Goal: Information Seeking & Learning: Compare options

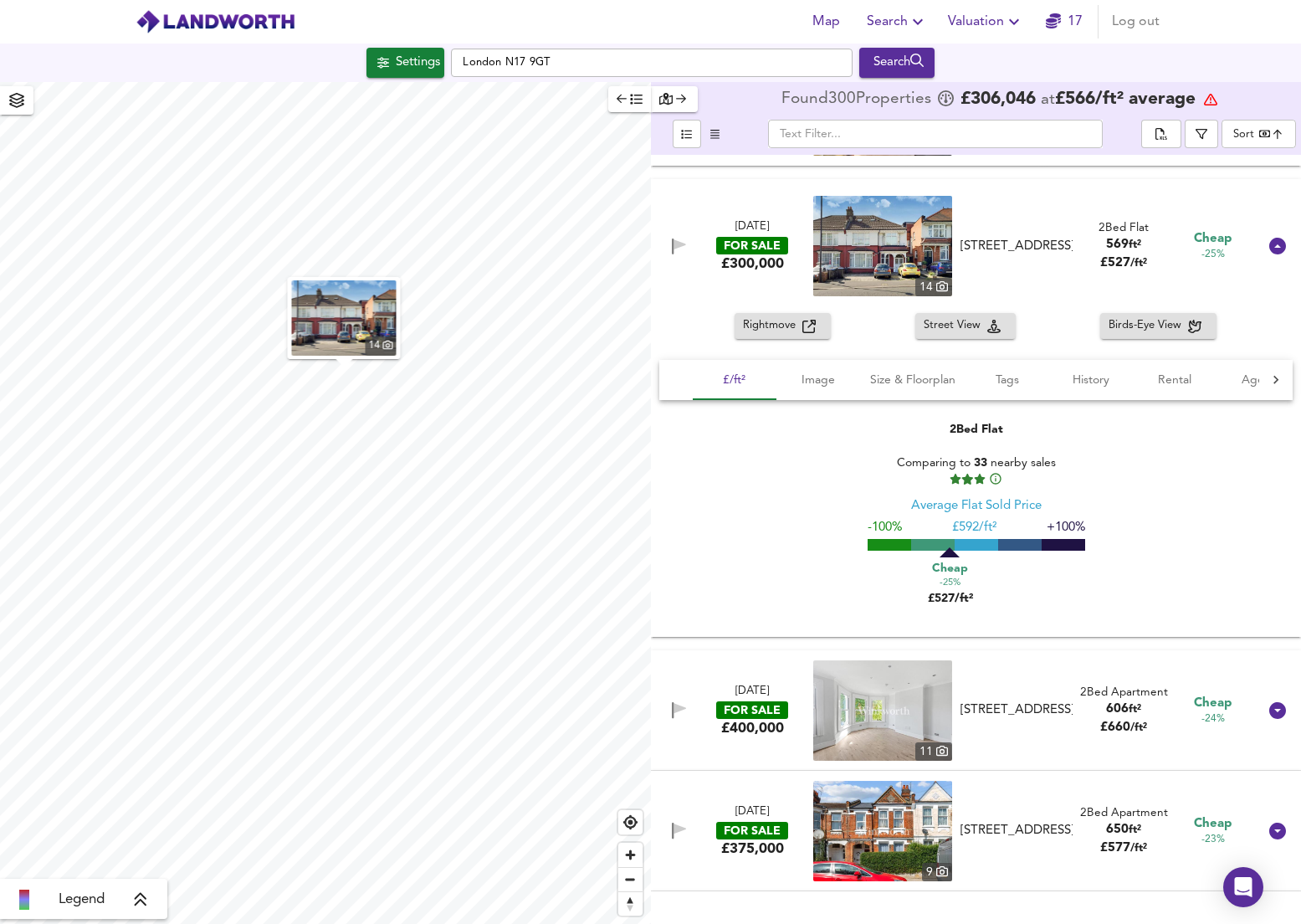
scroll to position [27922, 0]
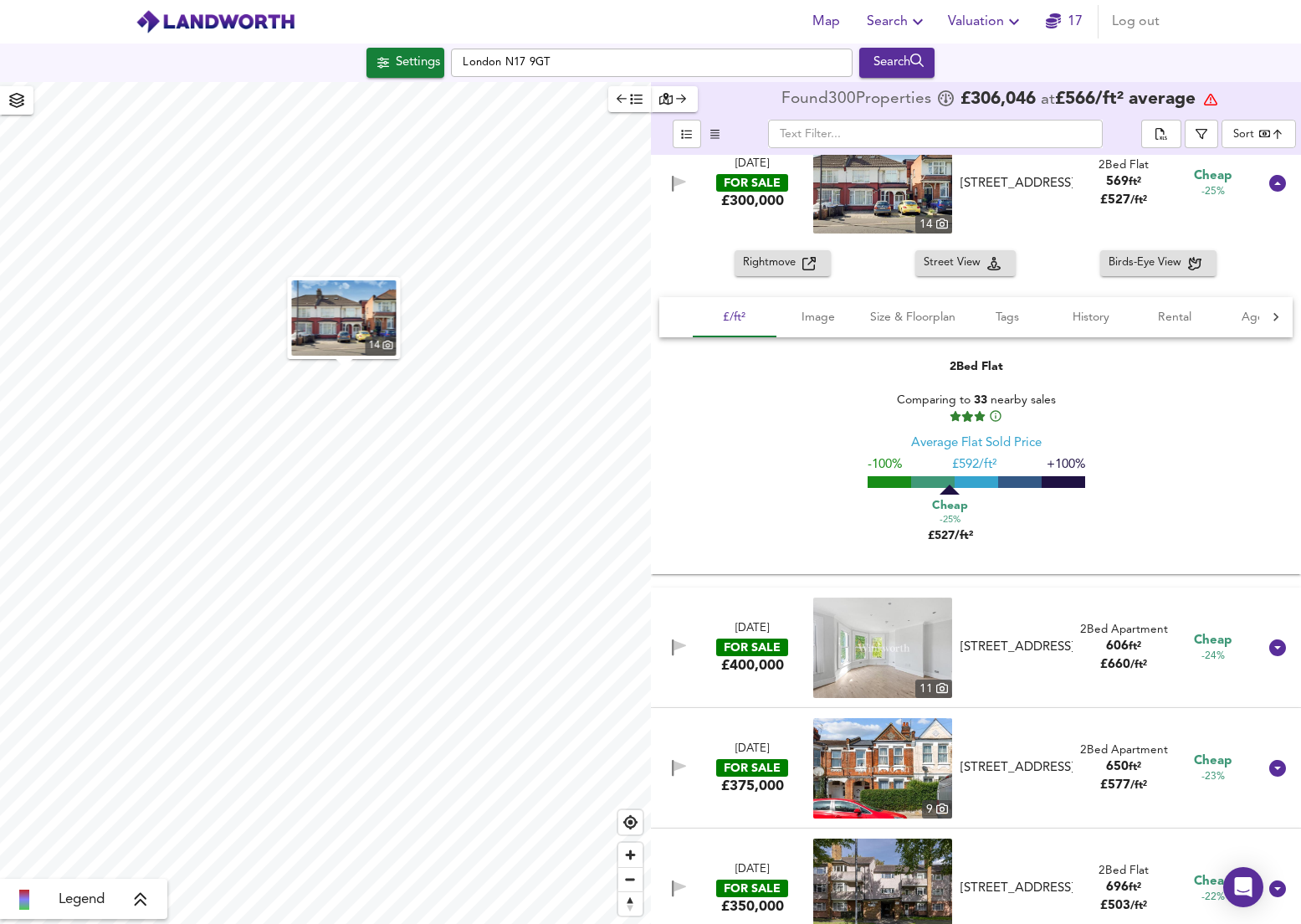
click at [1269, 649] on icon at bounding box center [1277, 647] width 17 height 17
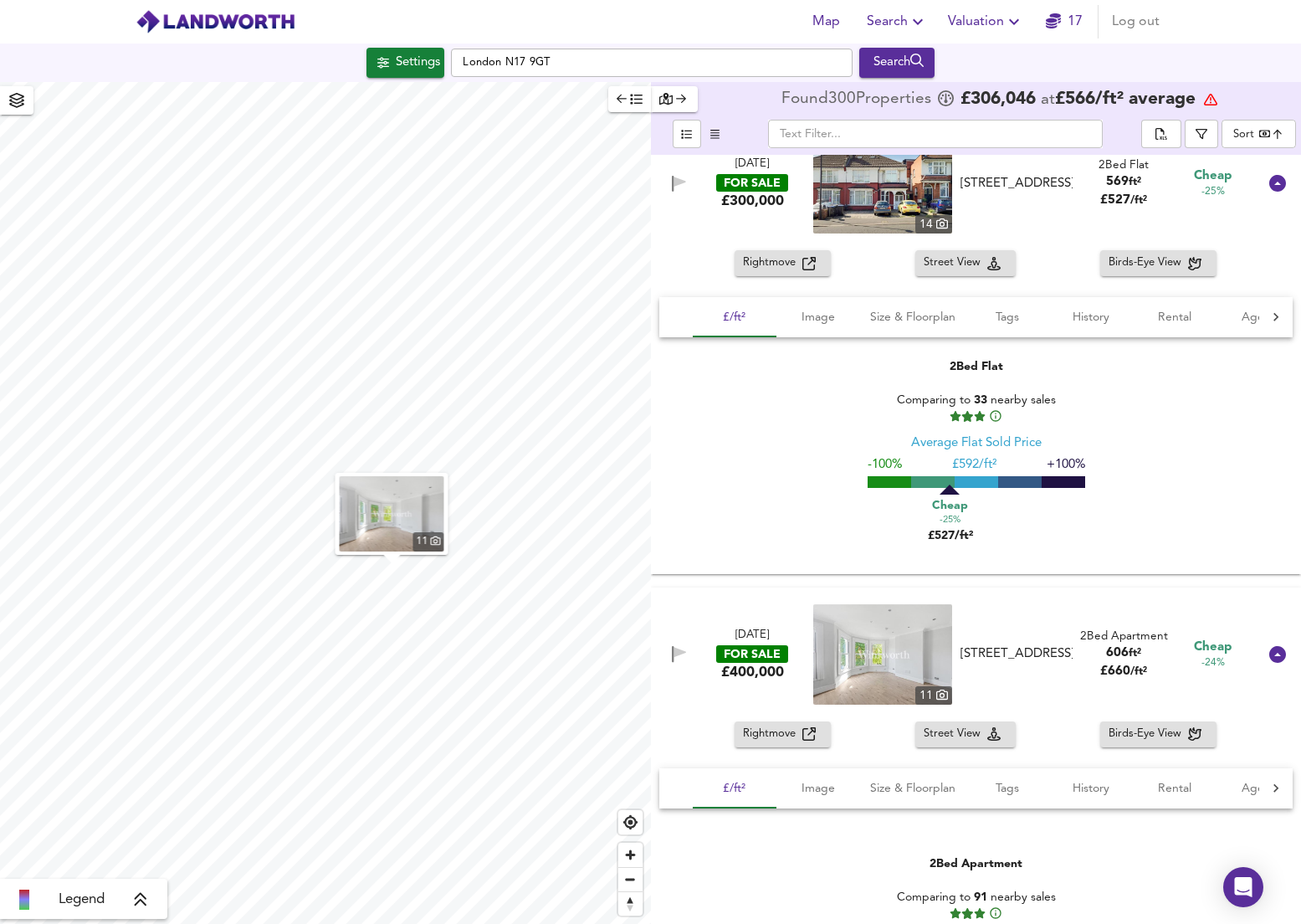
scroll to position [28049, 0]
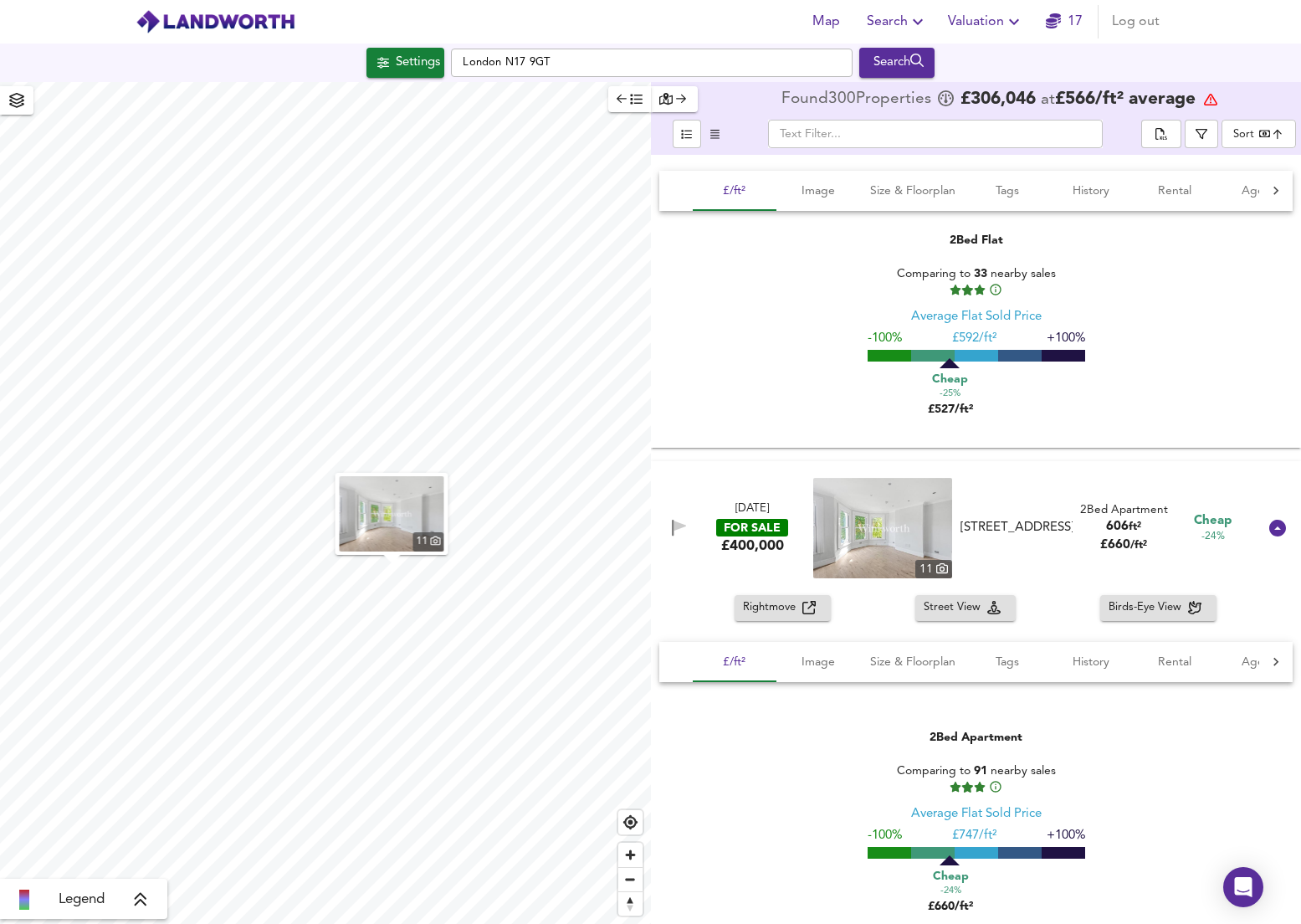
click at [763, 612] on span "Rightmove" at bounding box center [773, 607] width 60 height 19
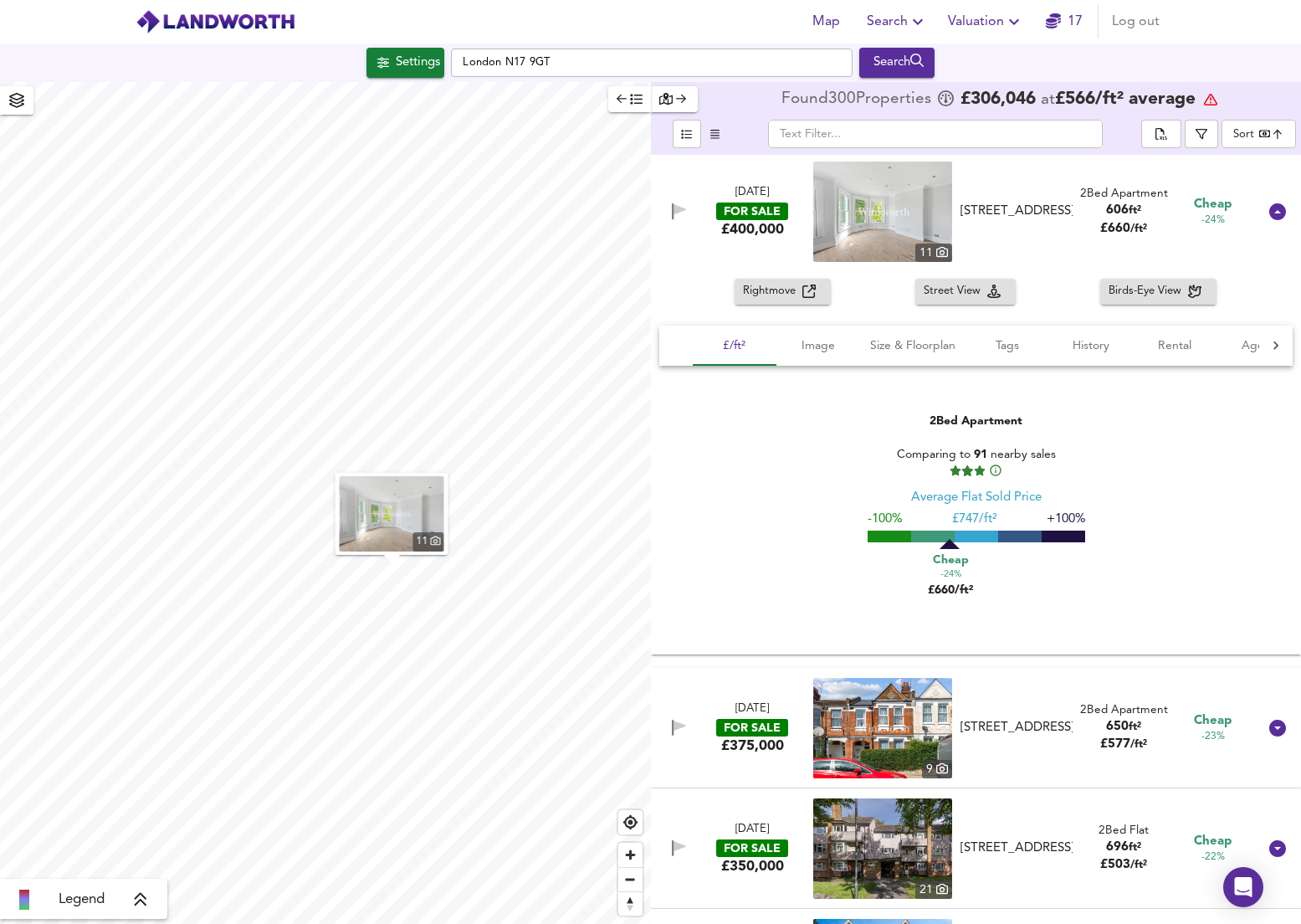
scroll to position [28363, 0]
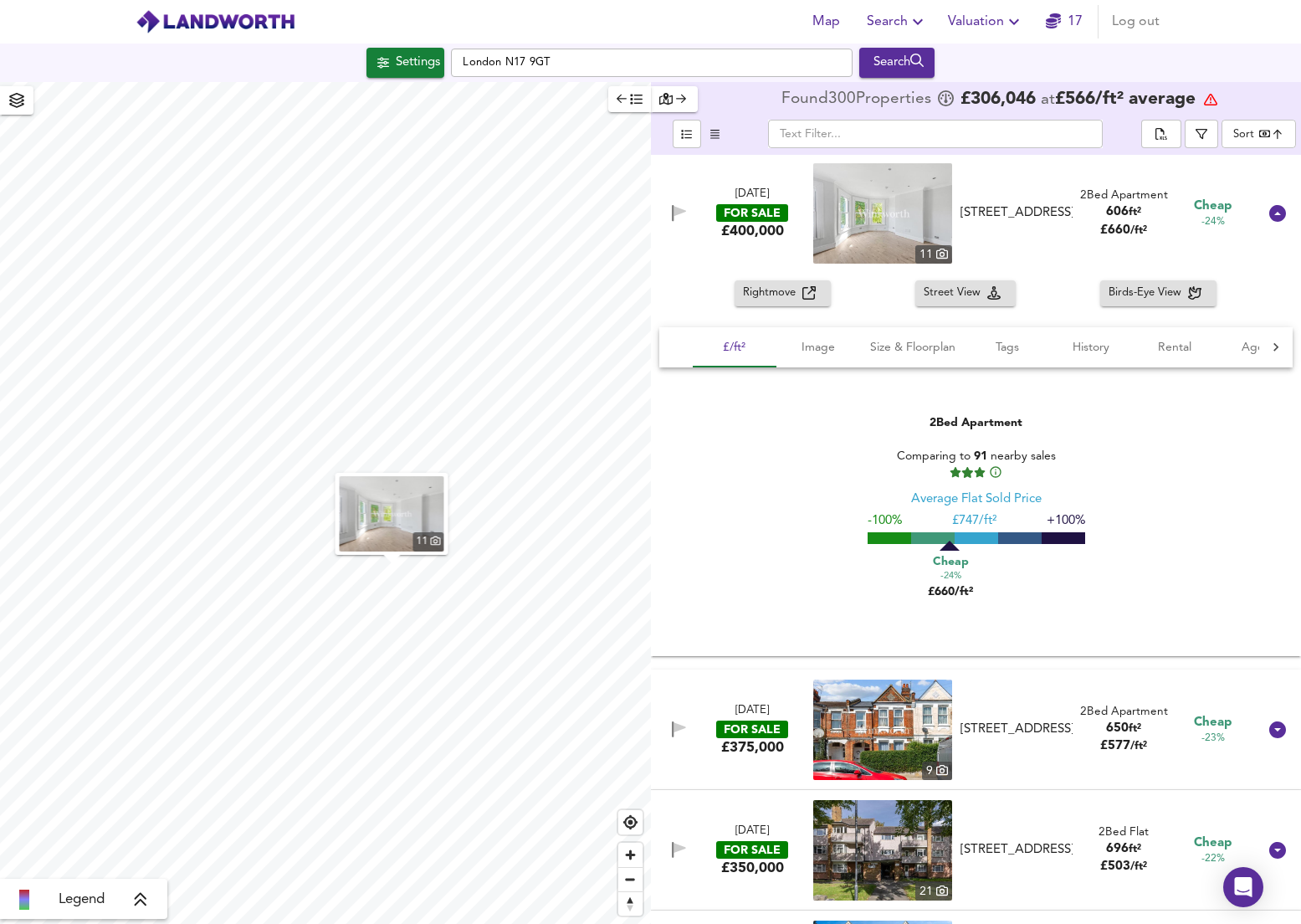
click at [1258, 734] on div at bounding box center [1277, 729] width 40 height 40
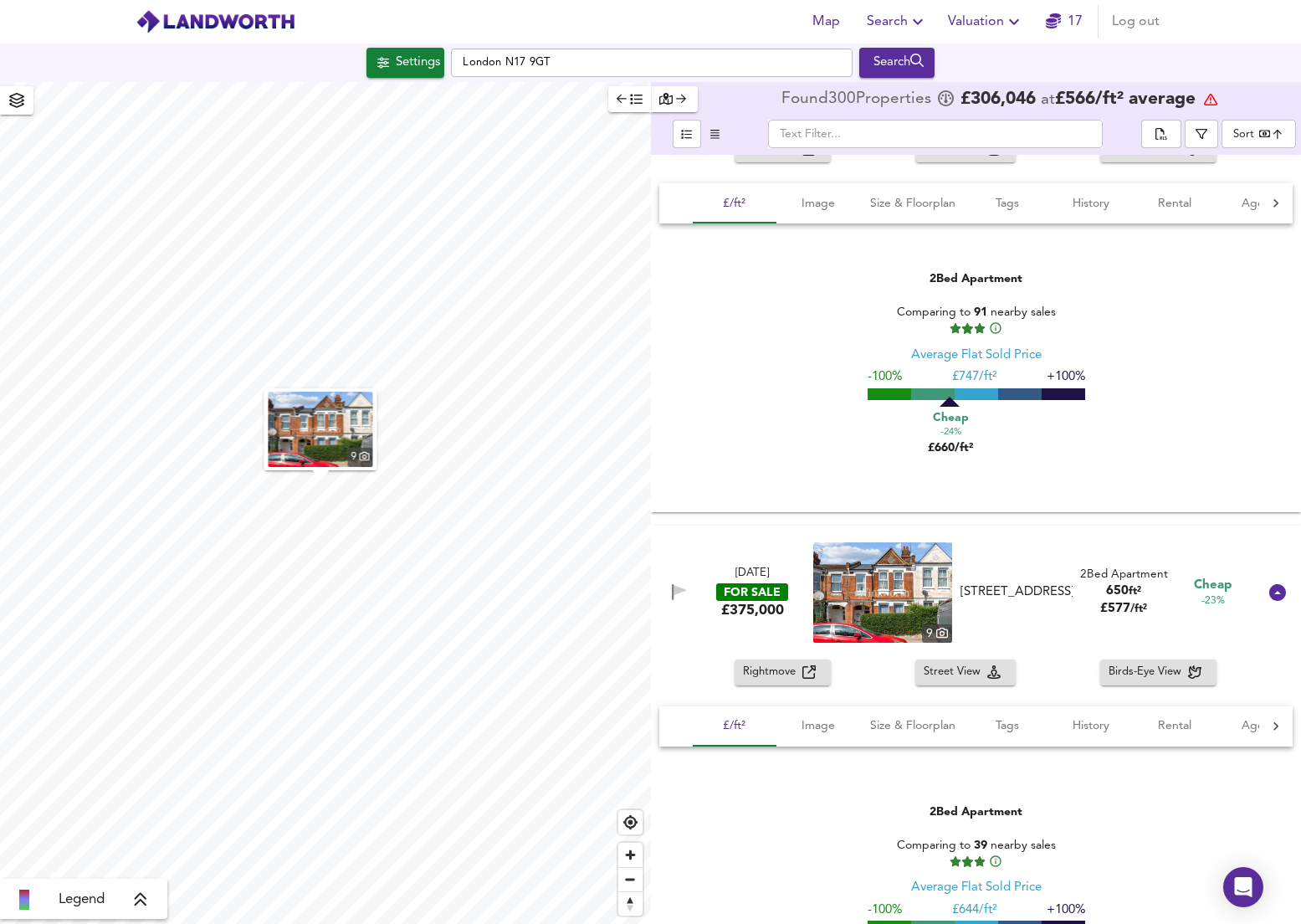
scroll to position [28519, 0]
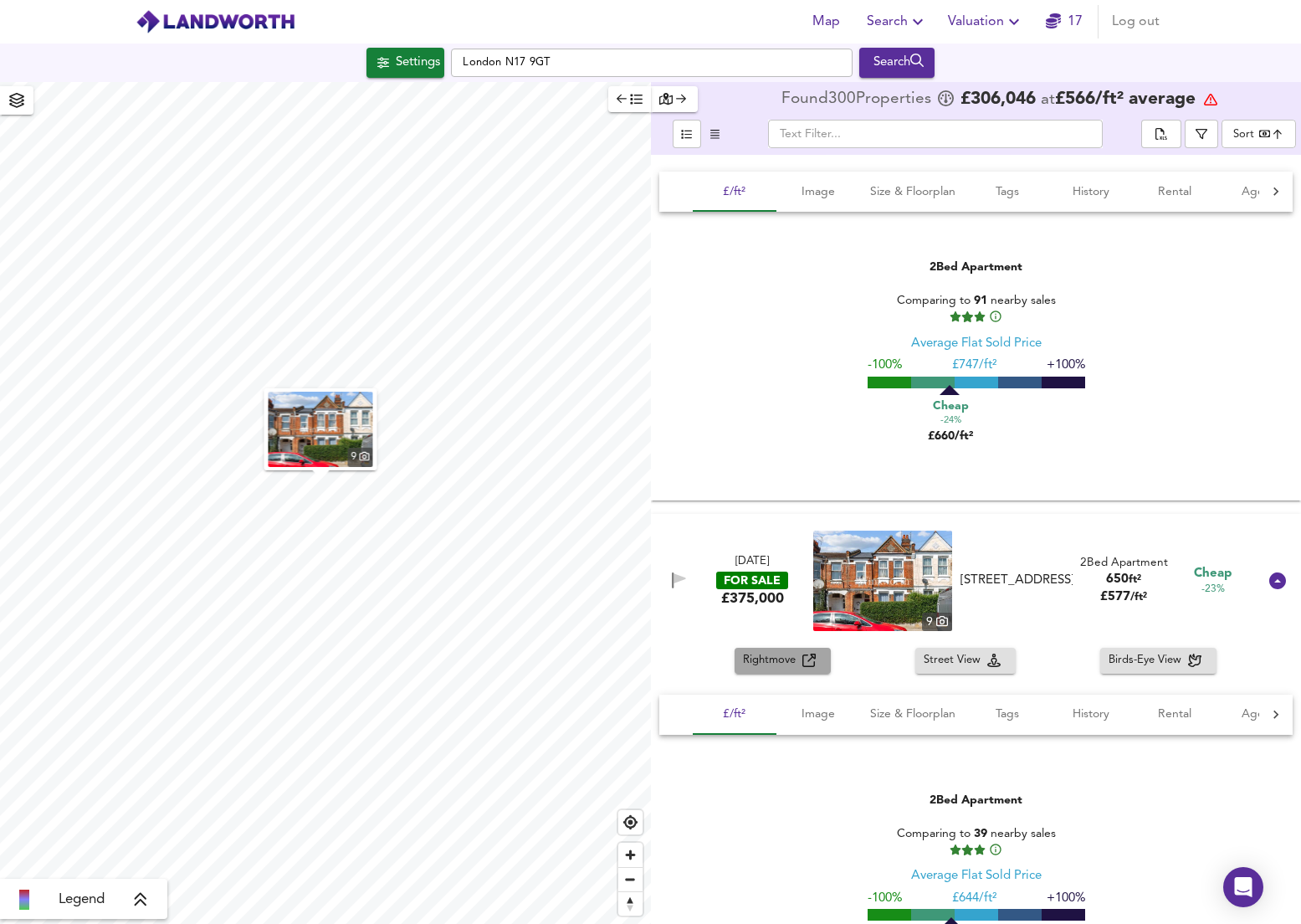
click at [776, 670] on span "Rightmove" at bounding box center [773, 660] width 60 height 19
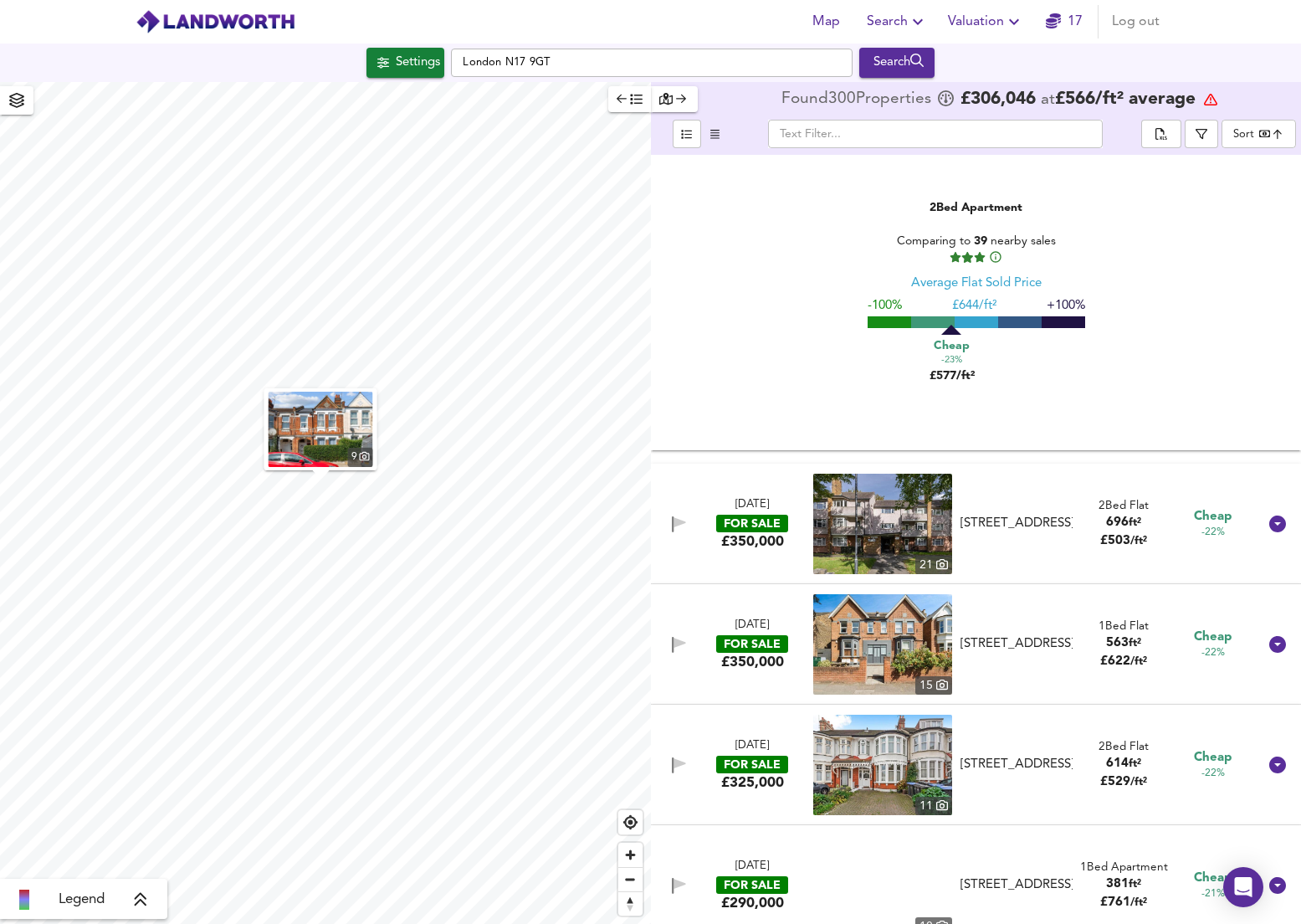
scroll to position [29141, 0]
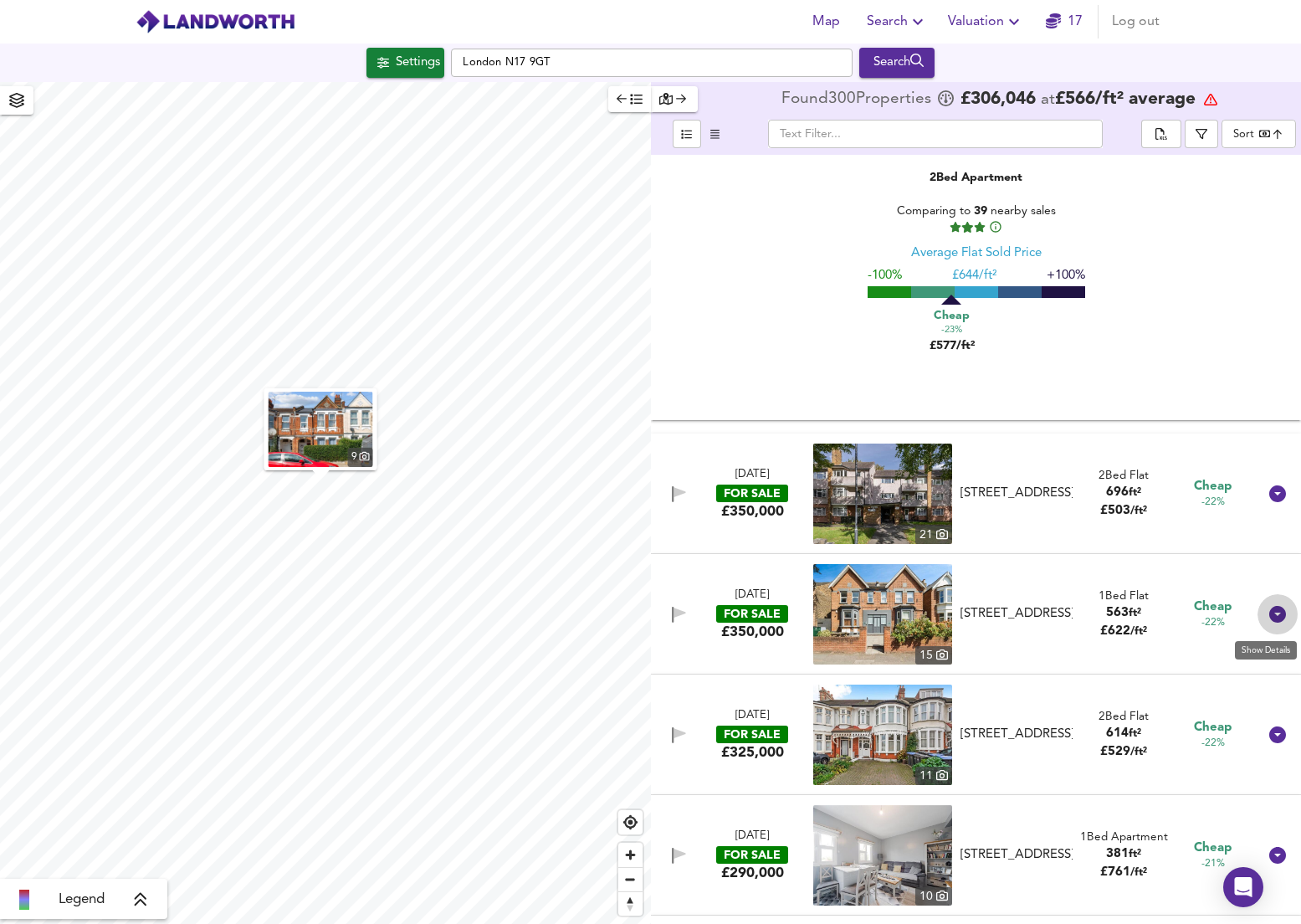
click at [1269, 616] on icon at bounding box center [1277, 613] width 17 height 17
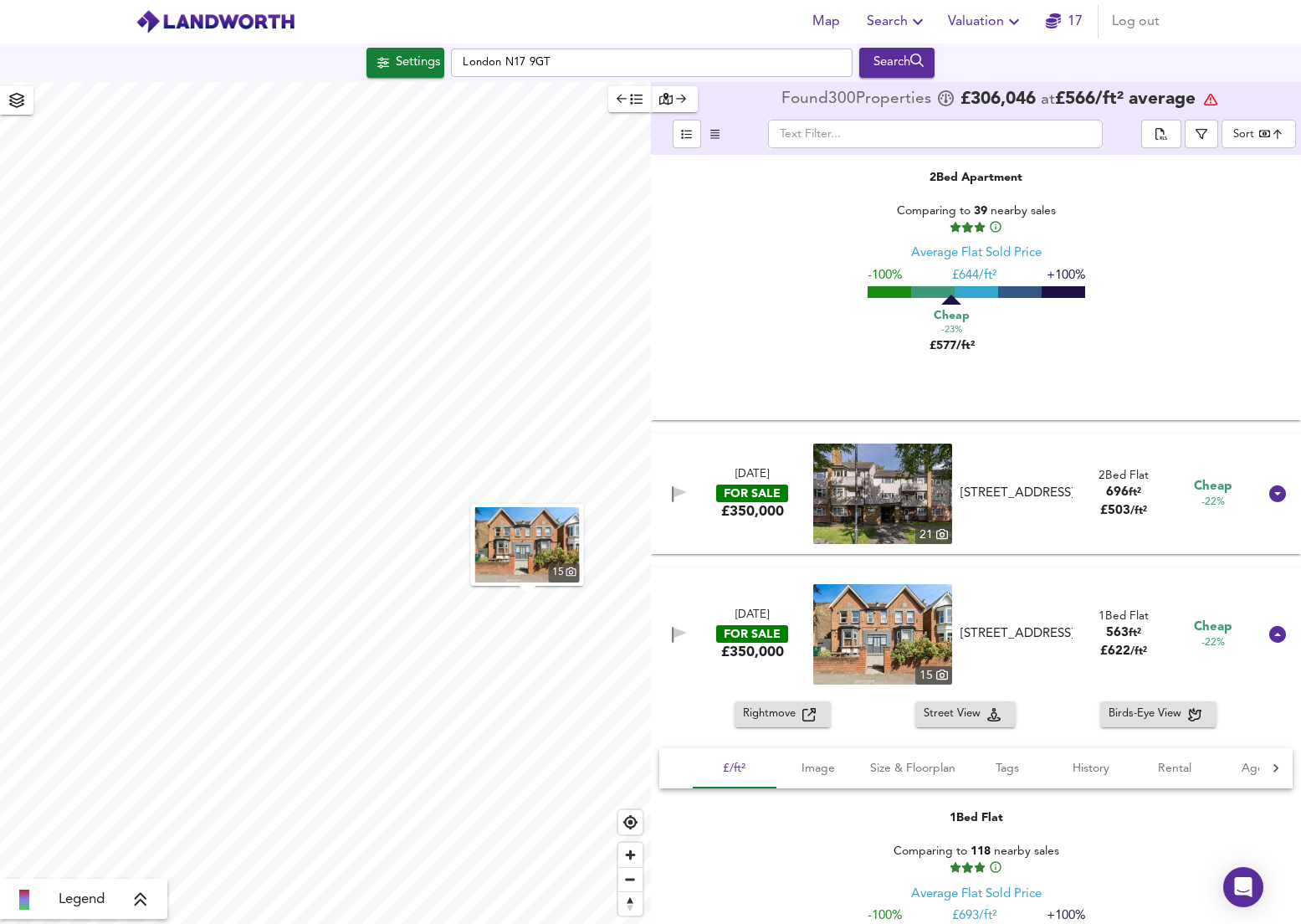
click at [766, 724] on span "Rightmove" at bounding box center [773, 714] width 60 height 19
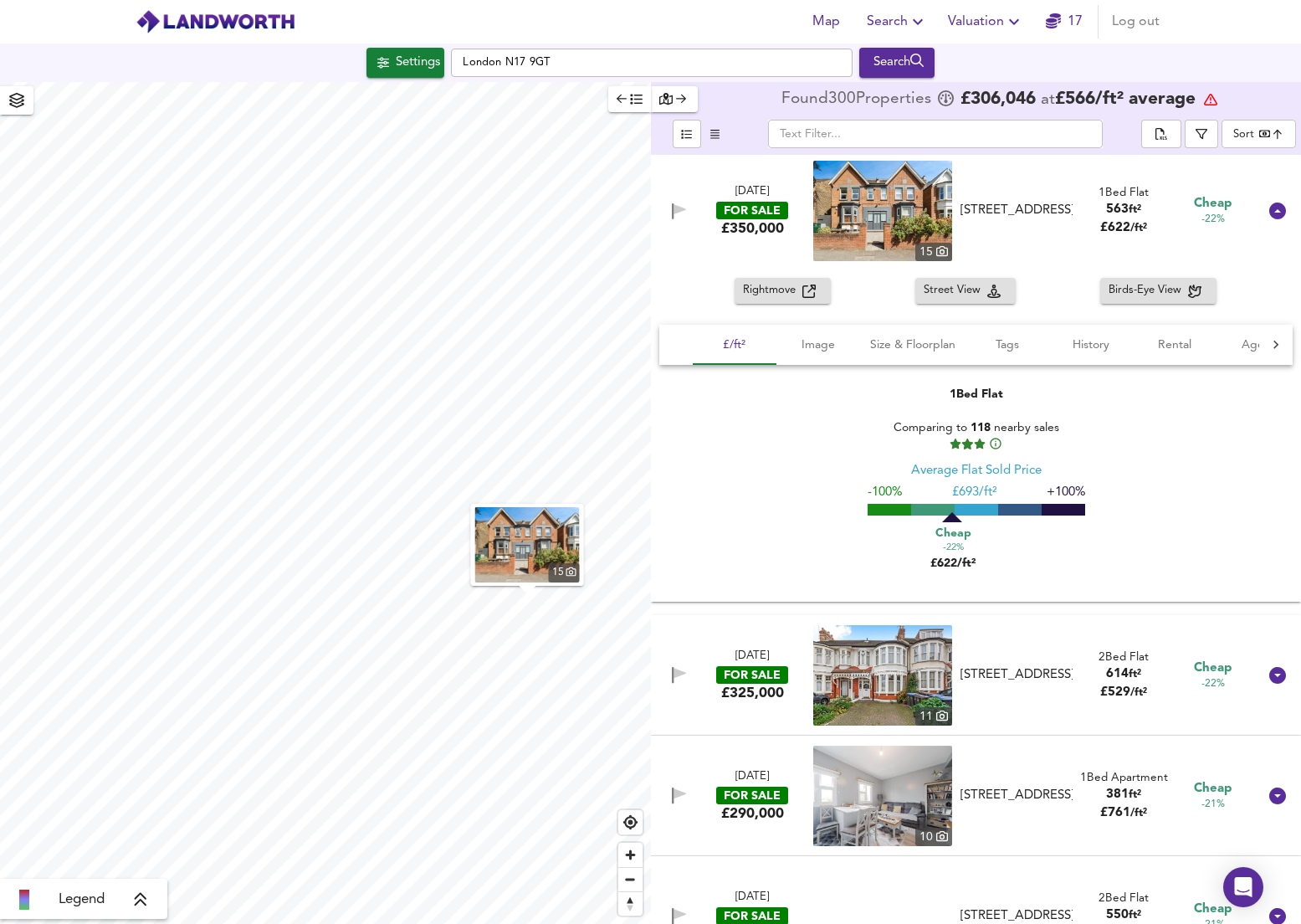
scroll to position [29600, 0]
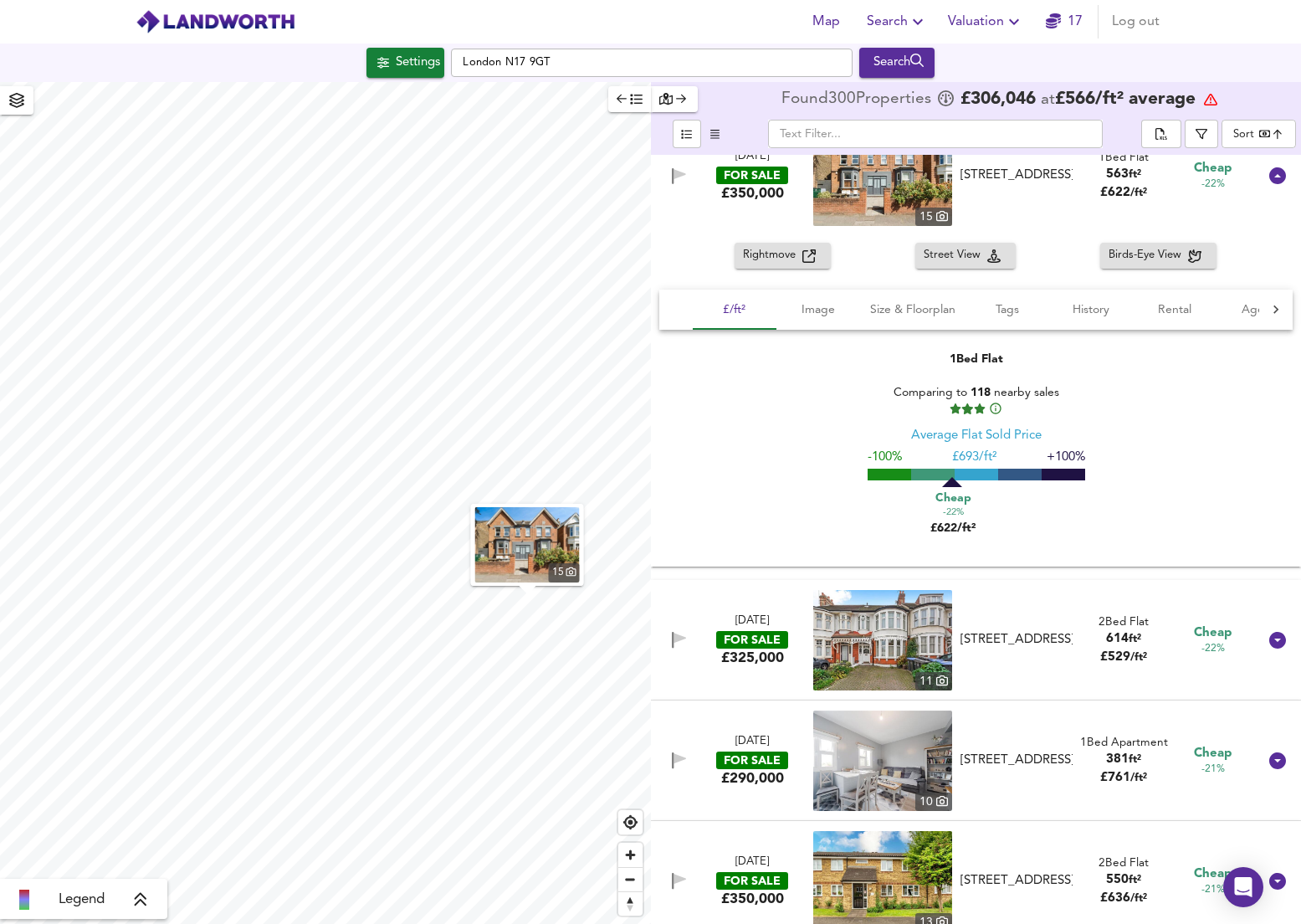
drag, startPoint x: 1259, startPoint y: 643, endPoint x: 804, endPoint y: 744, distance: 466.1
click at [1267, 643] on icon at bounding box center [1277, 640] width 20 height 20
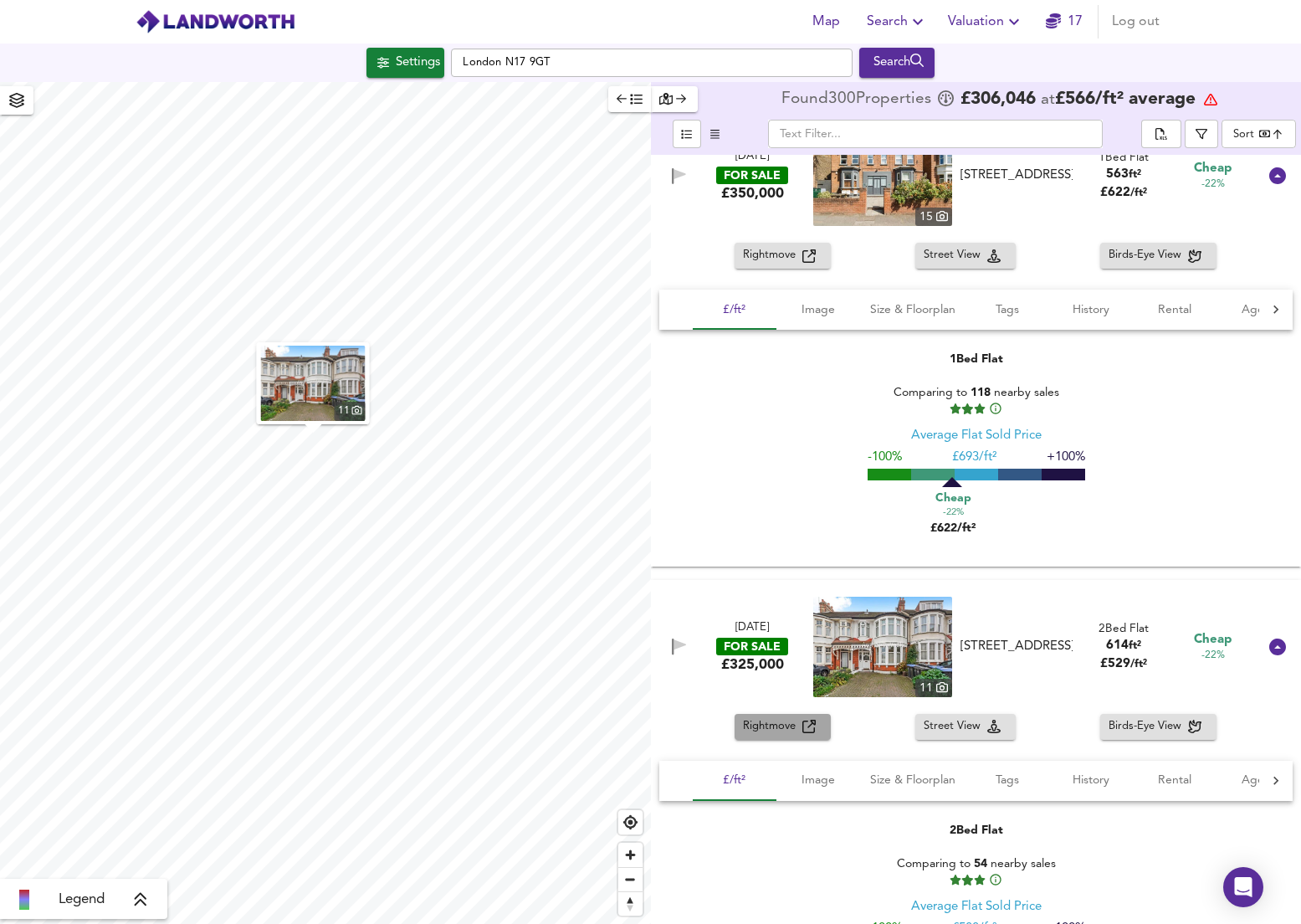
click at [778, 736] on span "Rightmove" at bounding box center [773, 726] width 60 height 19
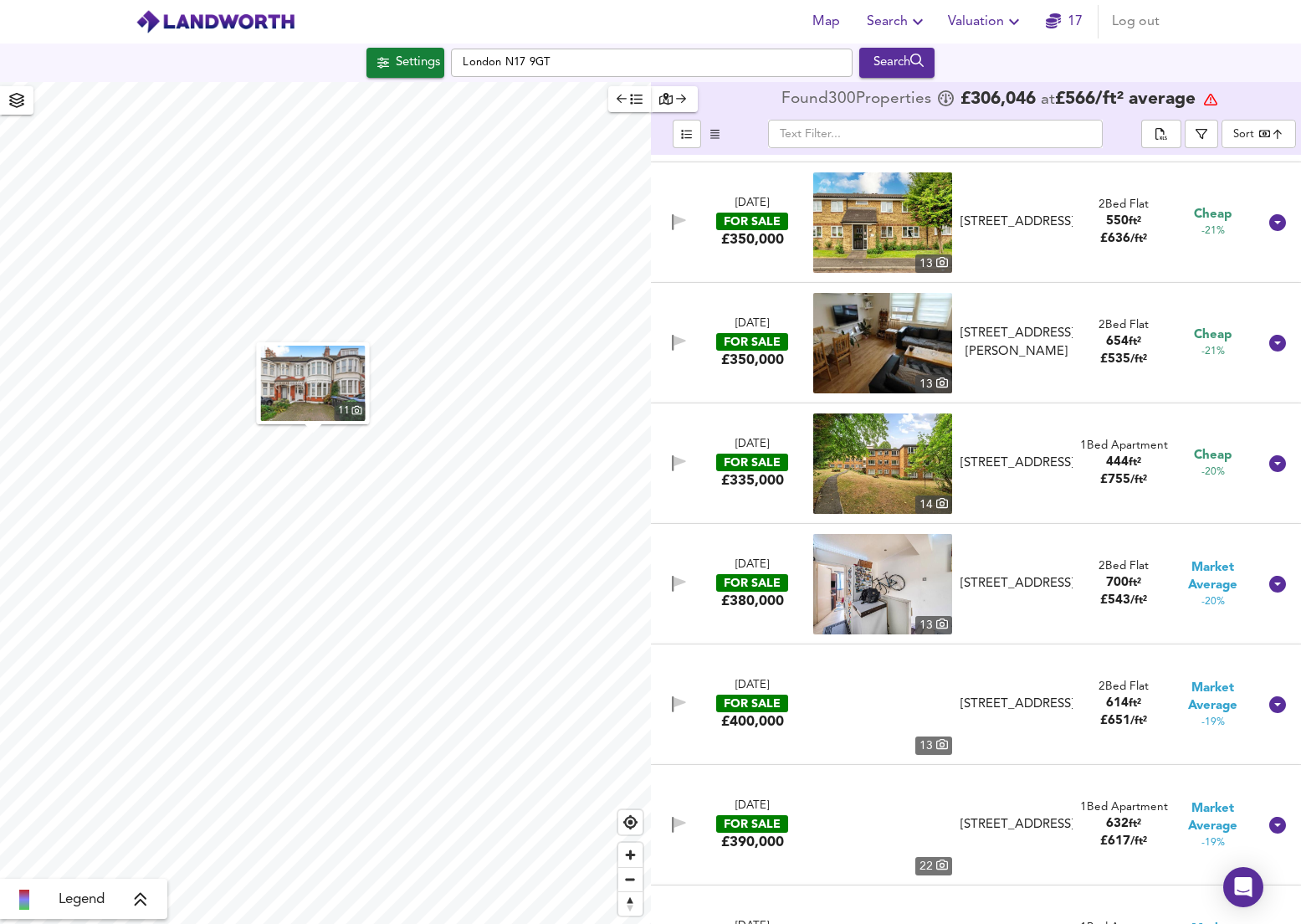
scroll to position [30620, 0]
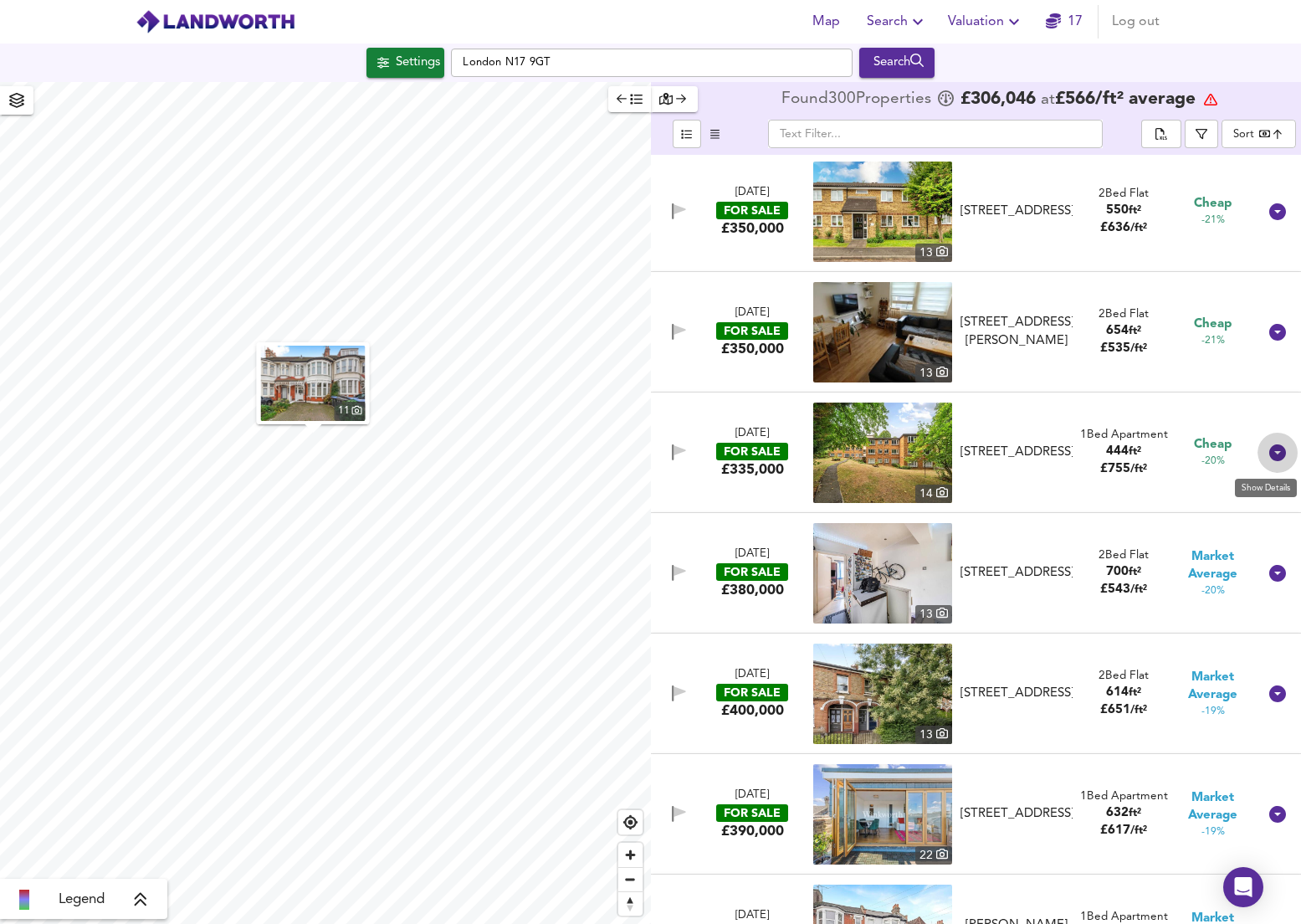
click at [1269, 457] on icon at bounding box center [1277, 453] width 17 height 17
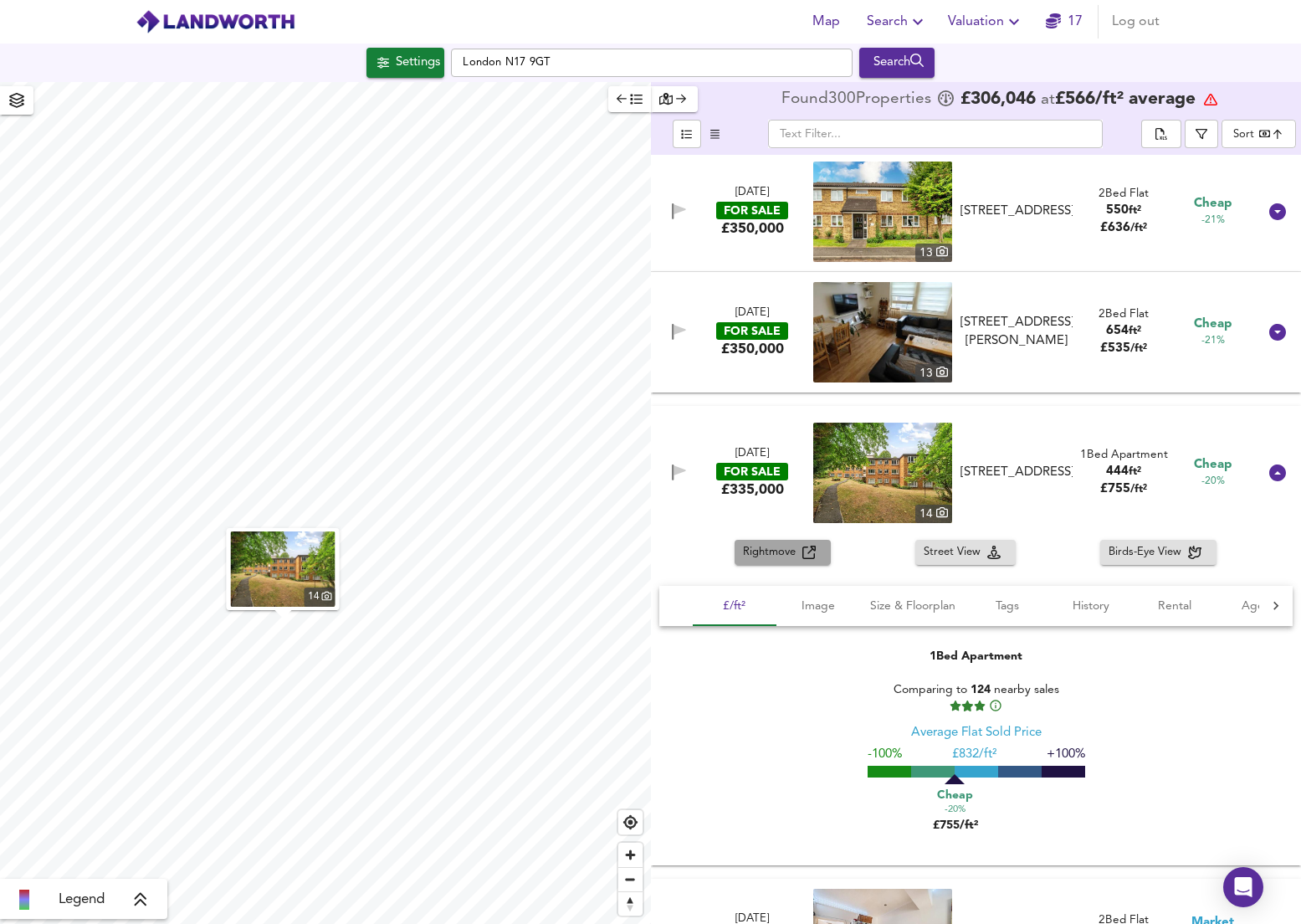
click at [771, 557] on span "Rightmove" at bounding box center [773, 552] width 60 height 19
click at [400, 67] on div "Settings" at bounding box center [418, 63] width 45 height 22
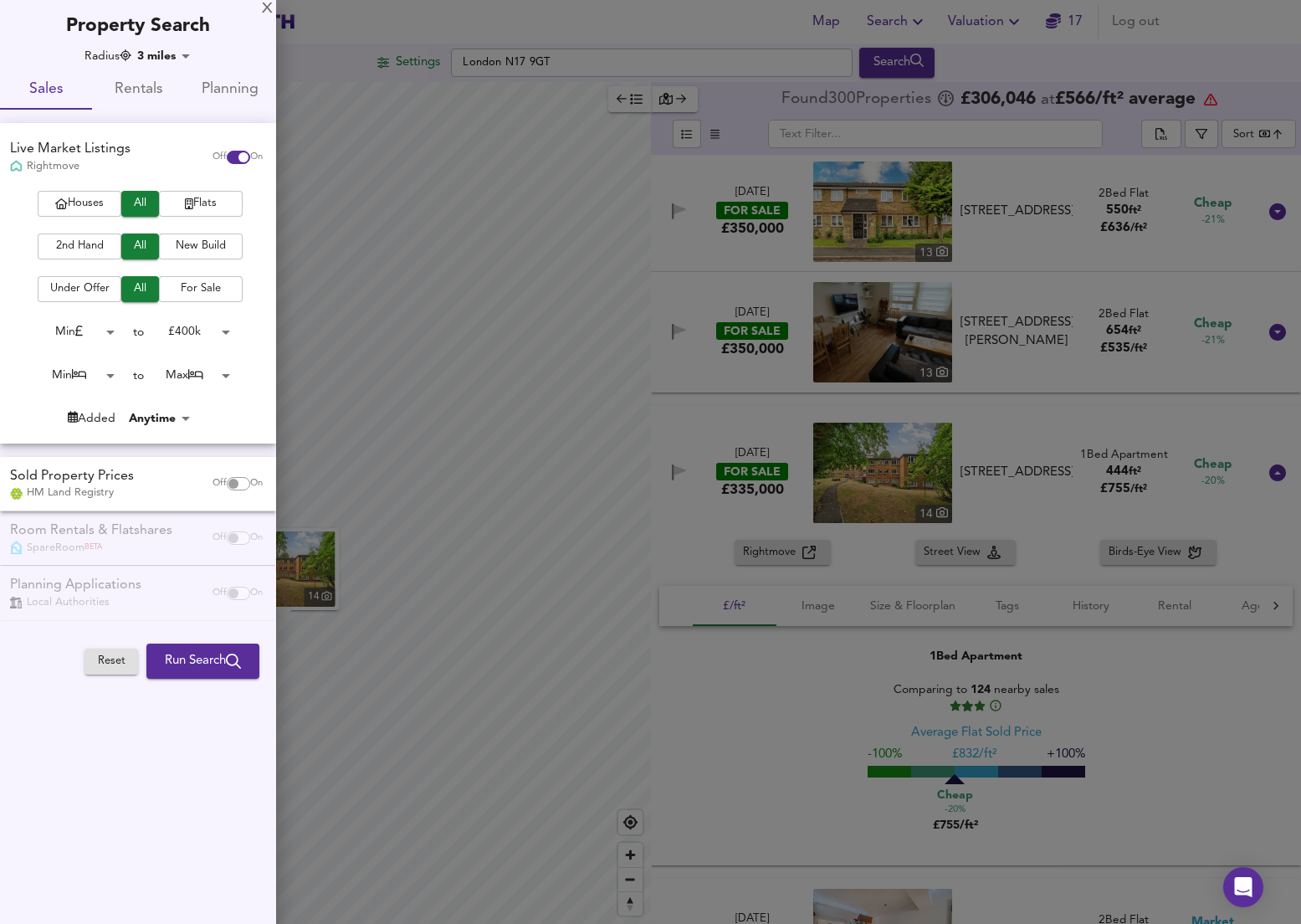
click at [171, 54] on body "Map Search Valuation 17 Log out Settings [GEOGRAPHIC_DATA] N17 9GT Search 14 Le…" at bounding box center [650, 462] width 1301 height 924
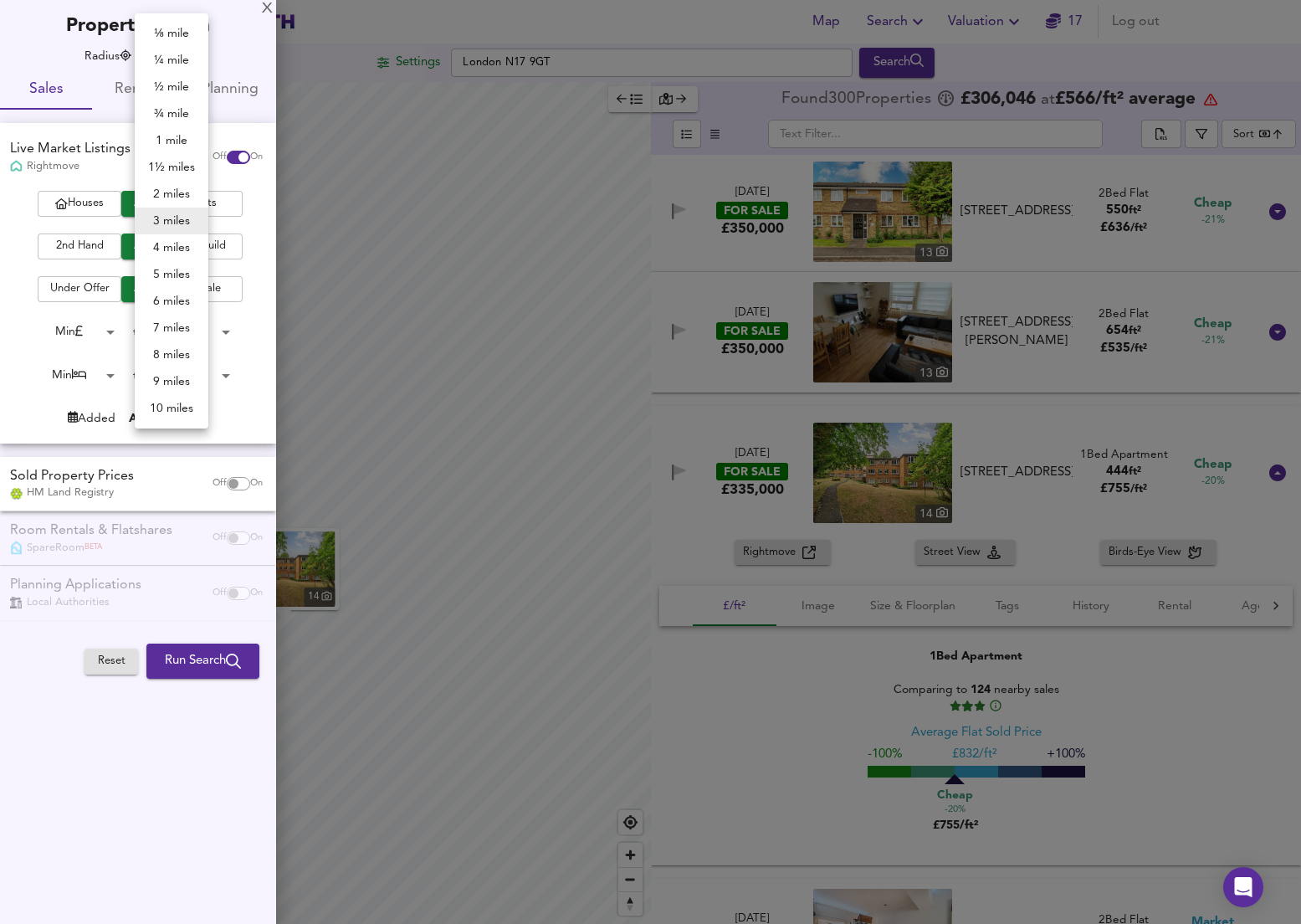
click at [185, 144] on li "1 mile" at bounding box center [172, 140] width 73 height 27
type input "1609"
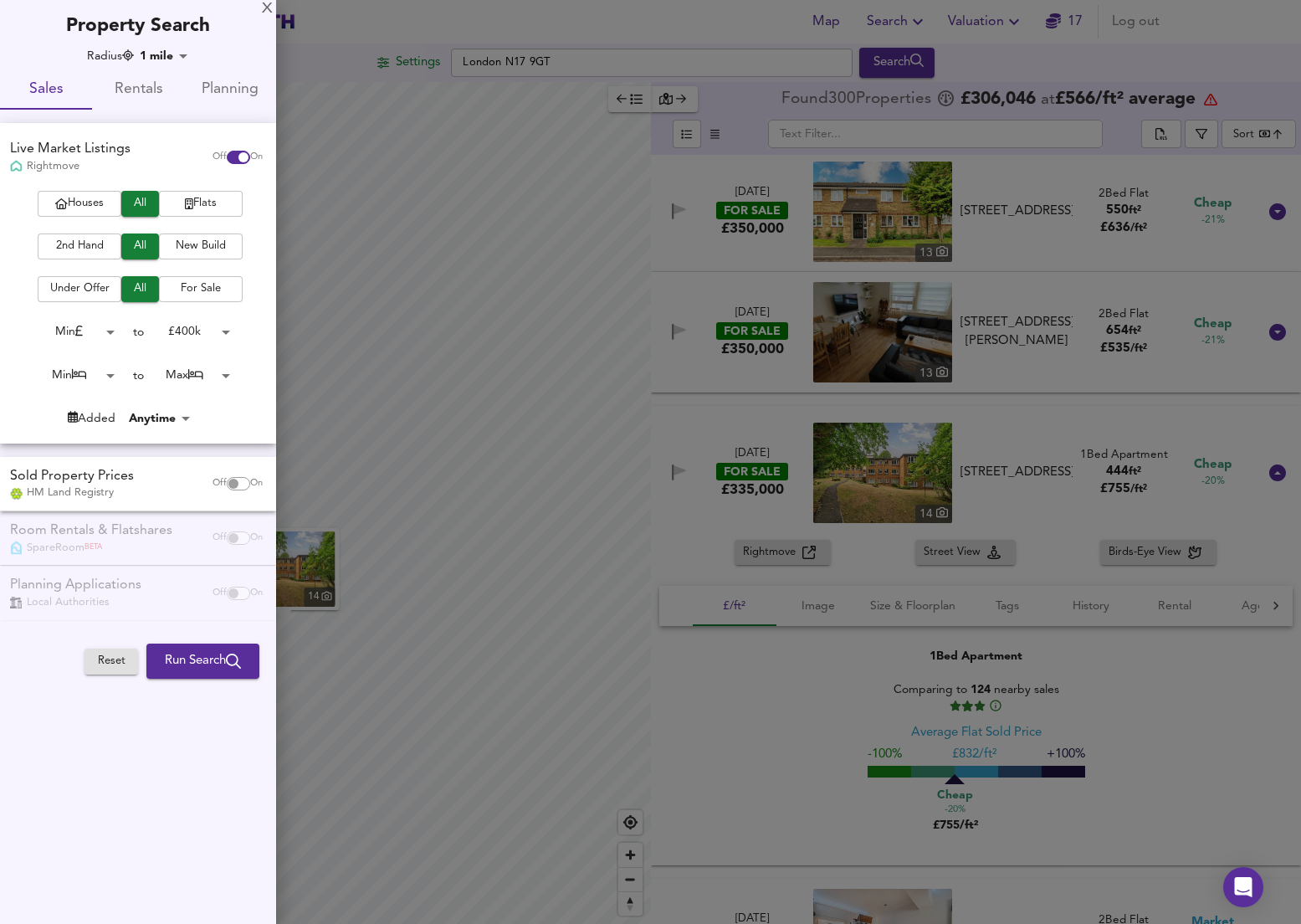
click at [209, 652] on span "Run Search" at bounding box center [202, 661] width 76 height 22
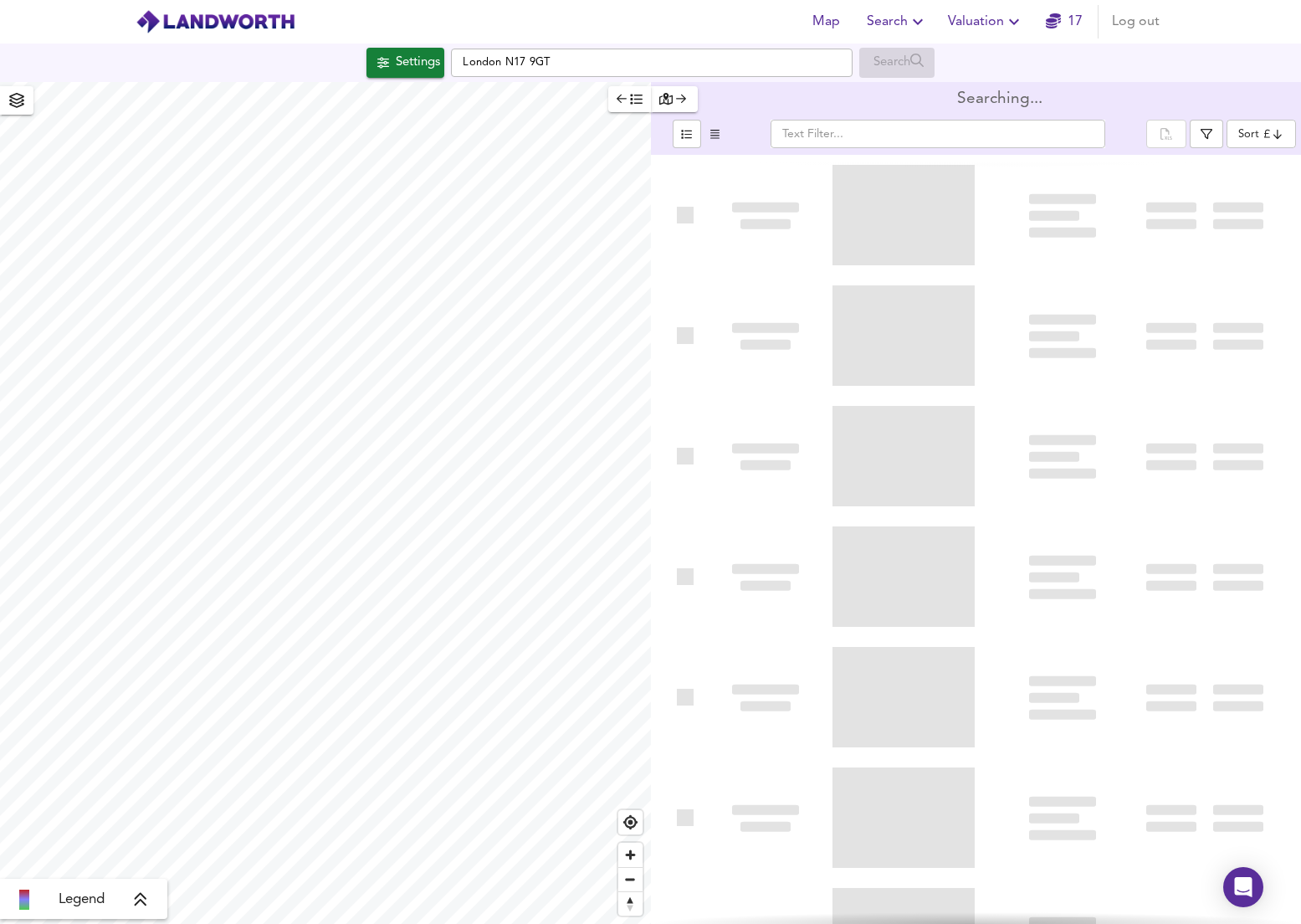
type input "bestdeal"
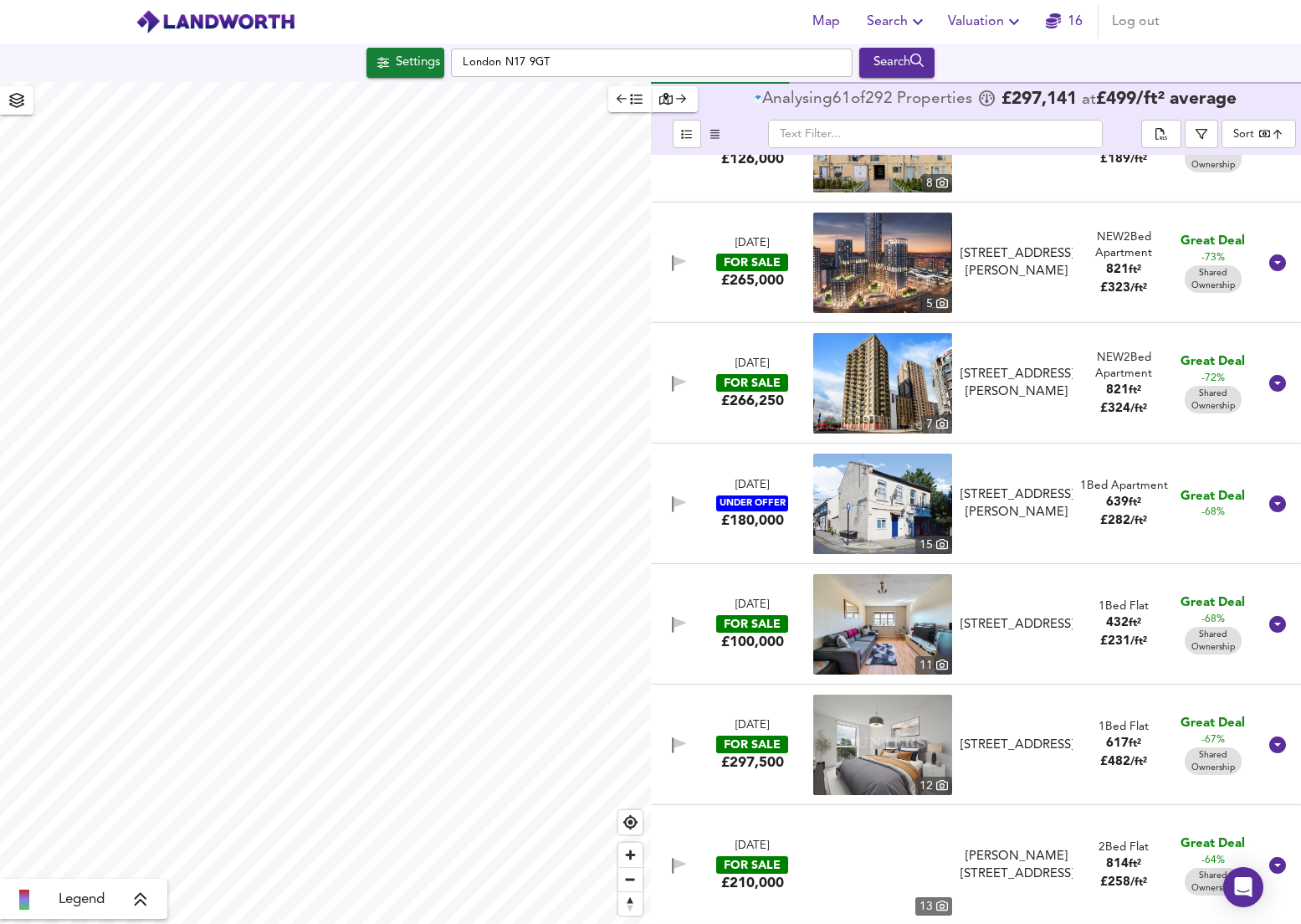
scroll to position [2485, 0]
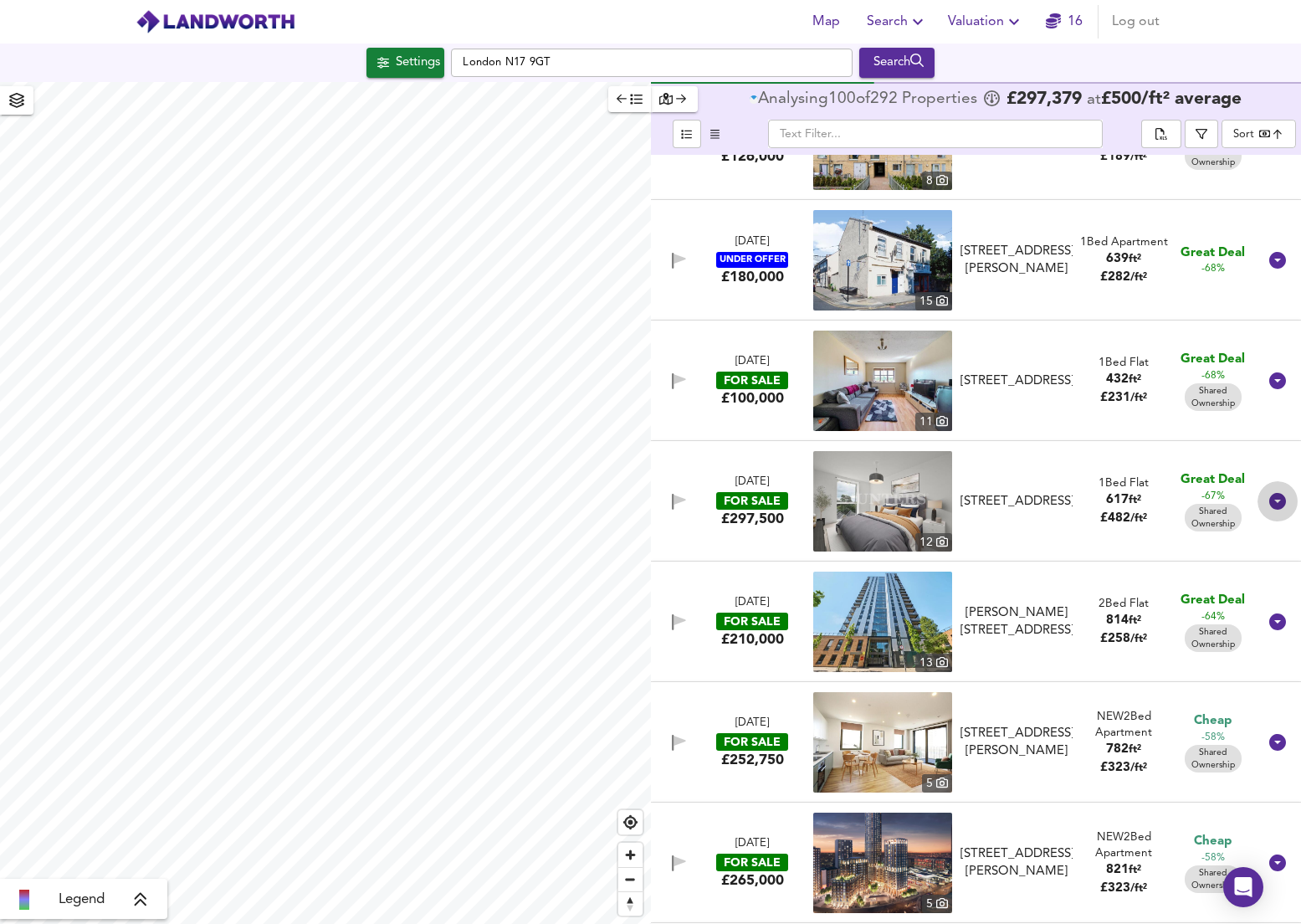
click at [1269, 494] on icon at bounding box center [1277, 501] width 17 height 17
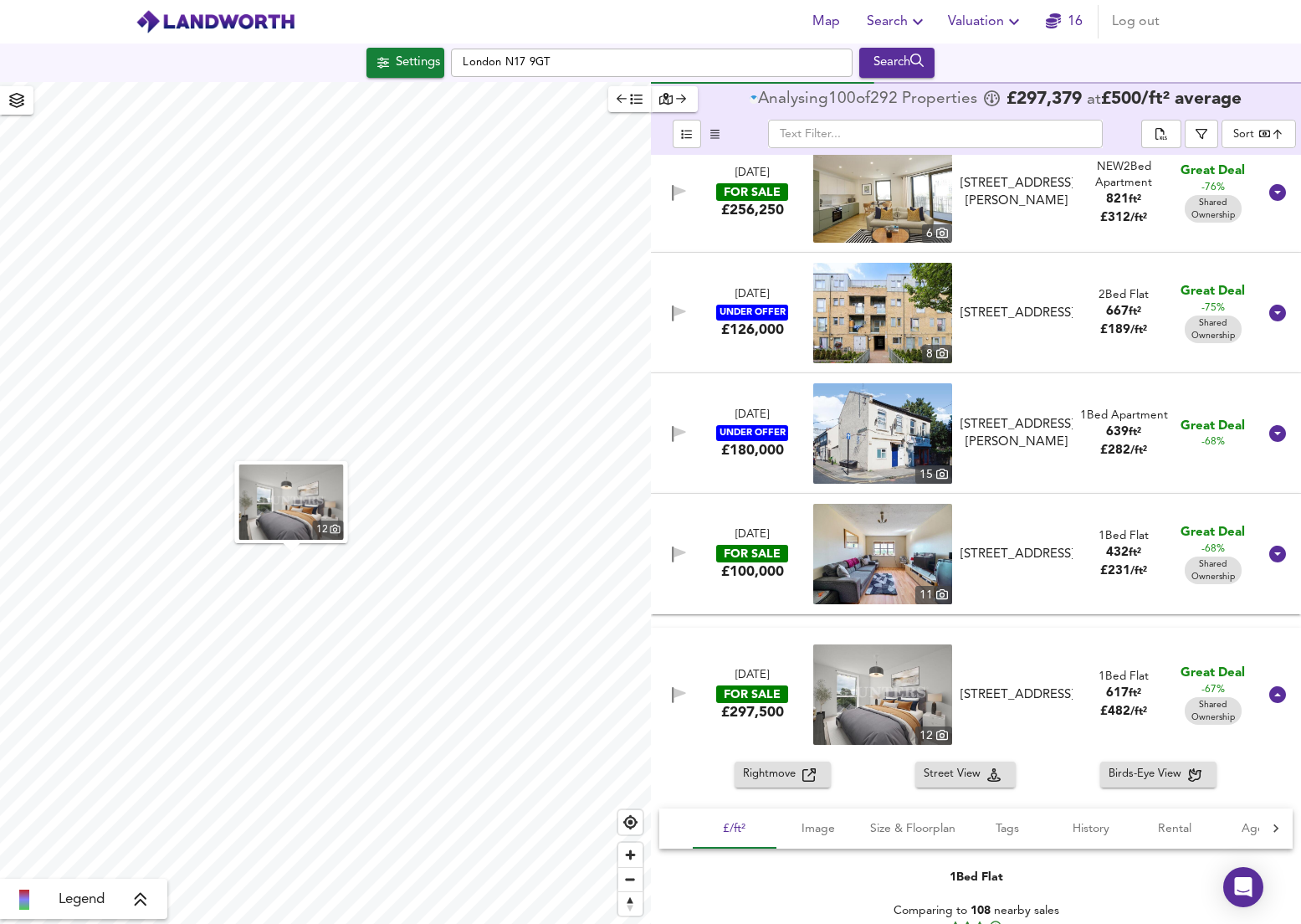
scroll to position [2288, 0]
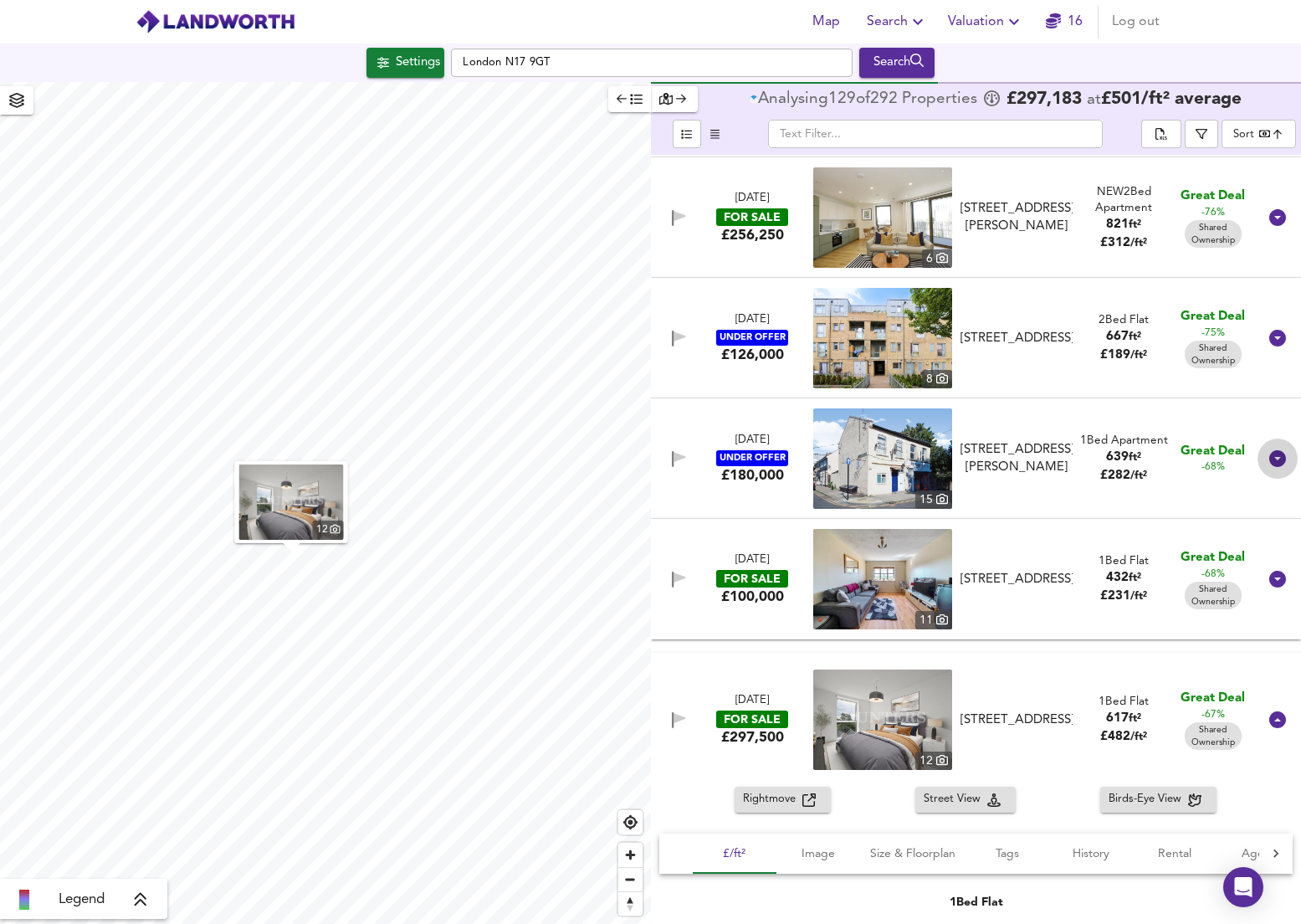
click at [1269, 466] on icon at bounding box center [1277, 459] width 17 height 17
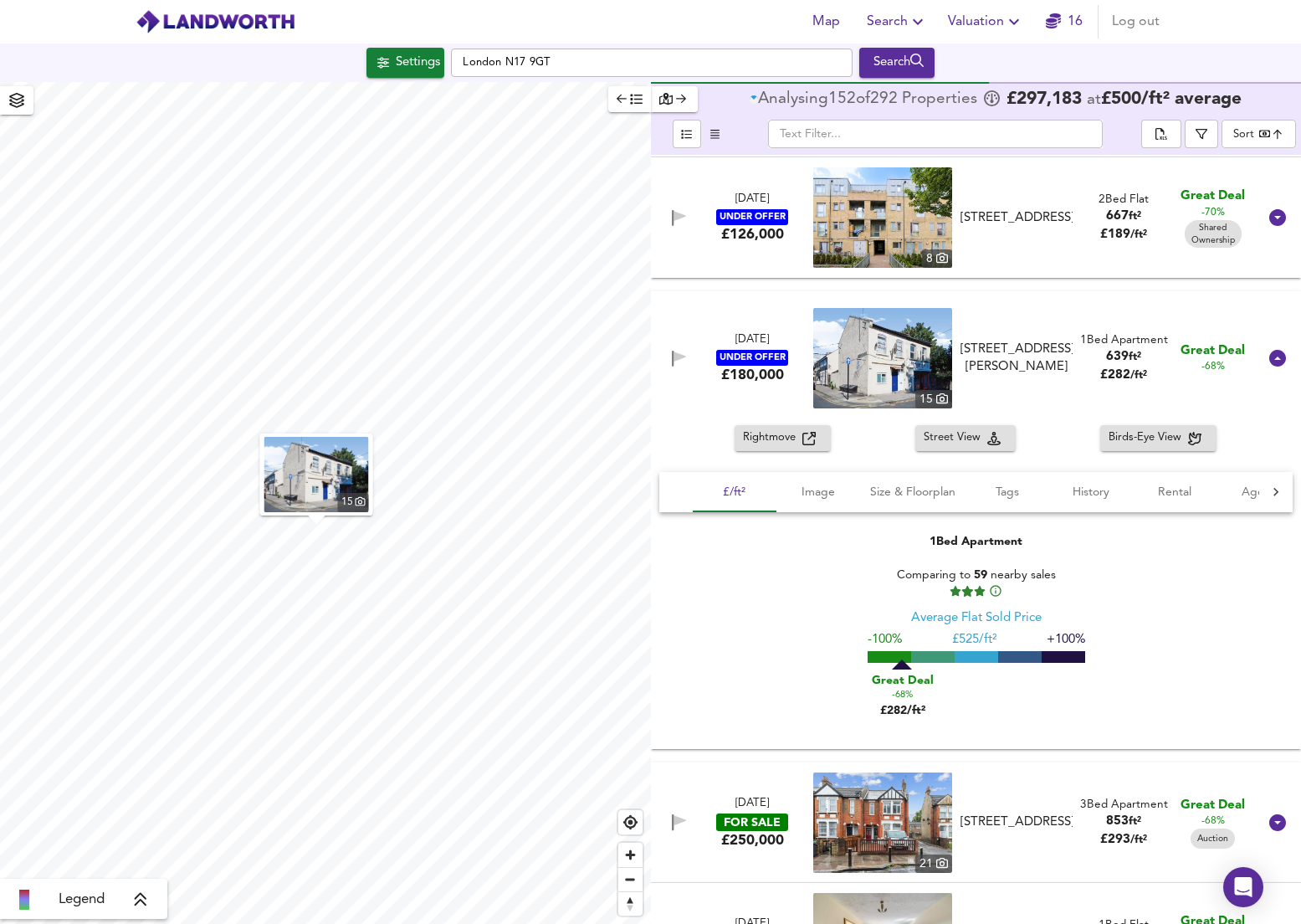
click at [788, 563] on div "1 Bed Apartment Comparing to 59 nearby sales Average Flat Sold Price -100% £ 52…" at bounding box center [976, 628] width 634 height 230
click at [782, 447] on span "Rightmove" at bounding box center [773, 438] width 60 height 19
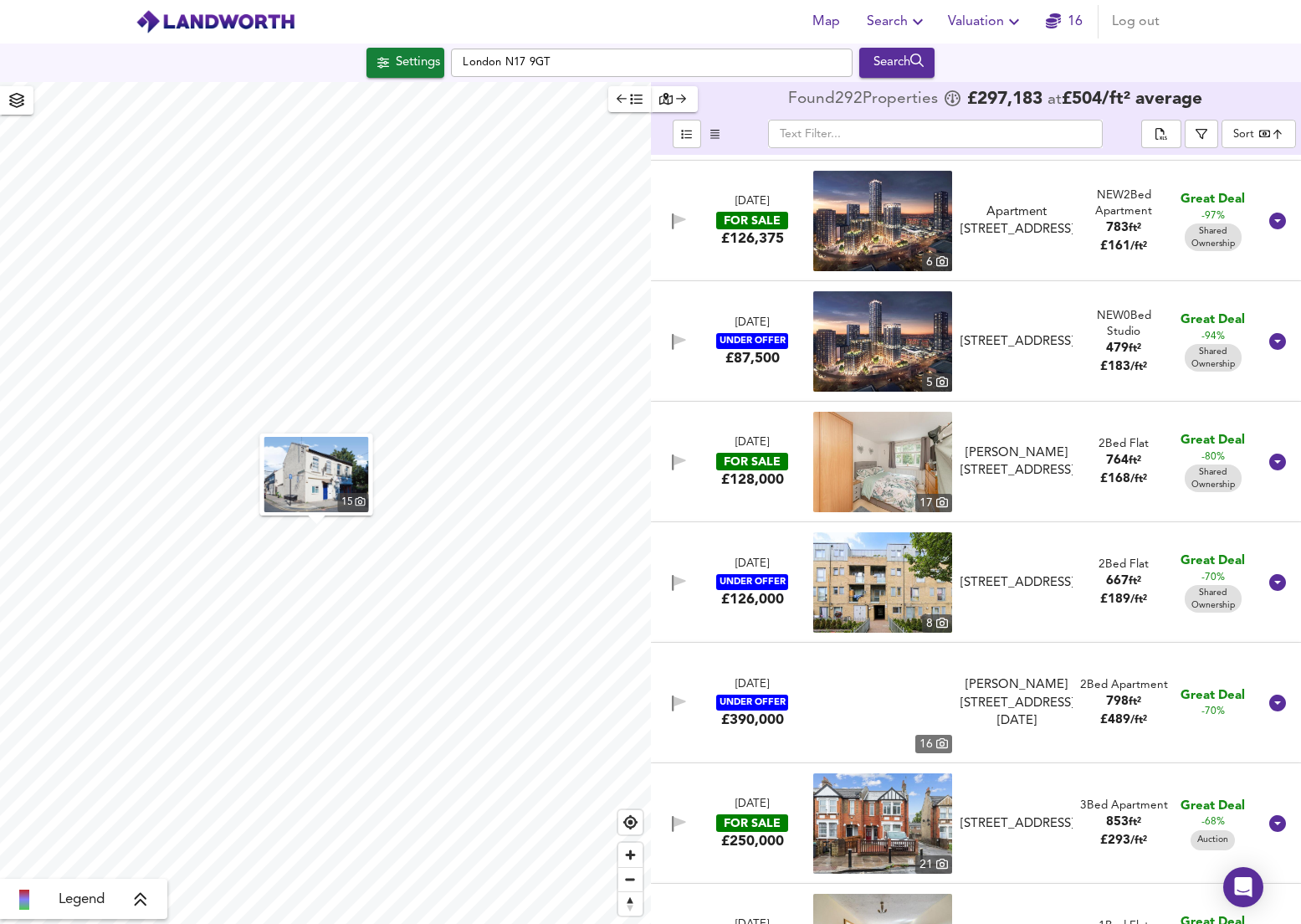
scroll to position [1804, 0]
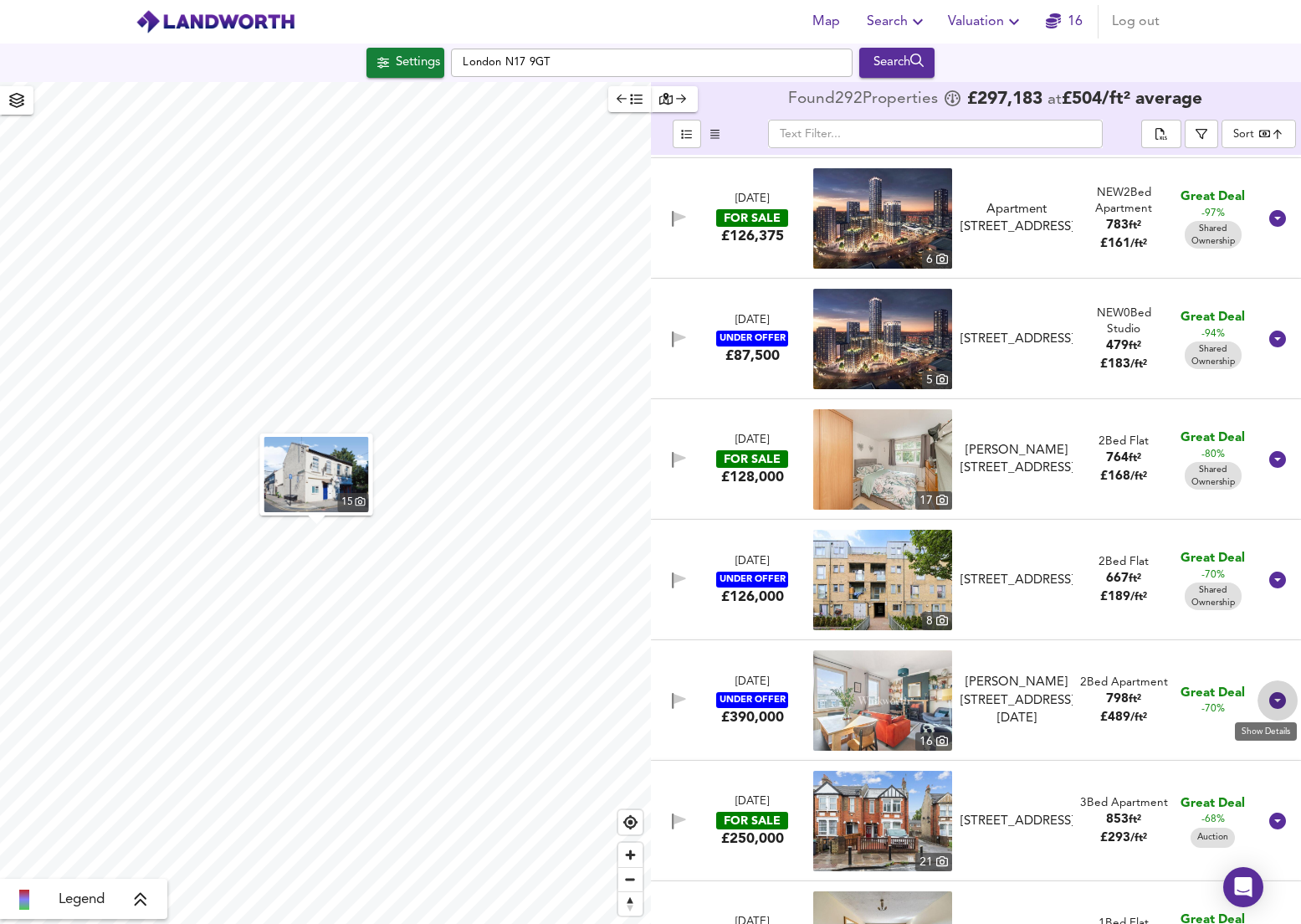
click at [1276, 697] on icon at bounding box center [1277, 700] width 17 height 17
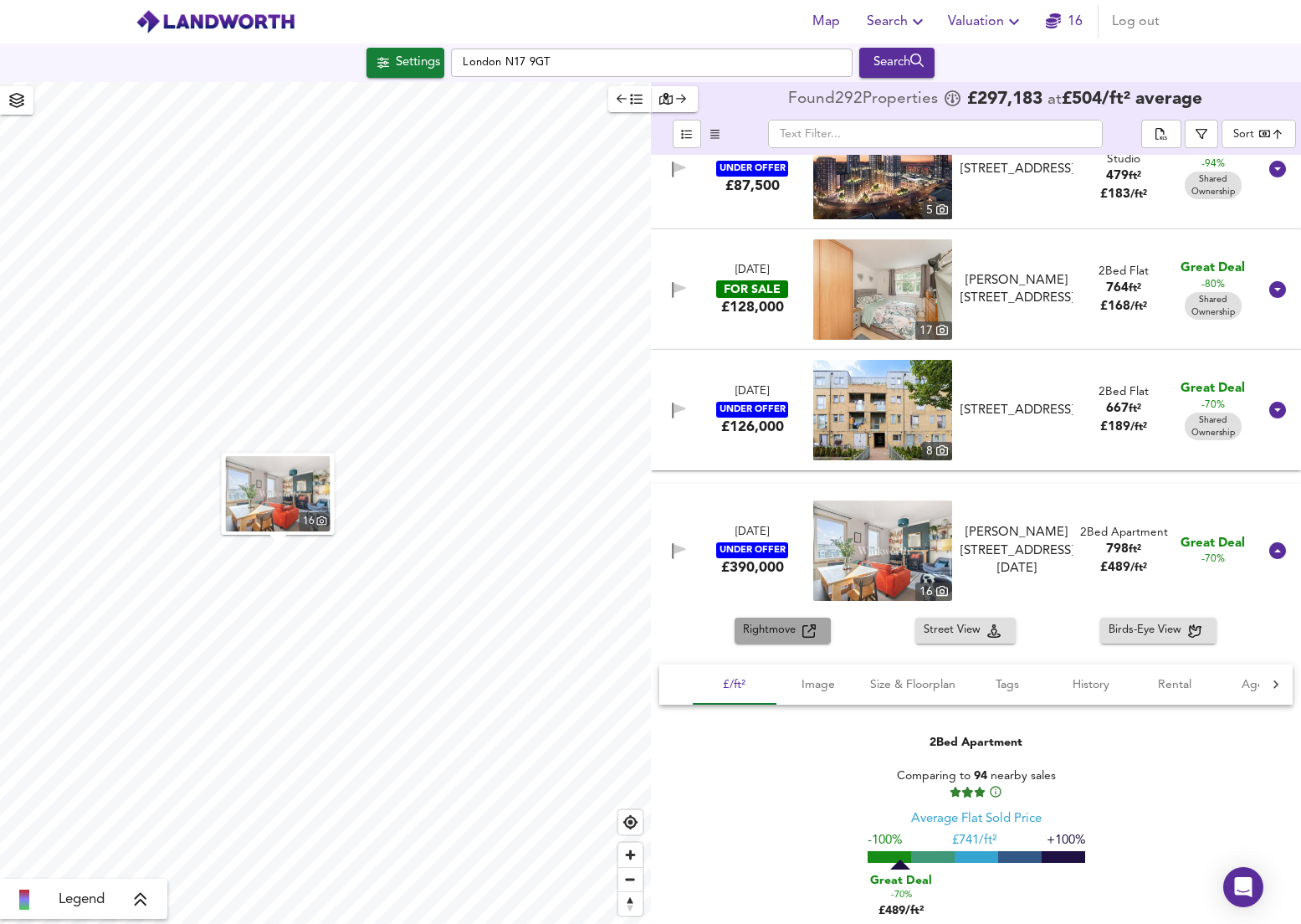
click at [770, 630] on span "Rightmove" at bounding box center [773, 630] width 60 height 19
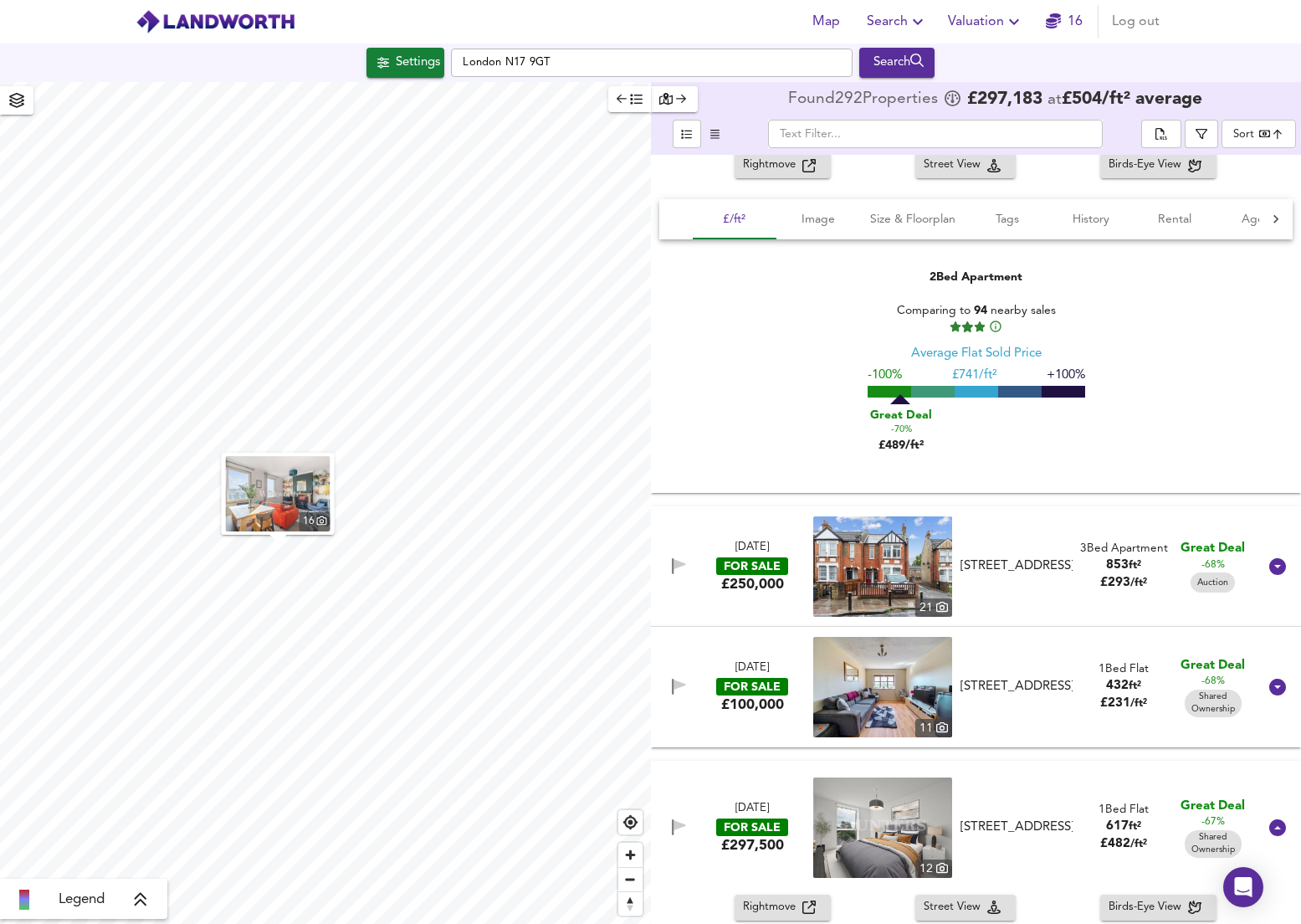
scroll to position [2438, 0]
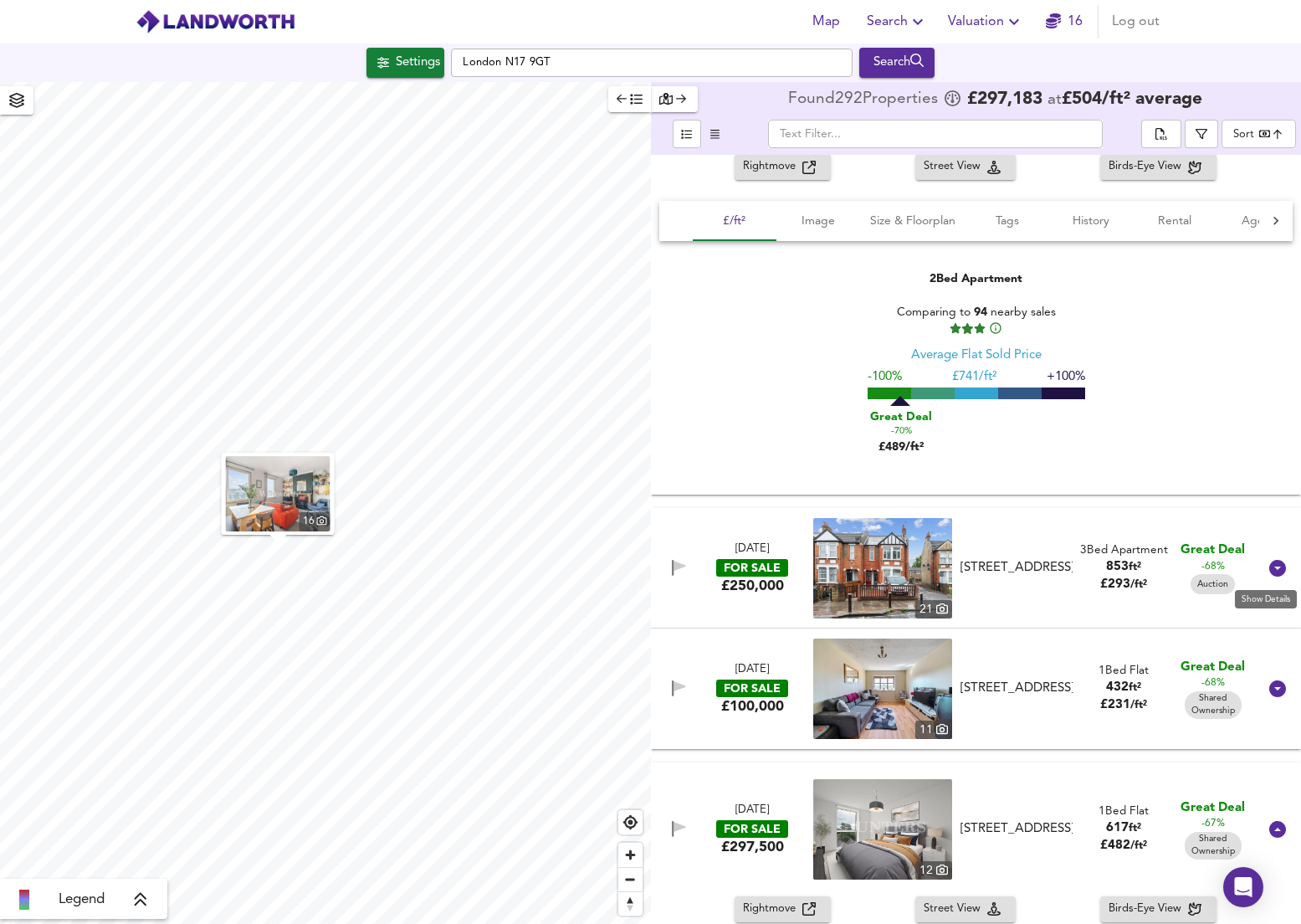
click at [1269, 571] on icon at bounding box center [1277, 568] width 17 height 17
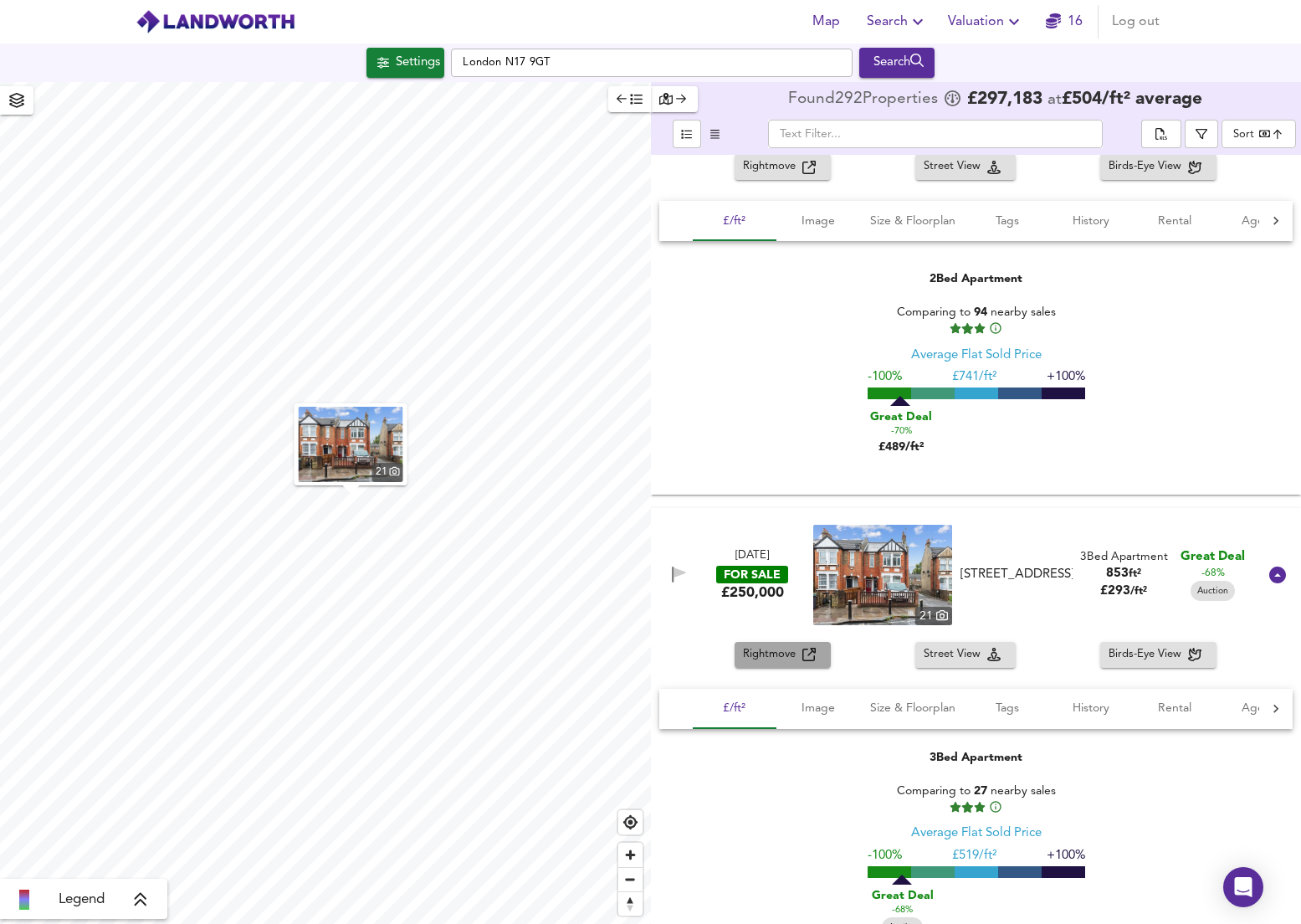
click at [793, 654] on span "Rightmove" at bounding box center [773, 654] width 60 height 19
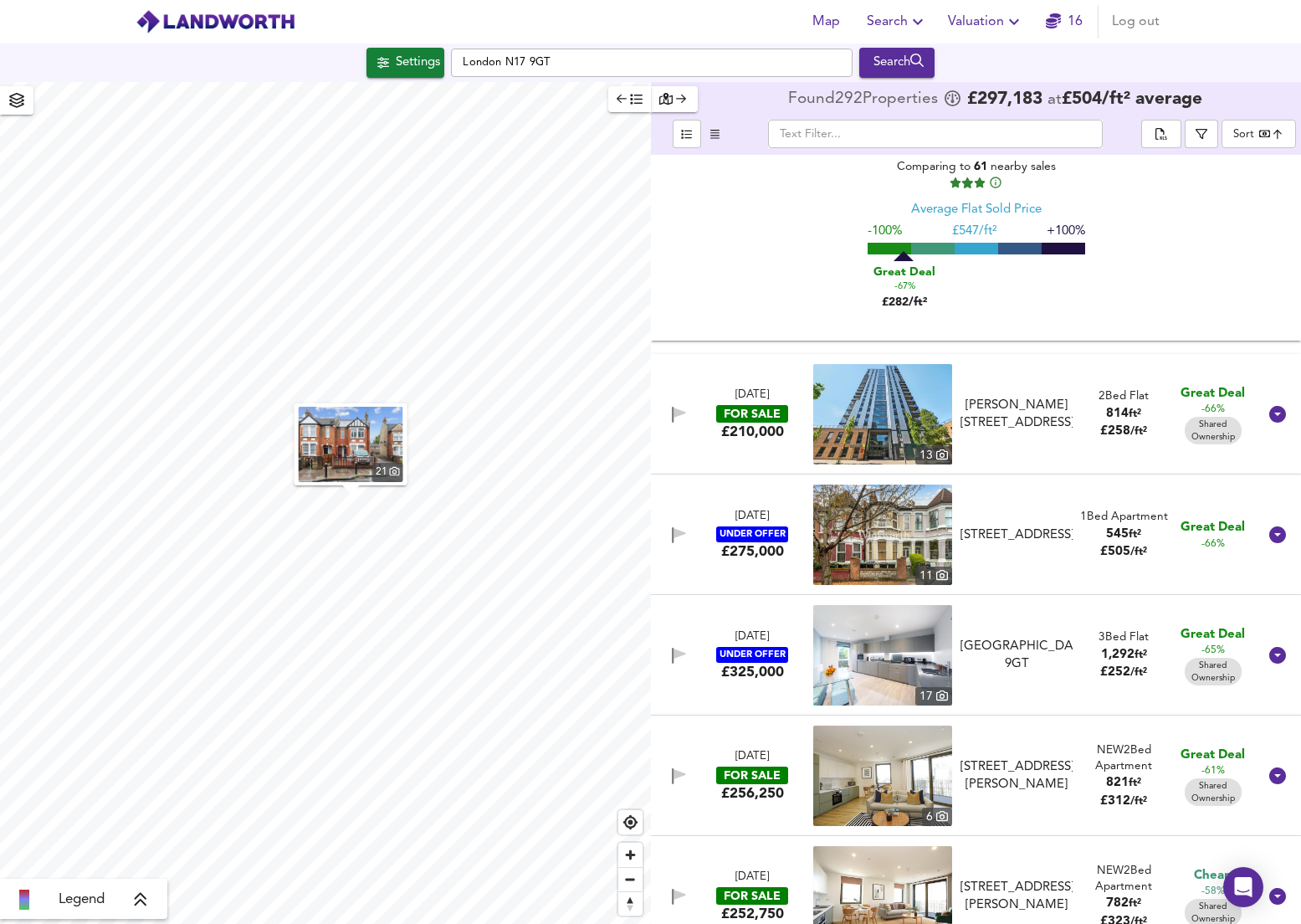
scroll to position [4187, 0]
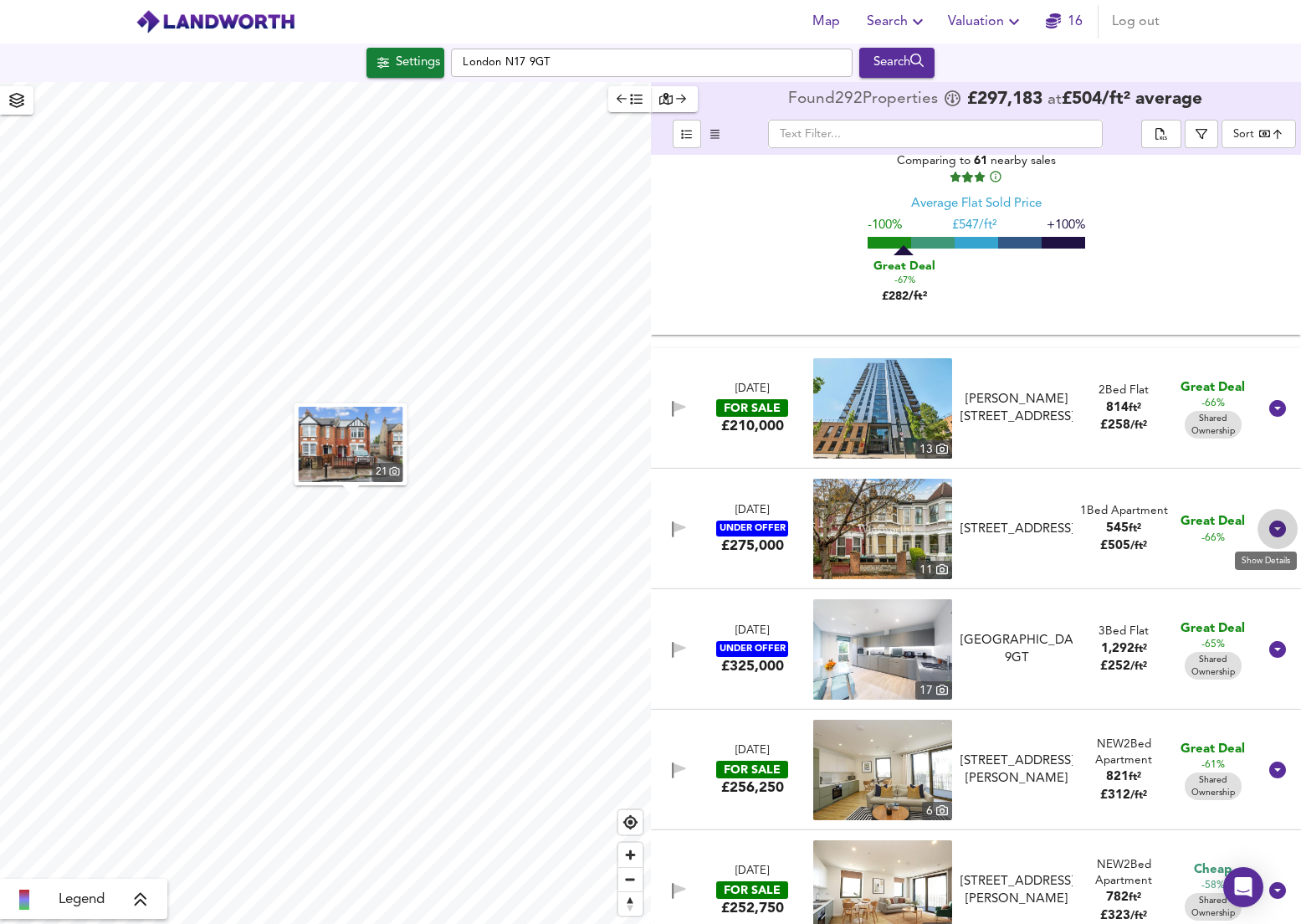
click at [1271, 534] on icon at bounding box center [1277, 528] width 17 height 17
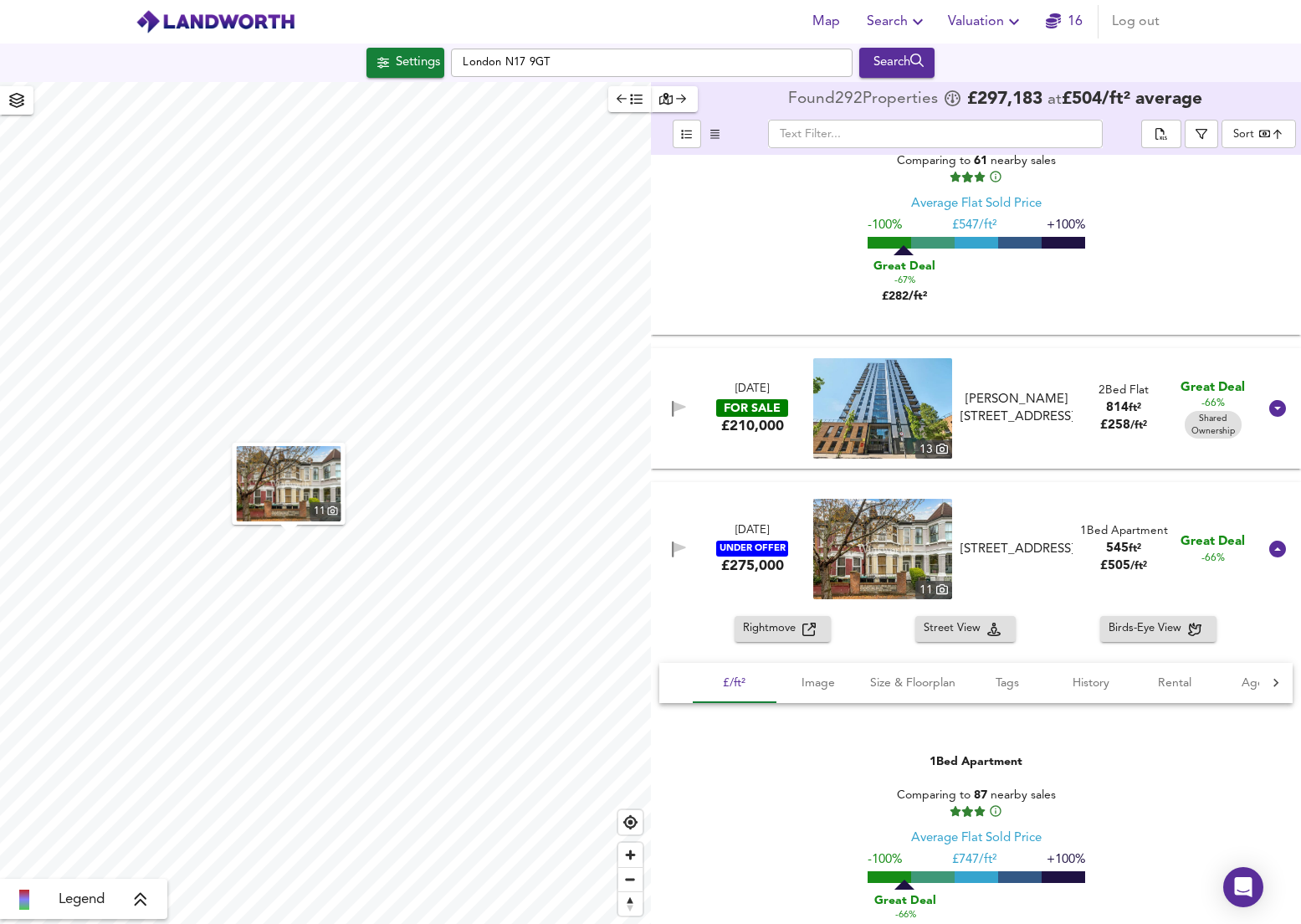
click at [771, 628] on span "Rightmove" at bounding box center [773, 628] width 60 height 19
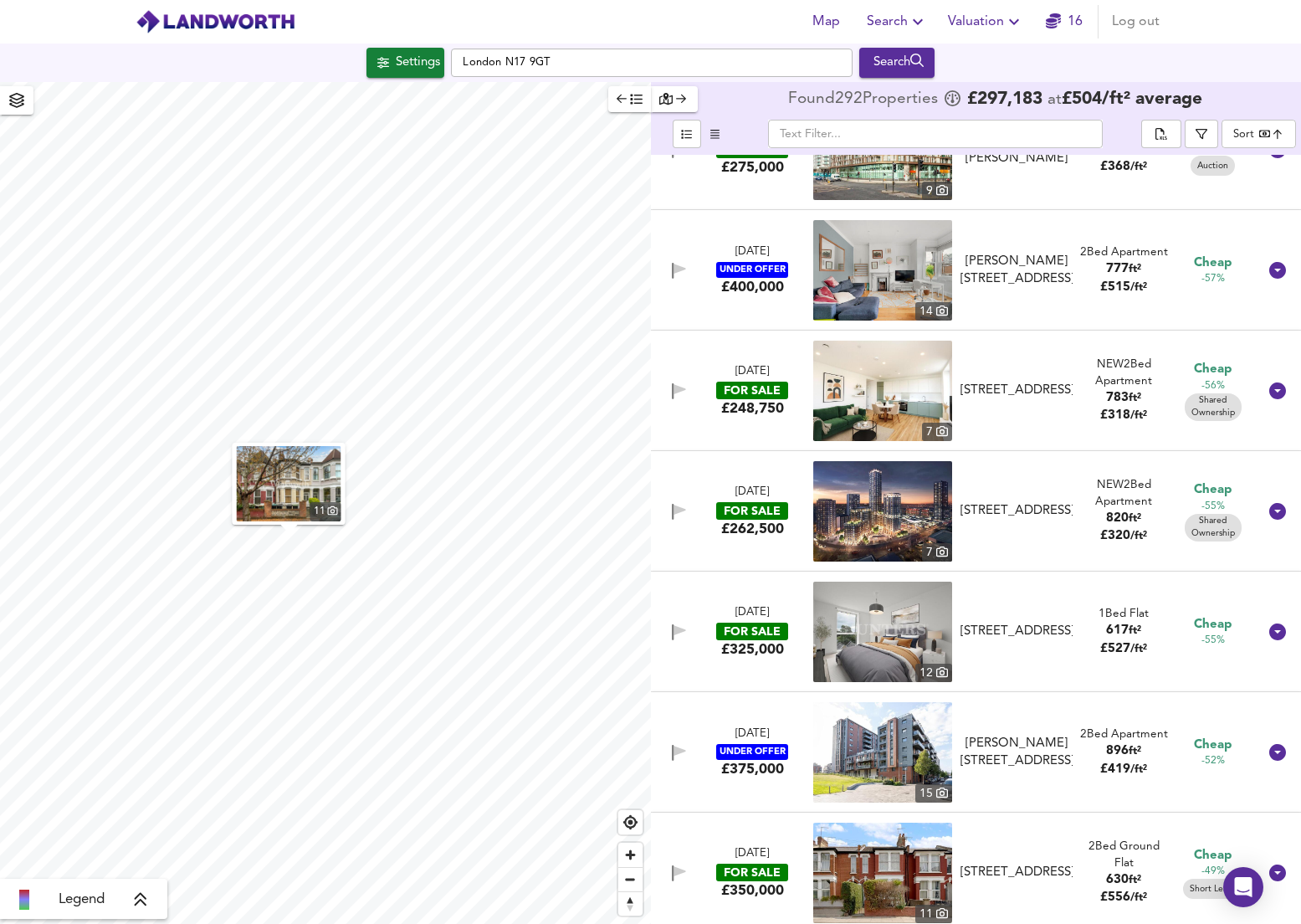
scroll to position [5882, 0]
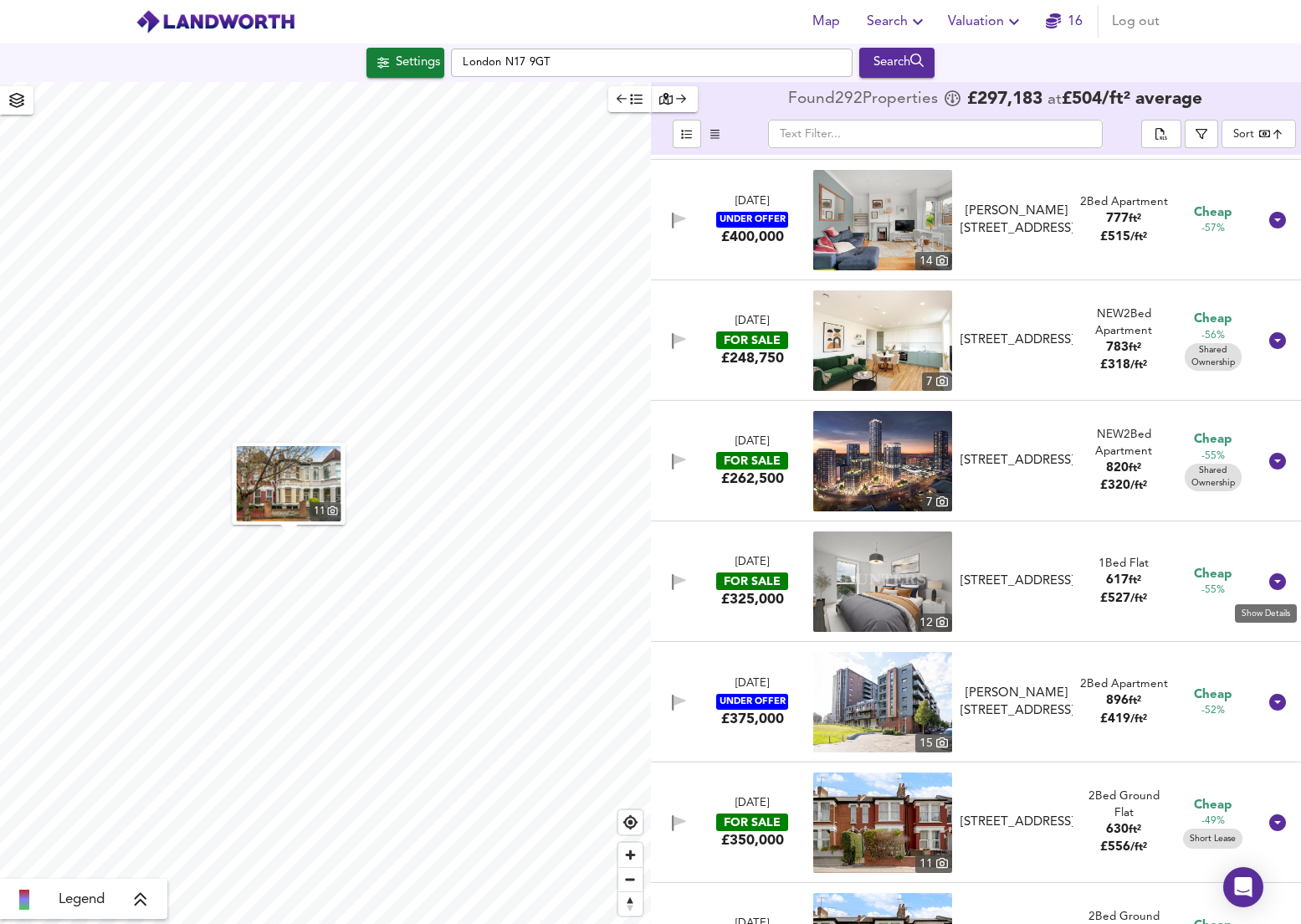
click at [1269, 580] on icon at bounding box center [1277, 582] width 17 height 17
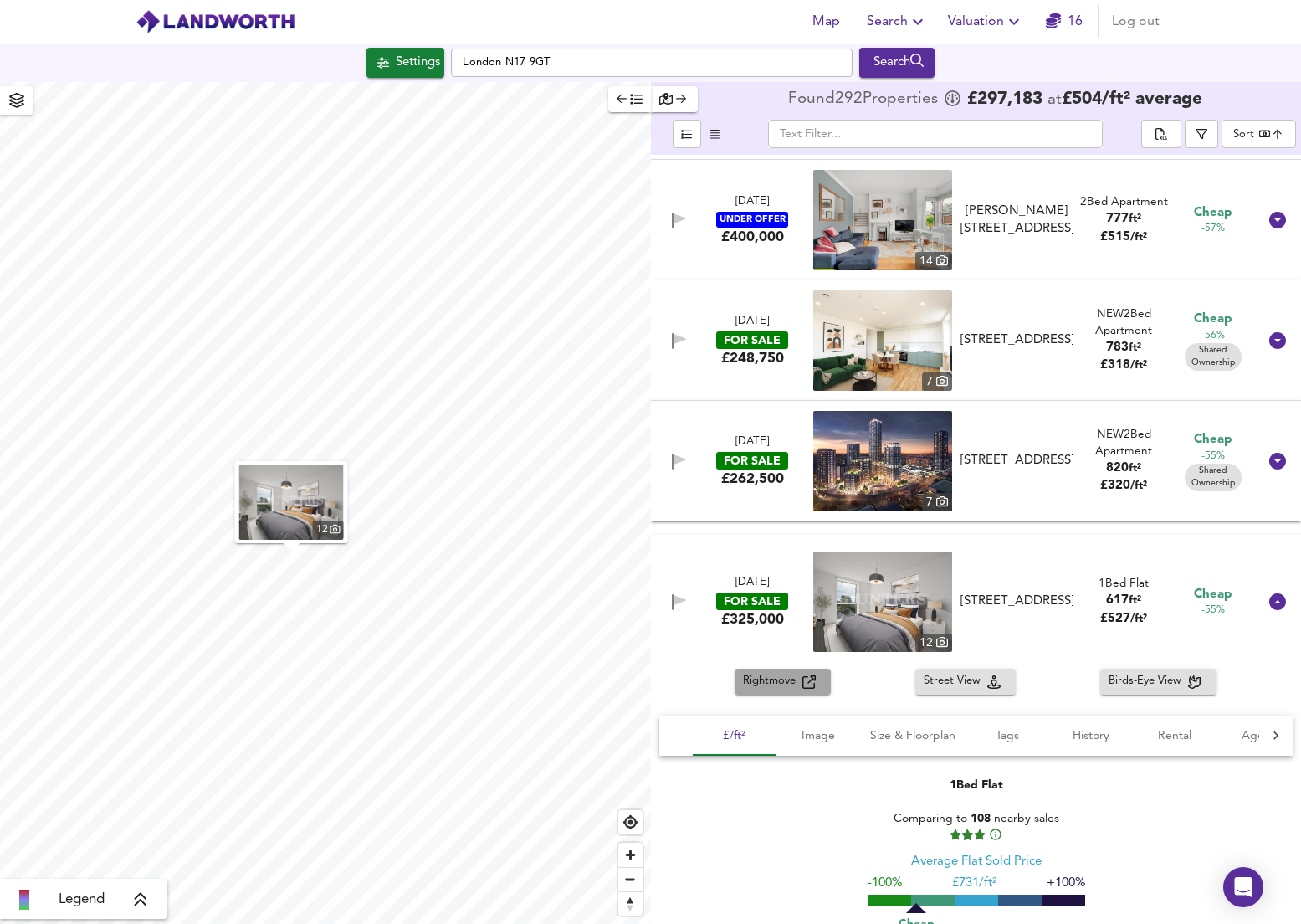
click at [782, 692] on span "Rightmove" at bounding box center [773, 681] width 60 height 19
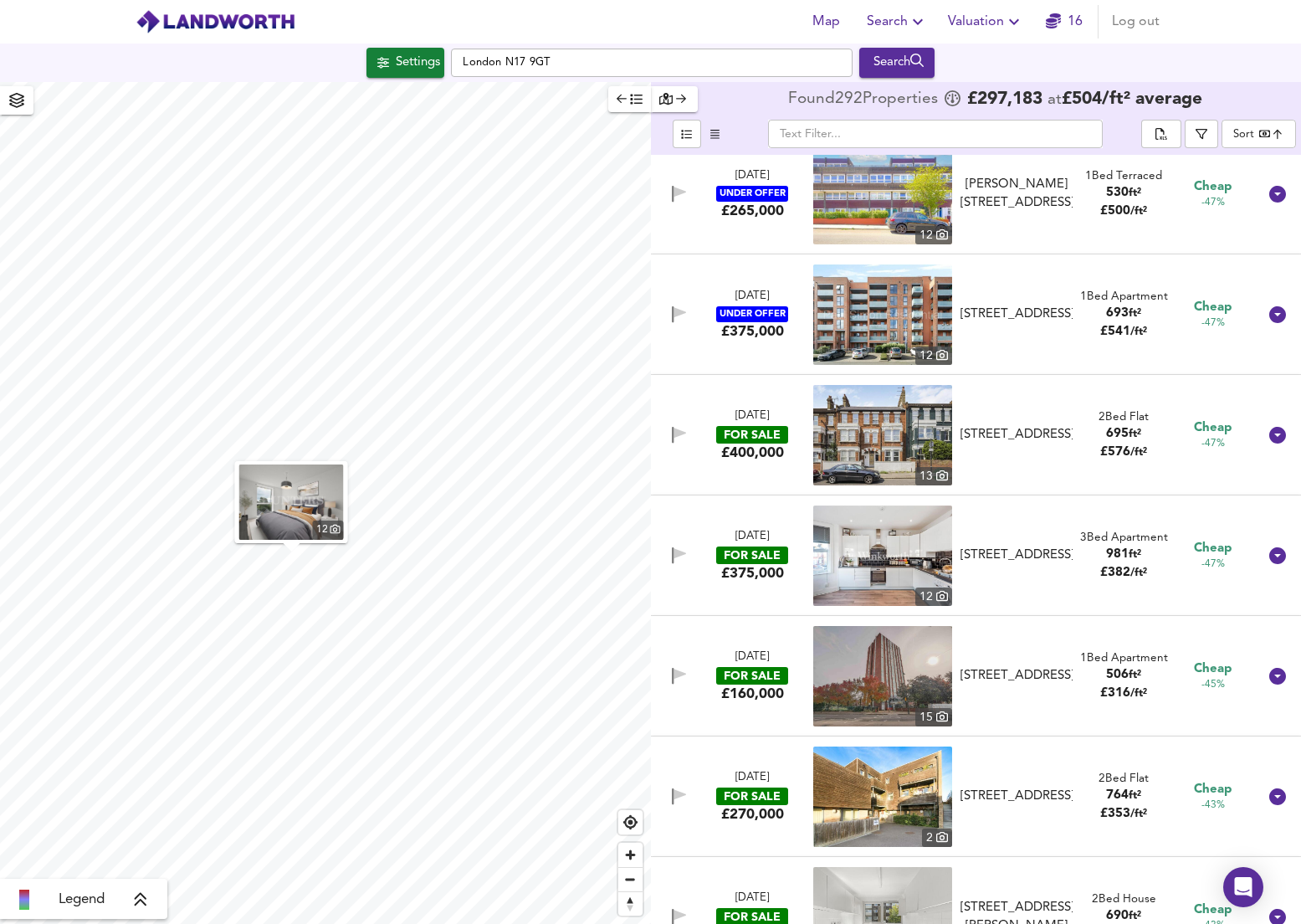
scroll to position [7117, 0]
click at [1278, 554] on icon at bounding box center [1277, 555] width 20 height 20
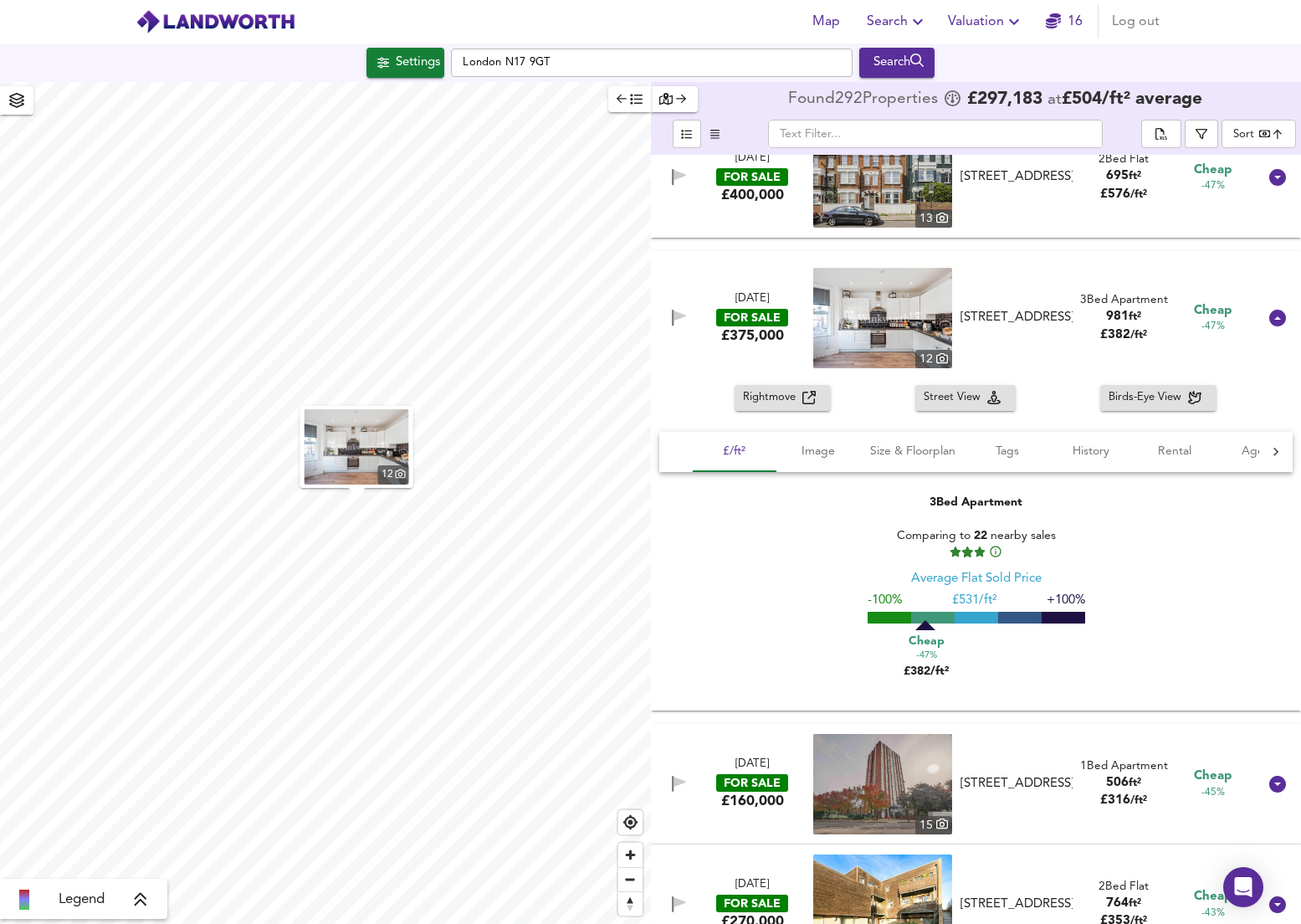
scroll to position [7375, 0]
click at [771, 401] on span "Rightmove" at bounding box center [773, 396] width 60 height 19
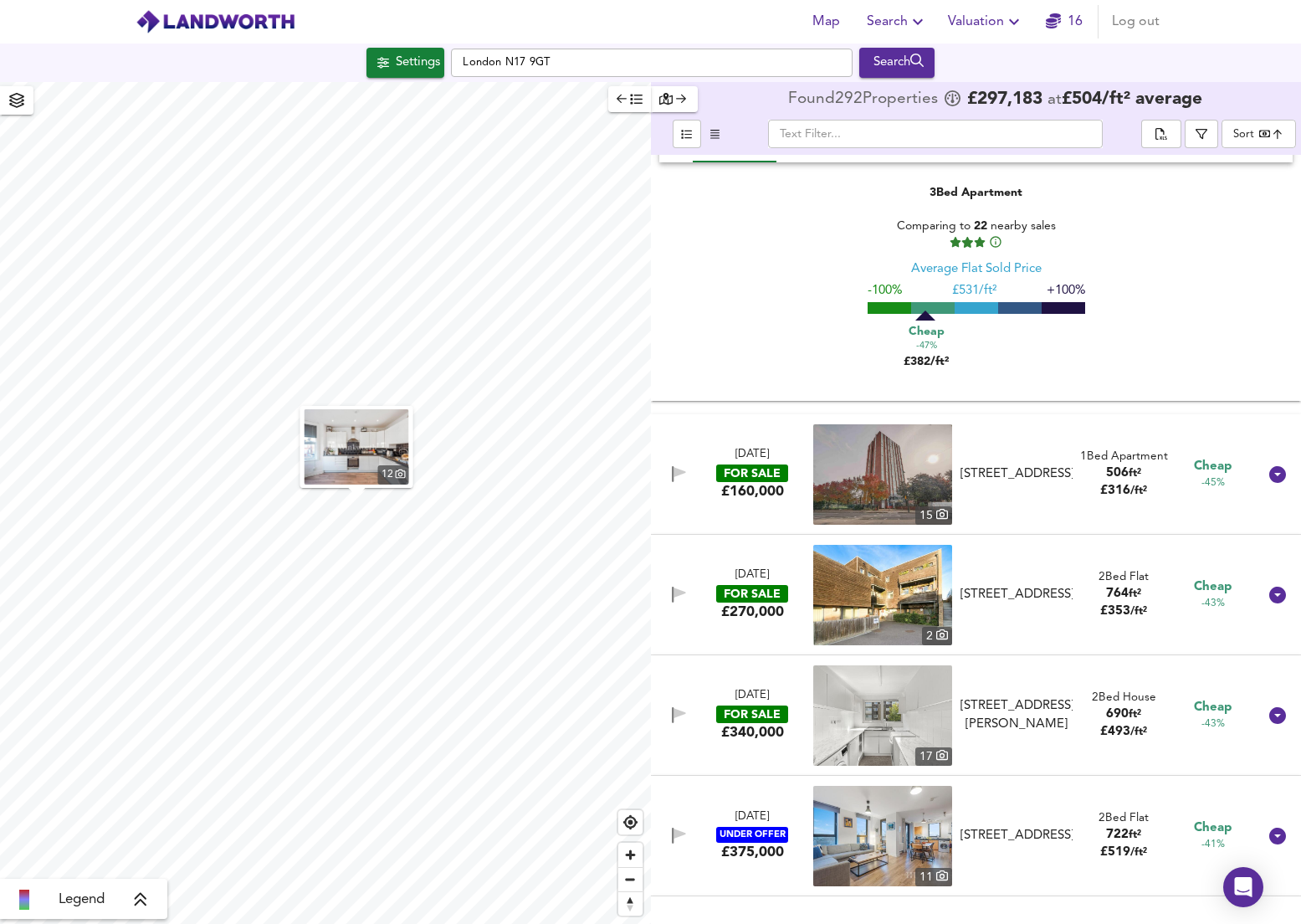
scroll to position [7690, 0]
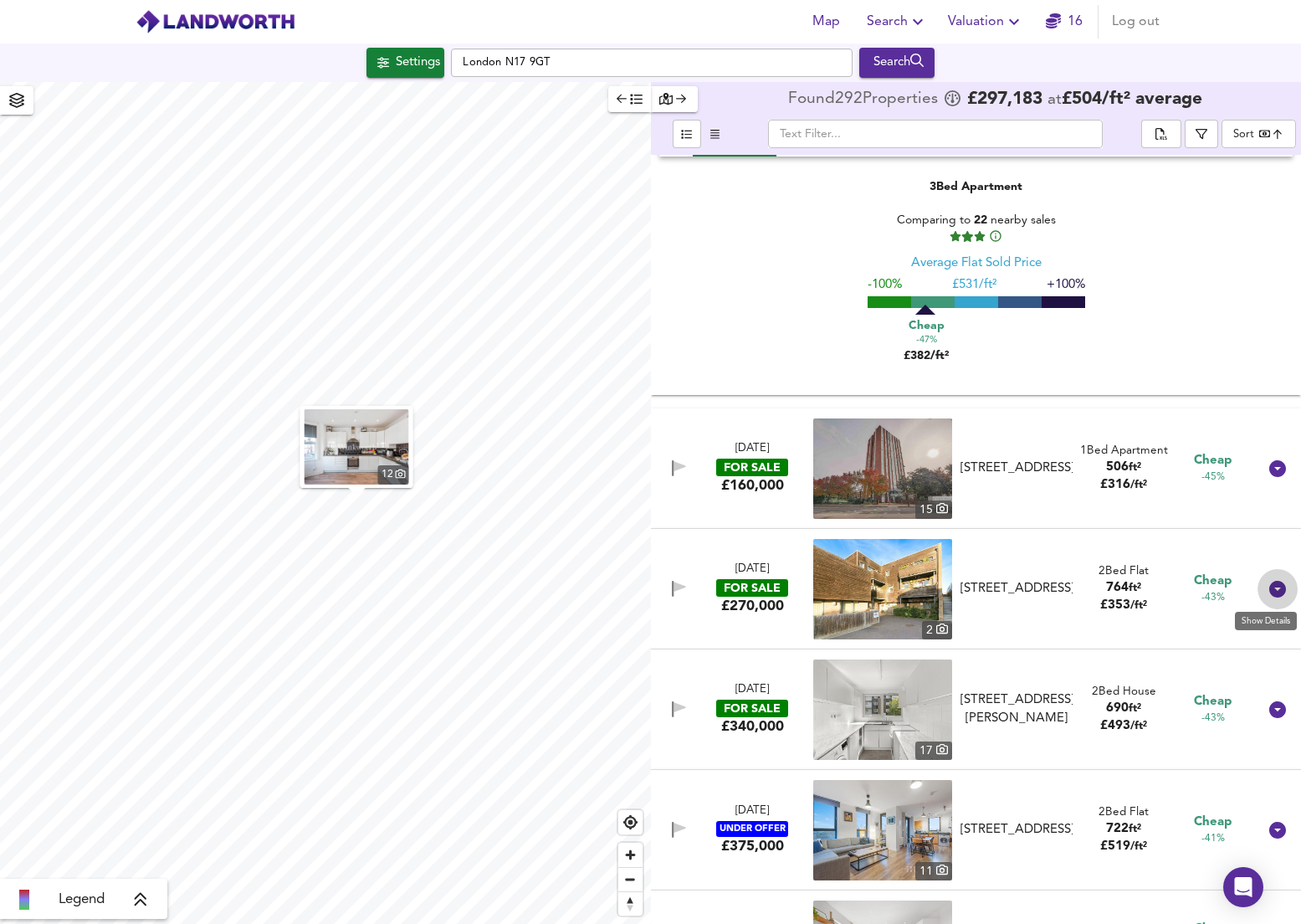
click at [1269, 594] on icon at bounding box center [1277, 589] width 17 height 17
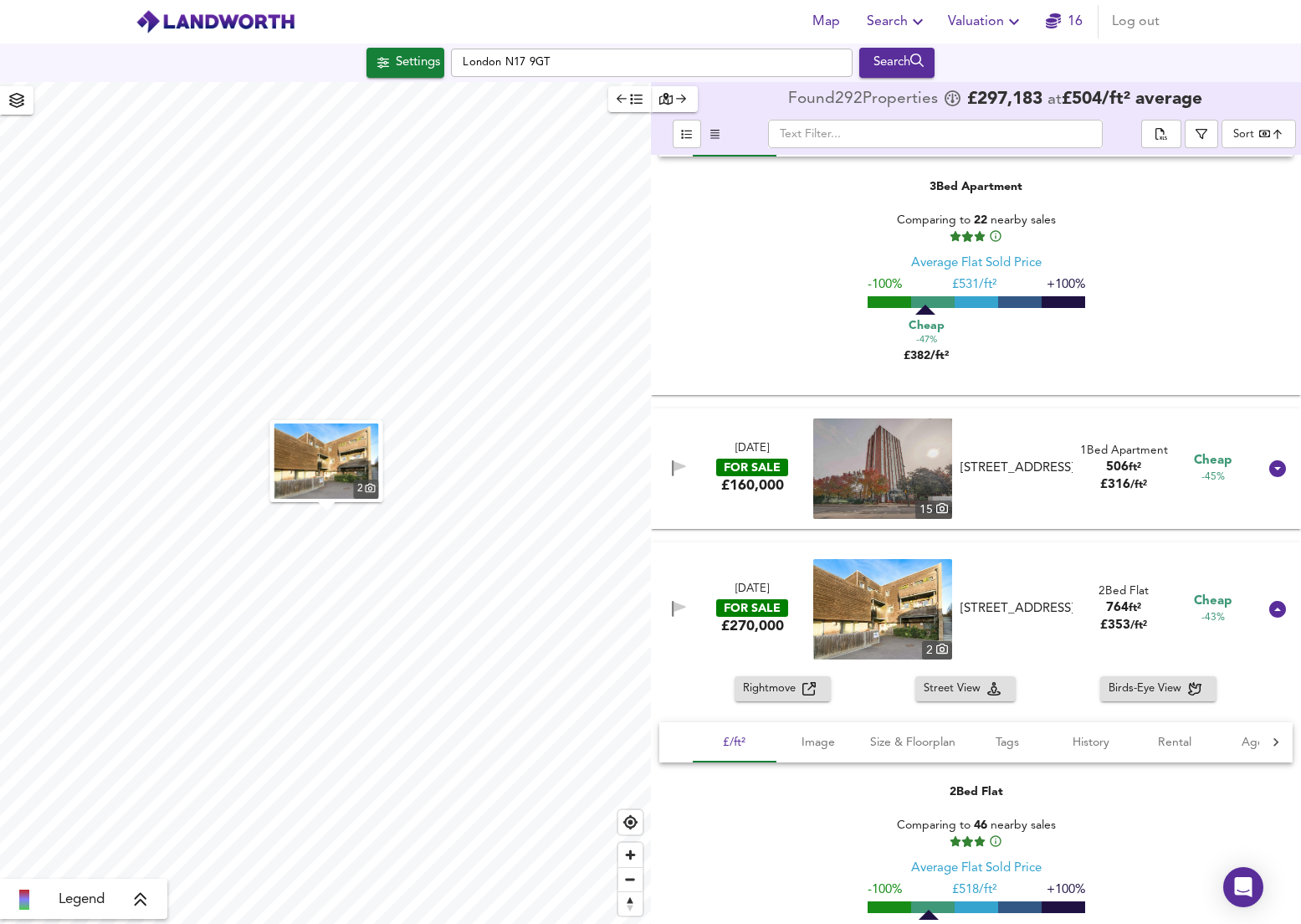
click at [785, 688] on span "Rightmove" at bounding box center [773, 689] width 60 height 19
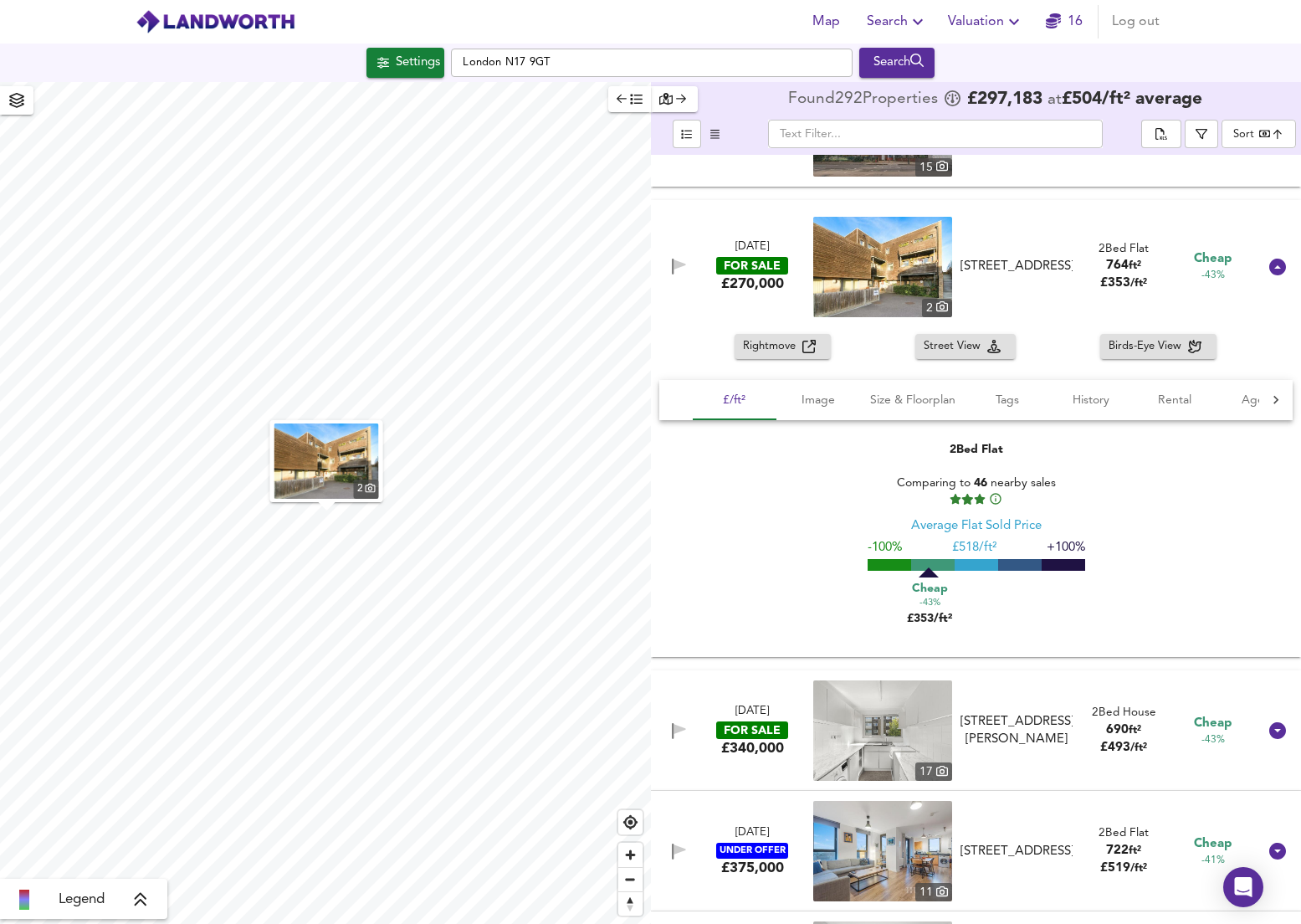
scroll to position [8103, 0]
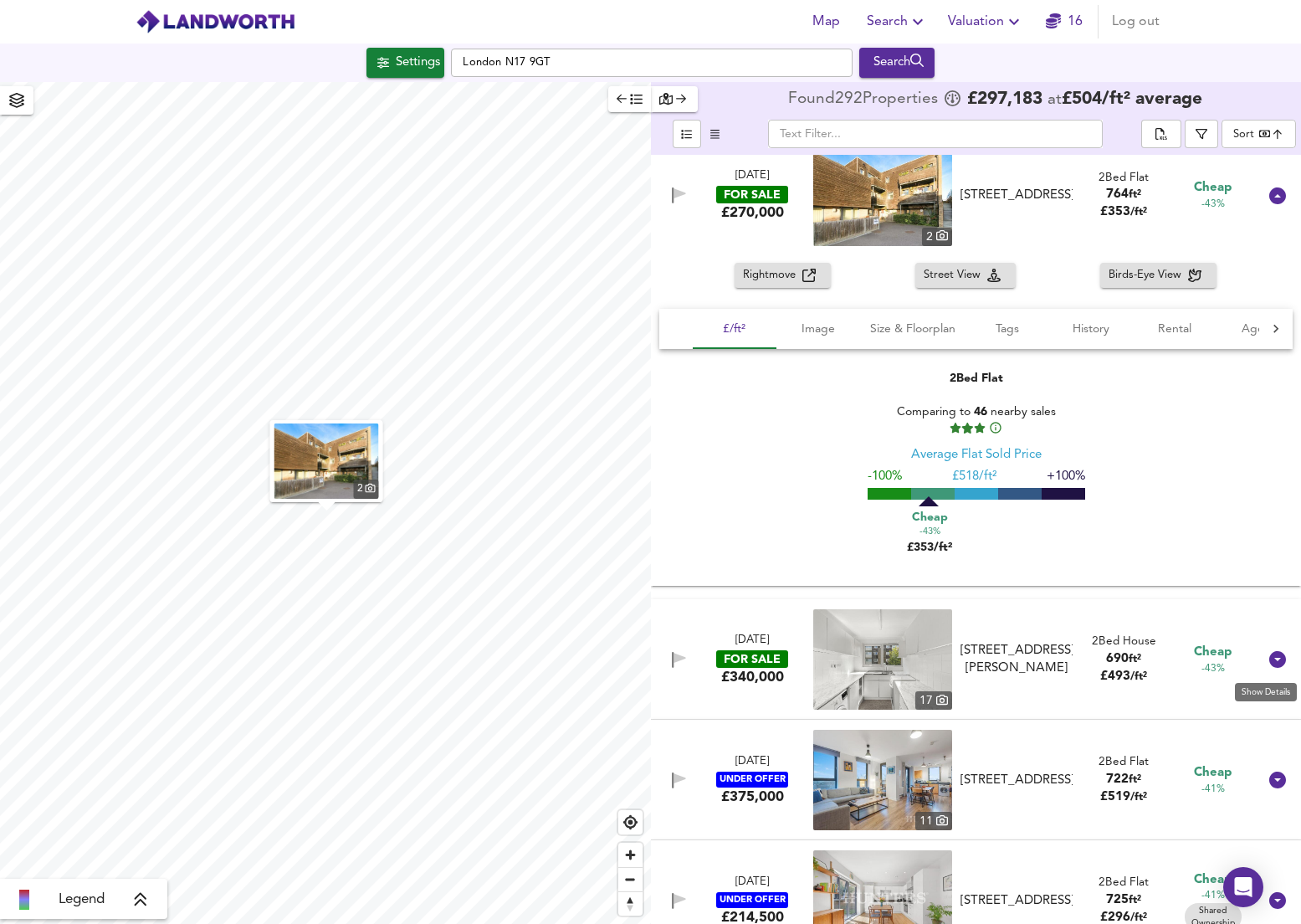
click at [1269, 664] on icon at bounding box center [1277, 659] width 17 height 17
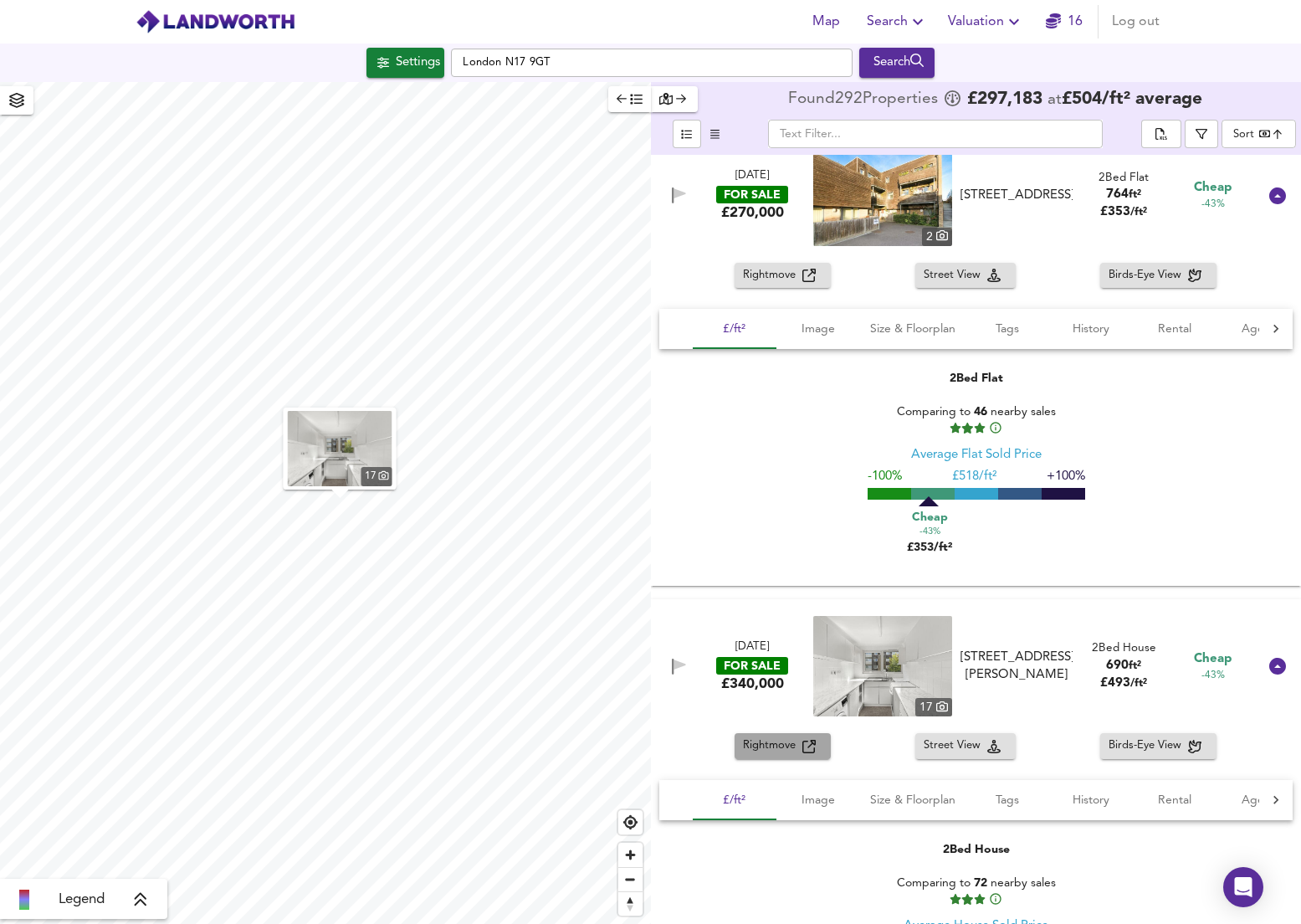
click at [778, 749] on span "Rightmove" at bounding box center [773, 745] width 60 height 19
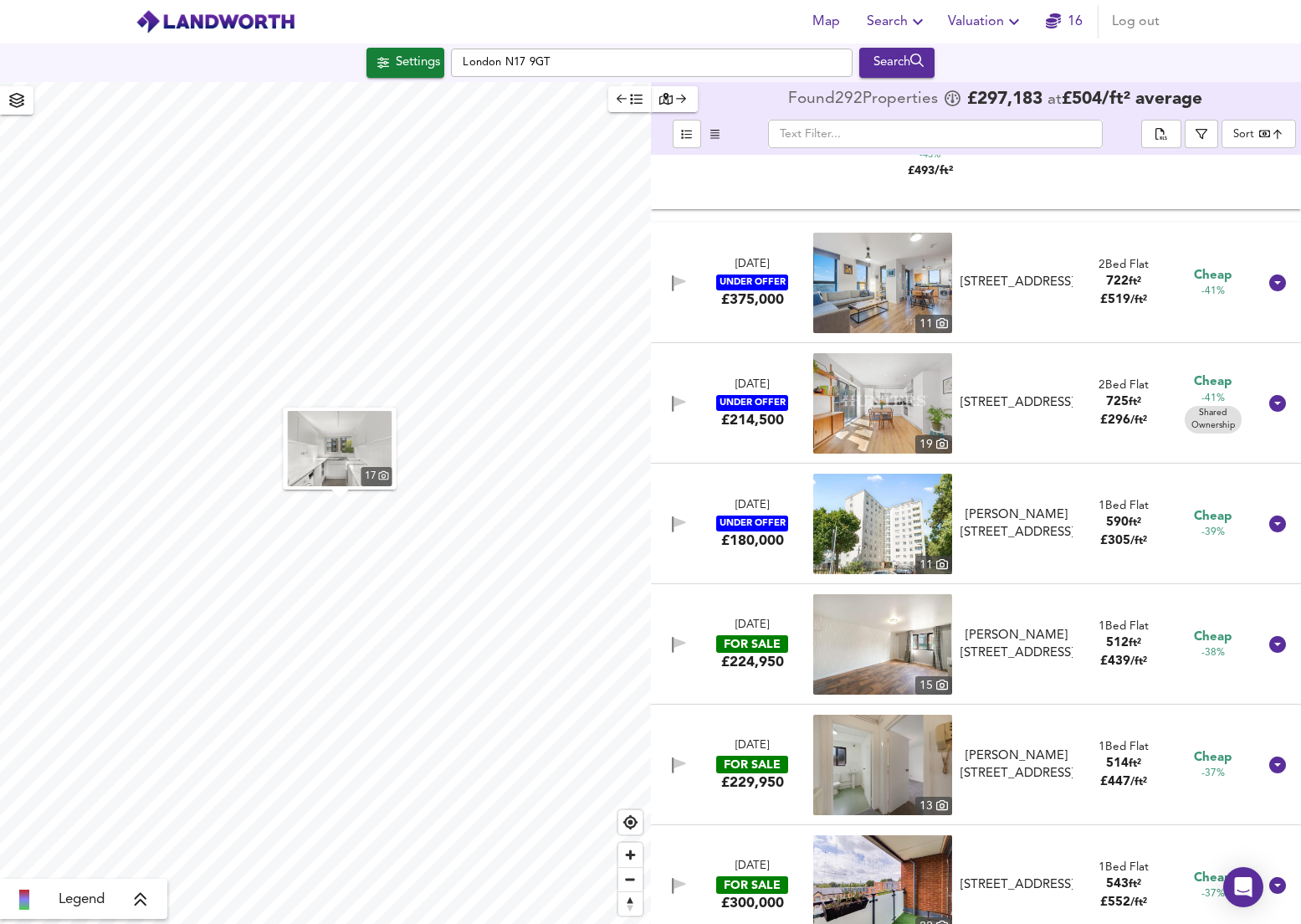
scroll to position [8959, 0]
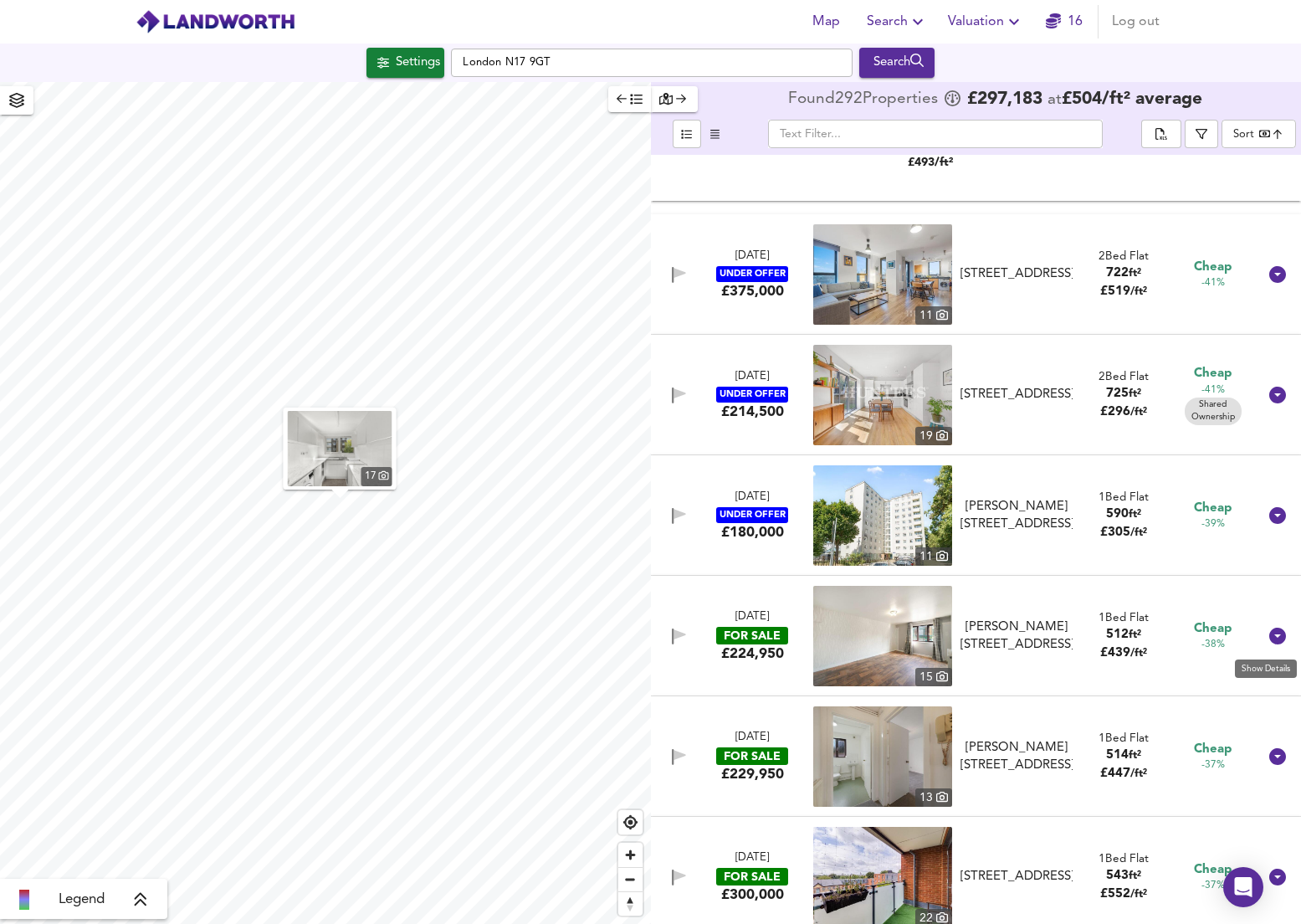
click at [1273, 635] on icon at bounding box center [1277, 635] width 17 height 17
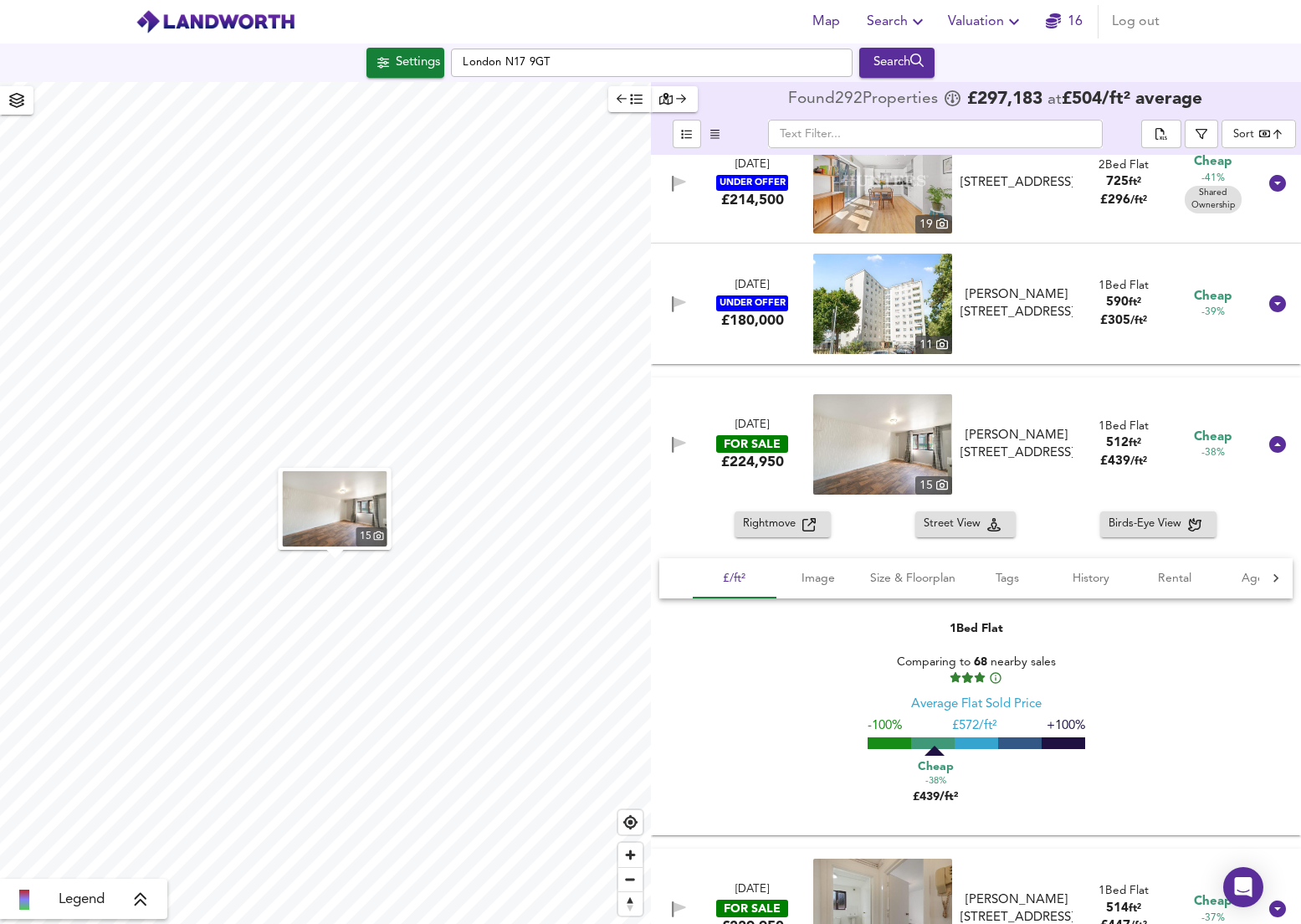
scroll to position [9172, 0]
click at [786, 526] on span "Rightmove" at bounding box center [773, 523] width 60 height 19
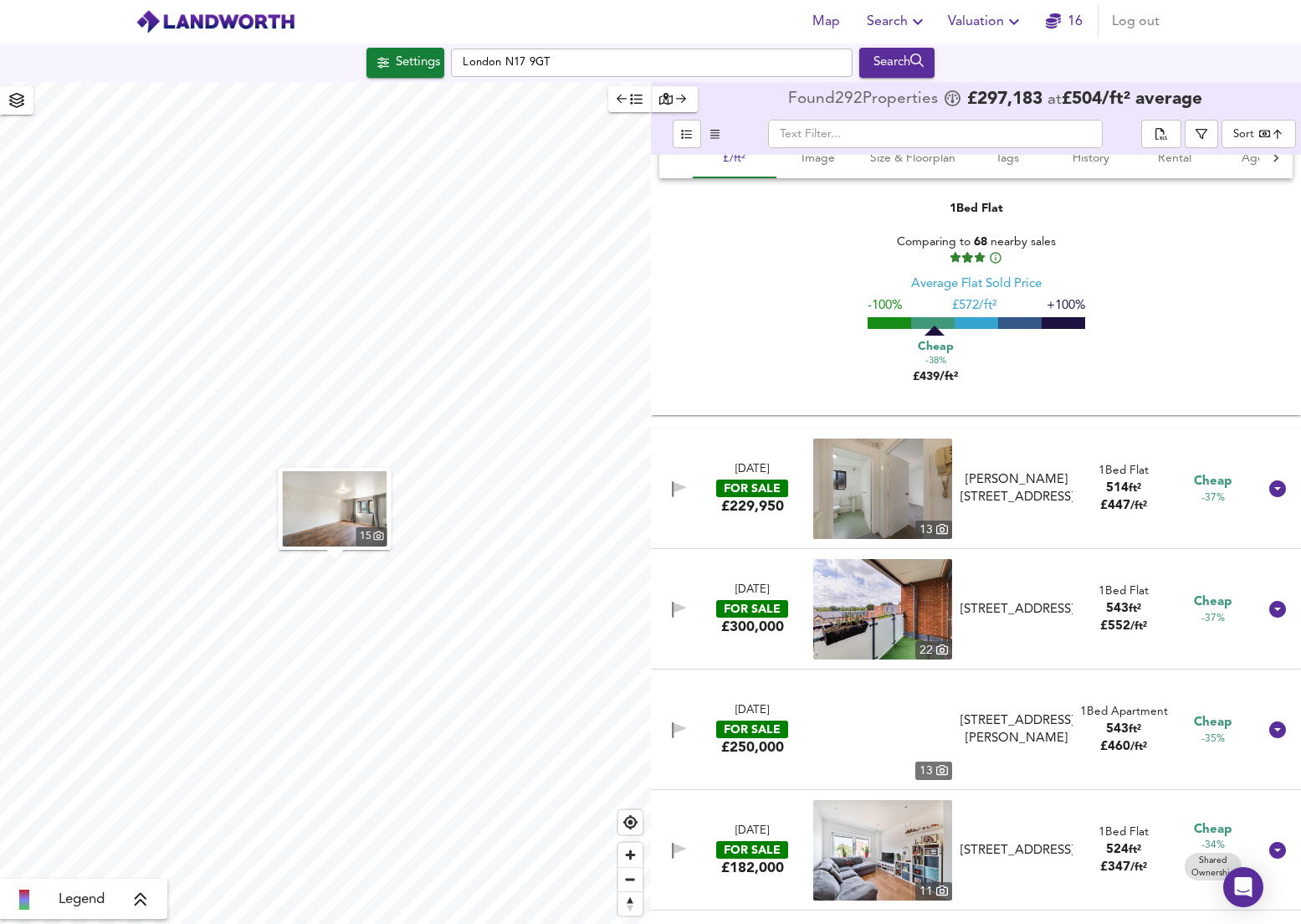
scroll to position [9602, 0]
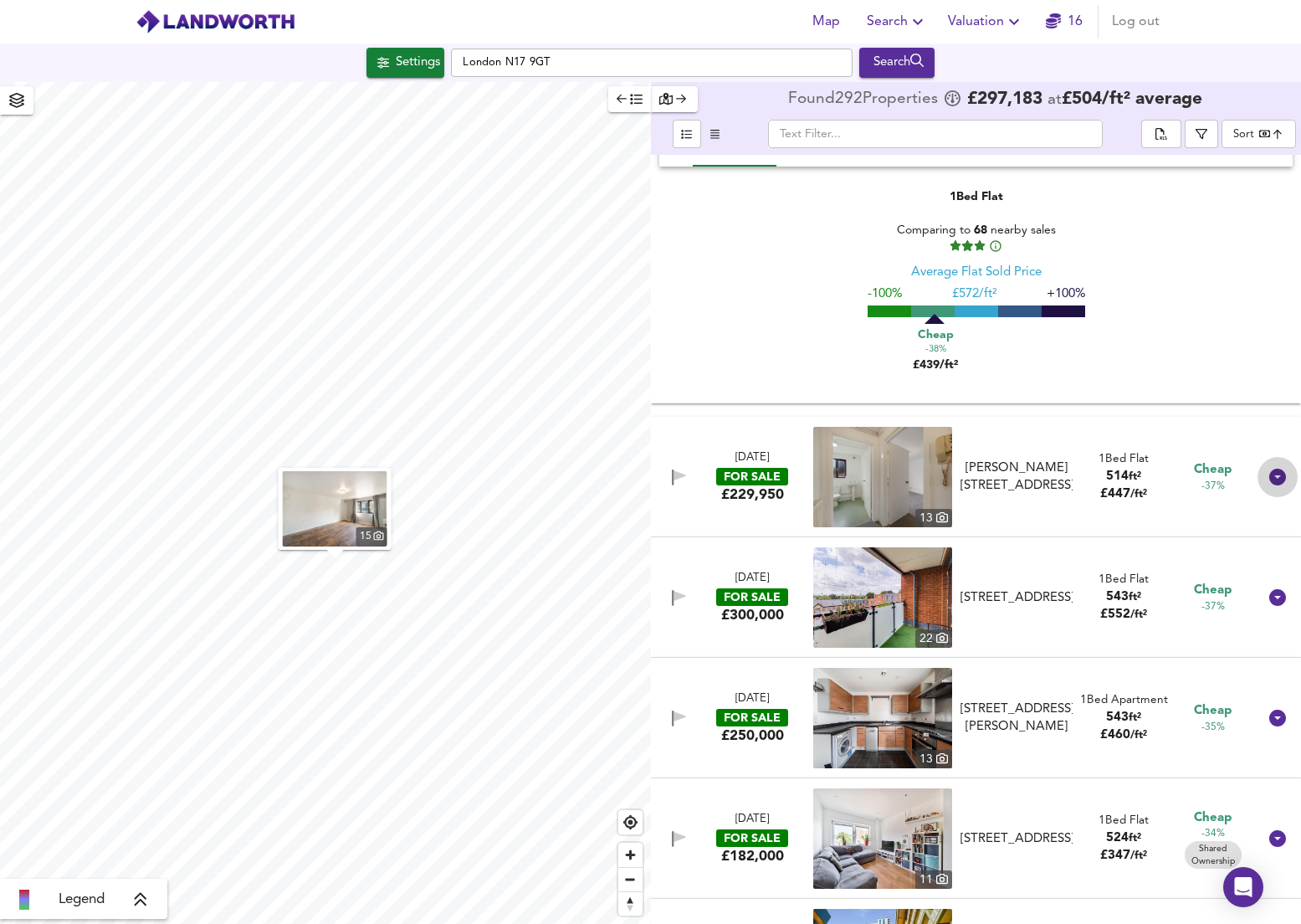
click at [1258, 483] on div at bounding box center [1277, 476] width 40 height 40
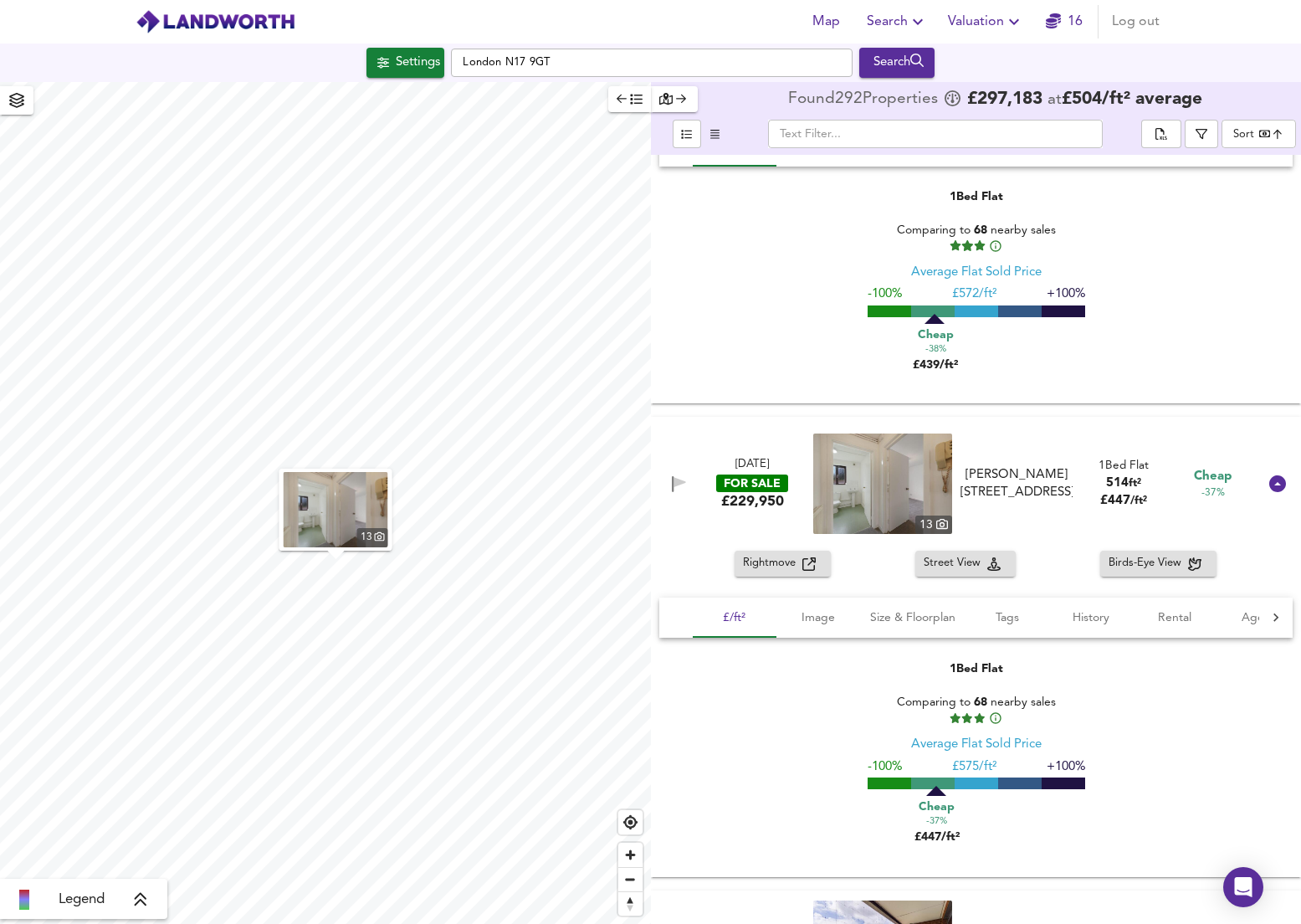
click at [779, 569] on span "Rightmove" at bounding box center [773, 563] width 60 height 19
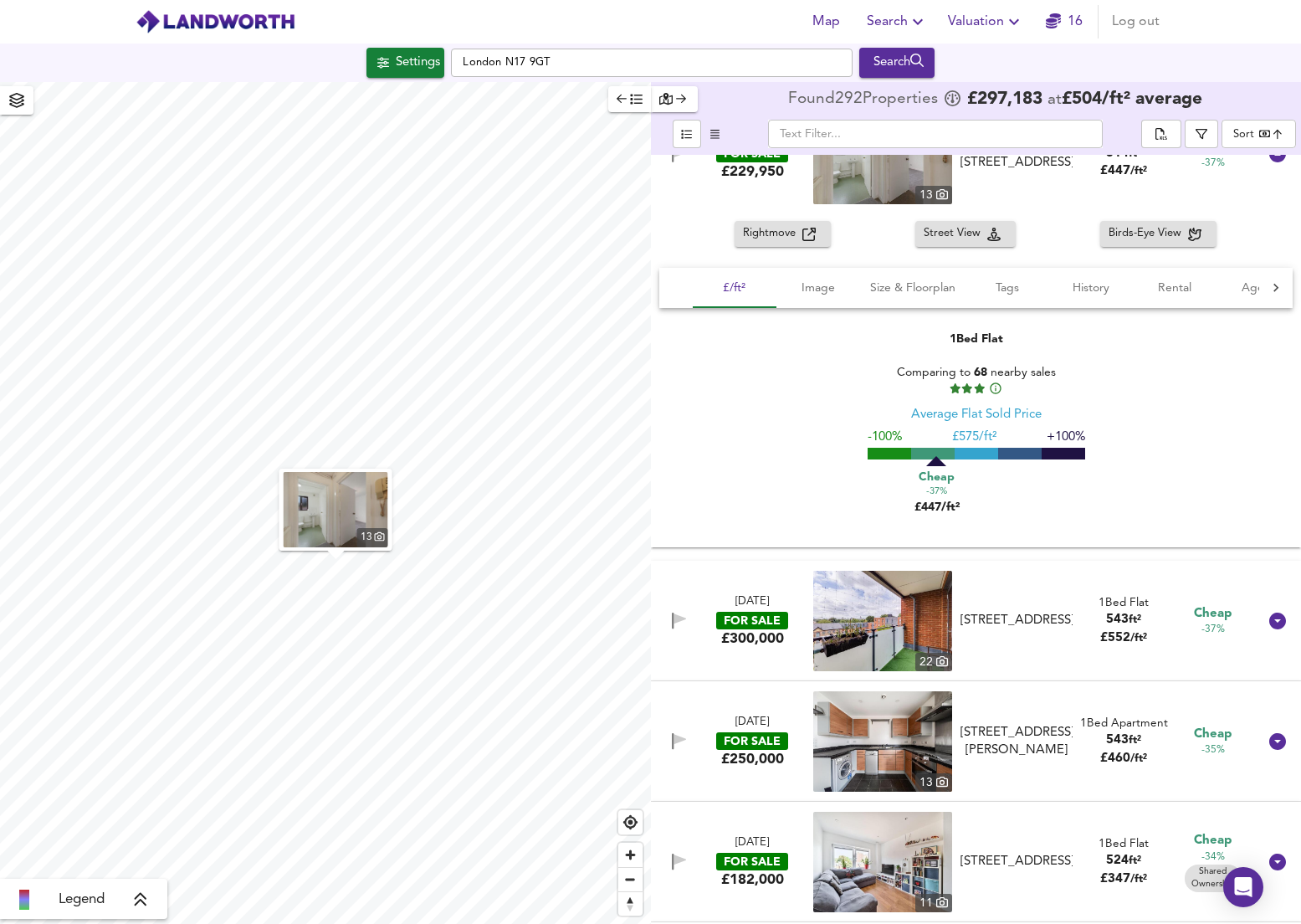
scroll to position [9936, 0]
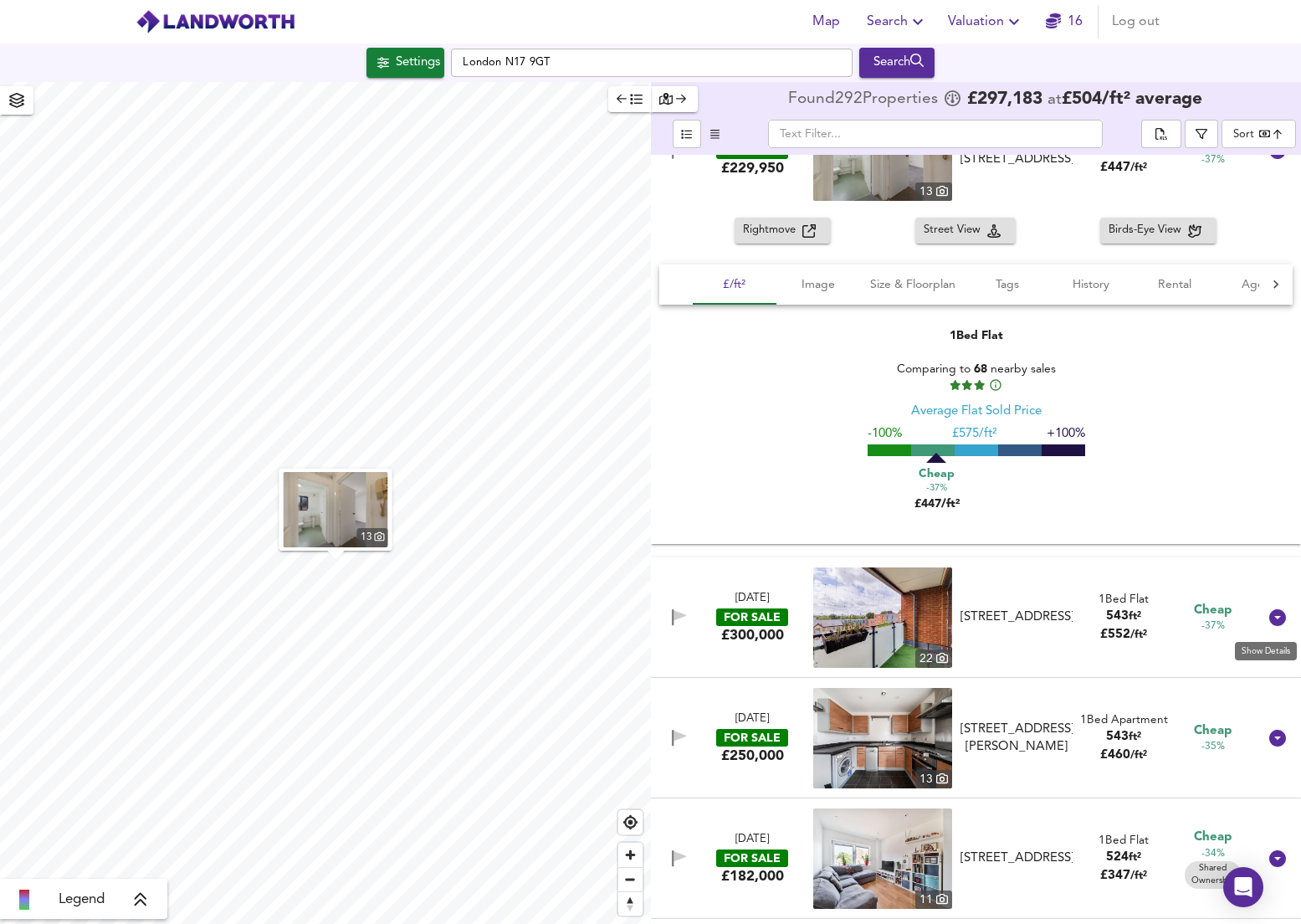
click at [1269, 617] on icon at bounding box center [1277, 617] width 17 height 17
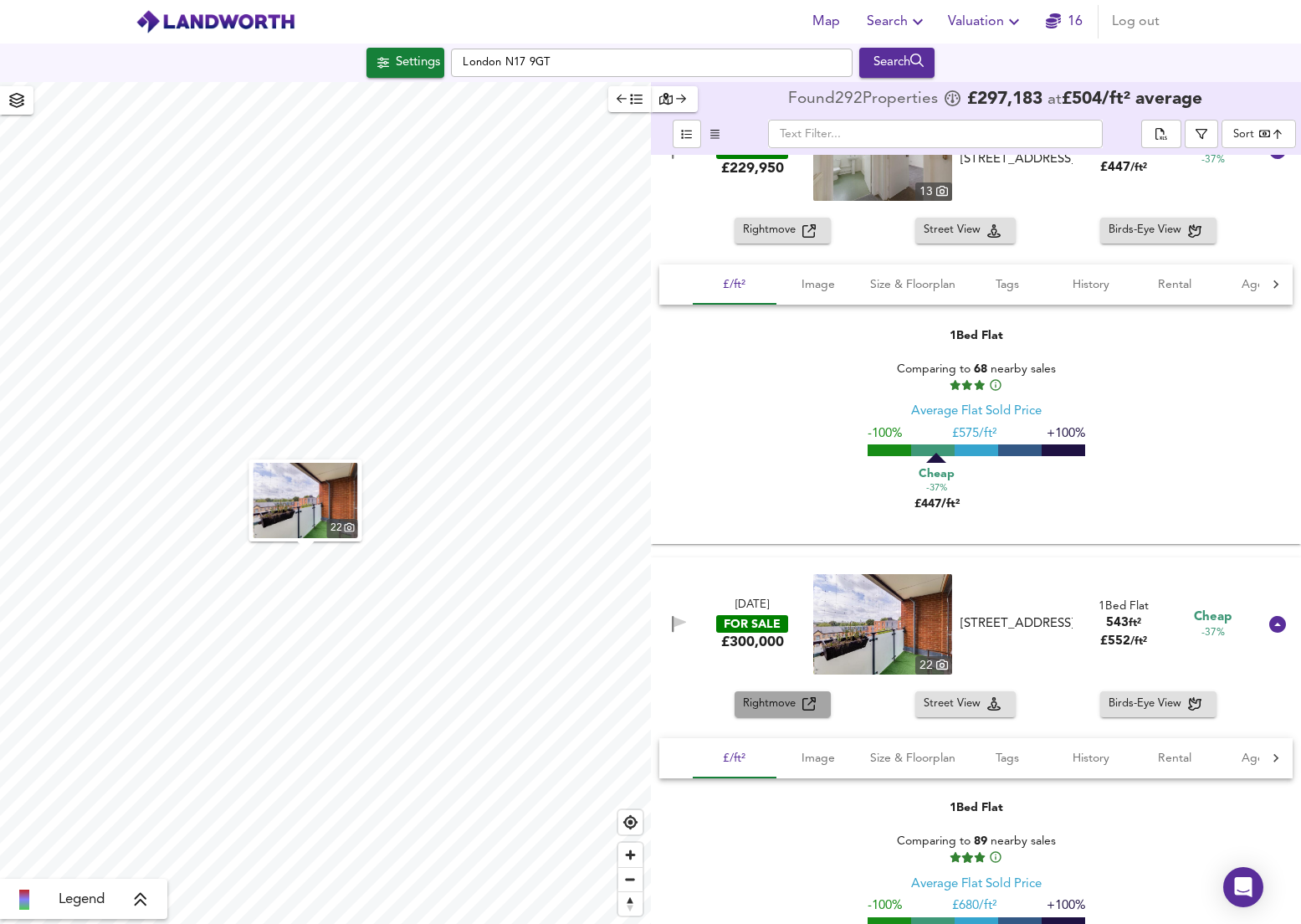
click at [787, 703] on span "Rightmove" at bounding box center [773, 704] width 60 height 19
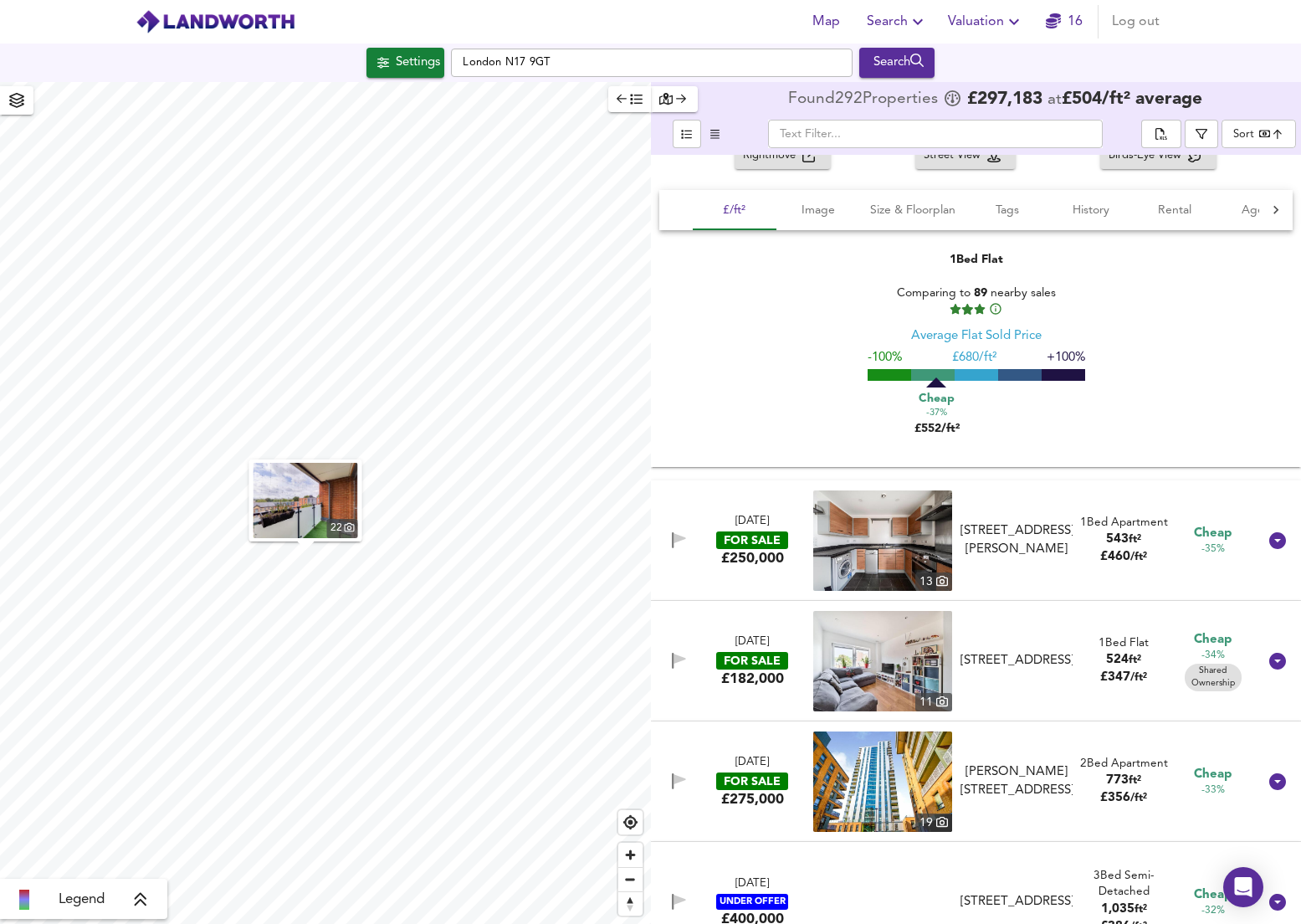
scroll to position [10485, 0]
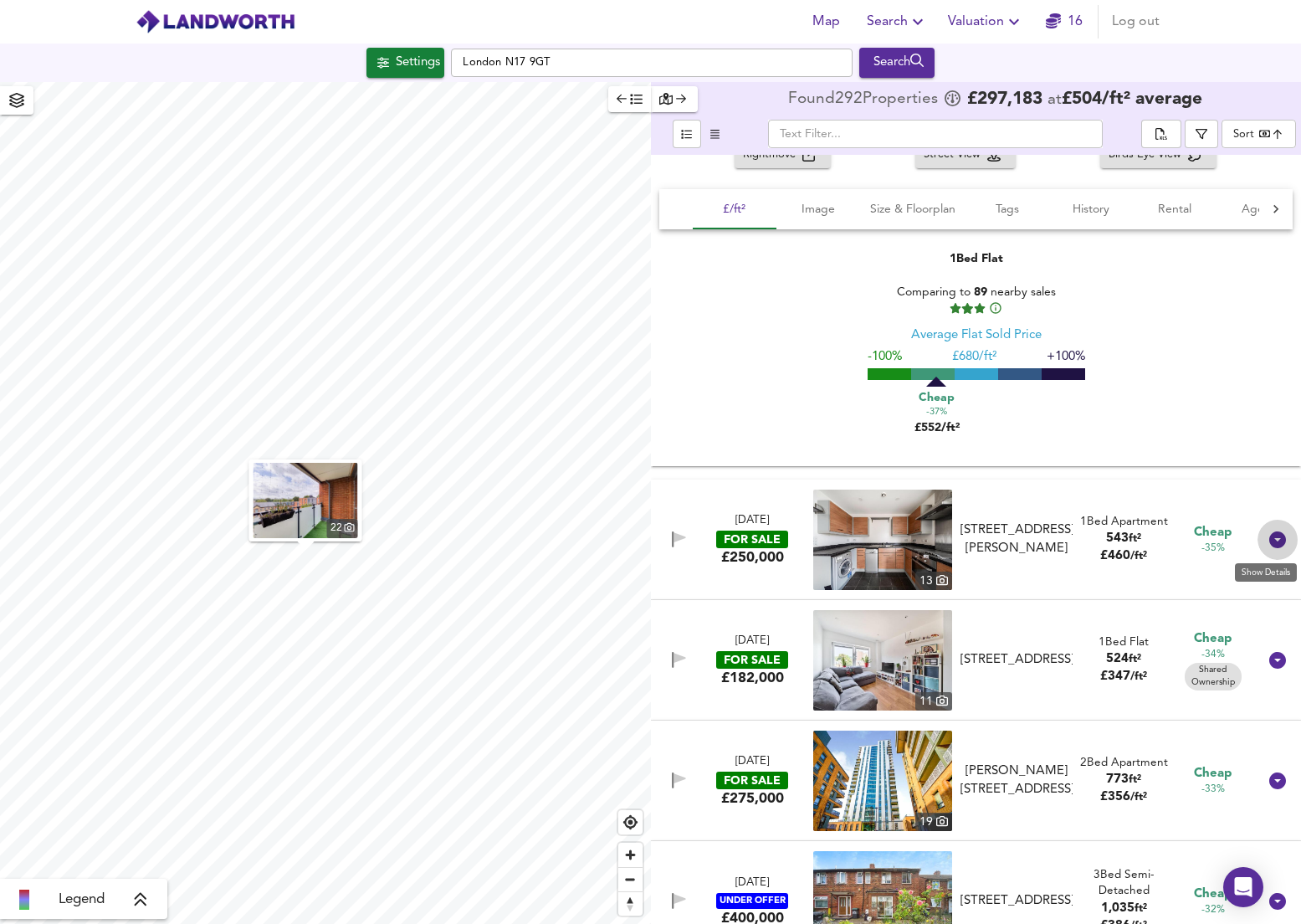
click at [1269, 545] on icon at bounding box center [1277, 539] width 17 height 17
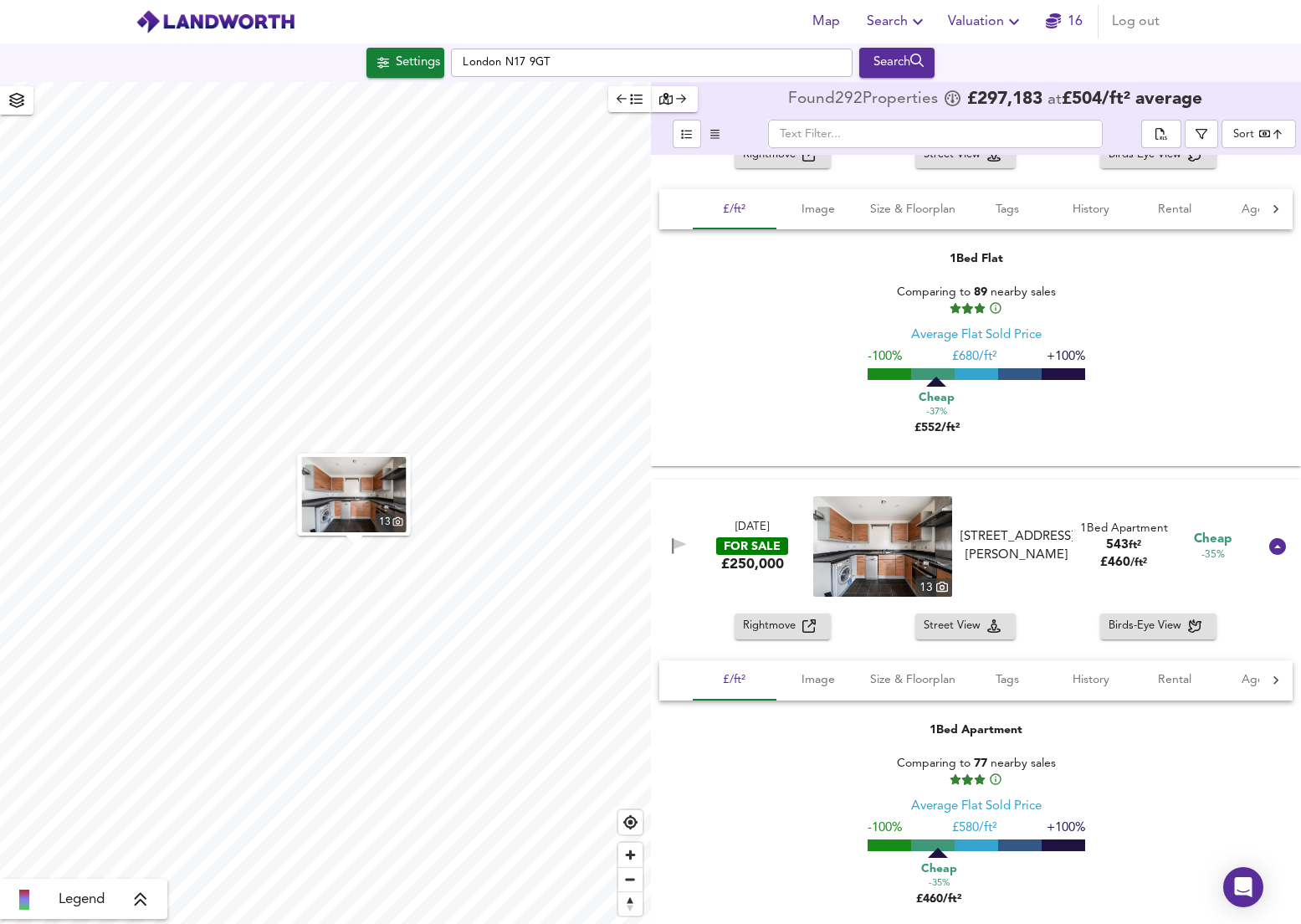
click at [786, 628] on span "Rightmove" at bounding box center [773, 625] width 60 height 19
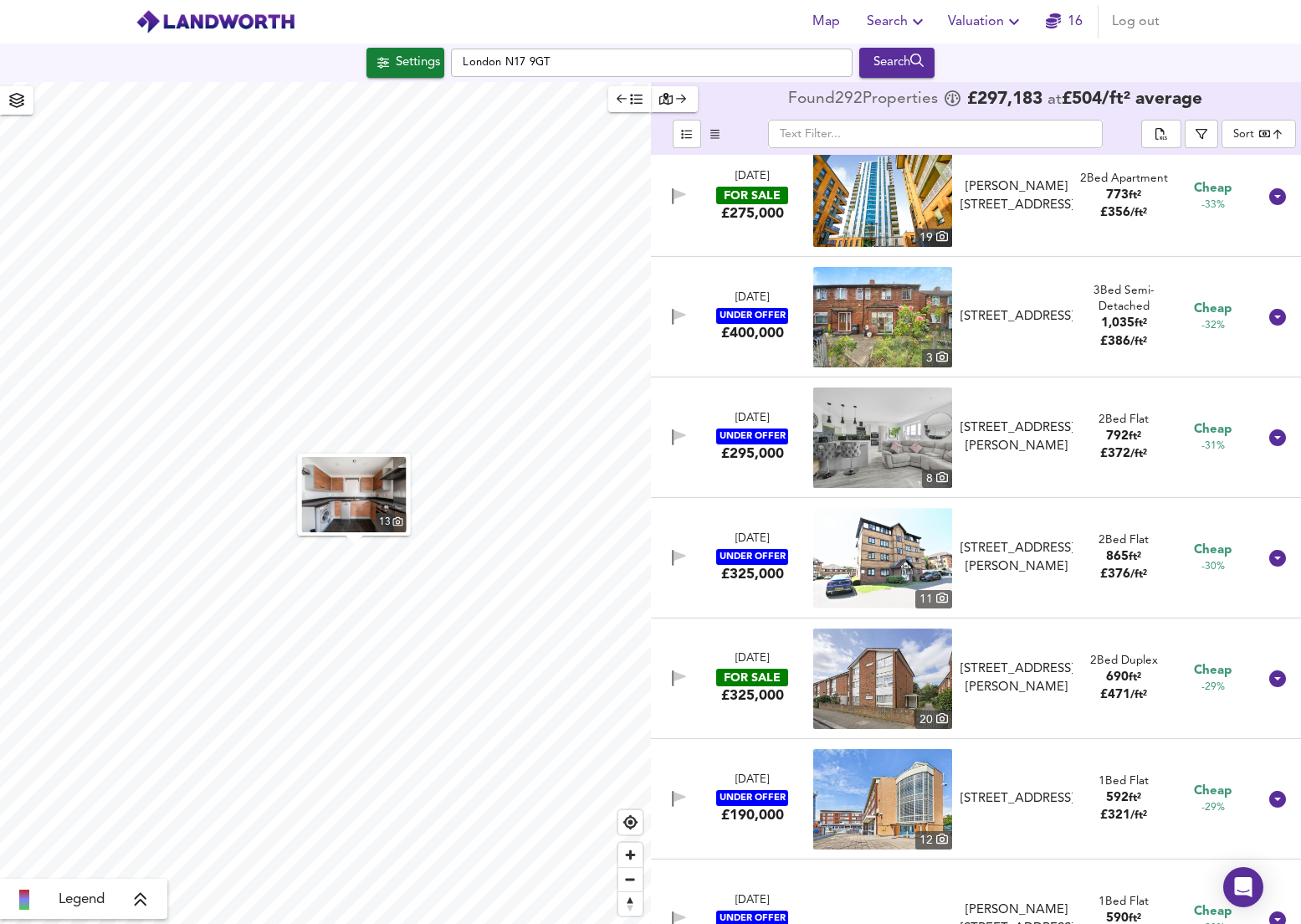
scroll to position [11422, 0]
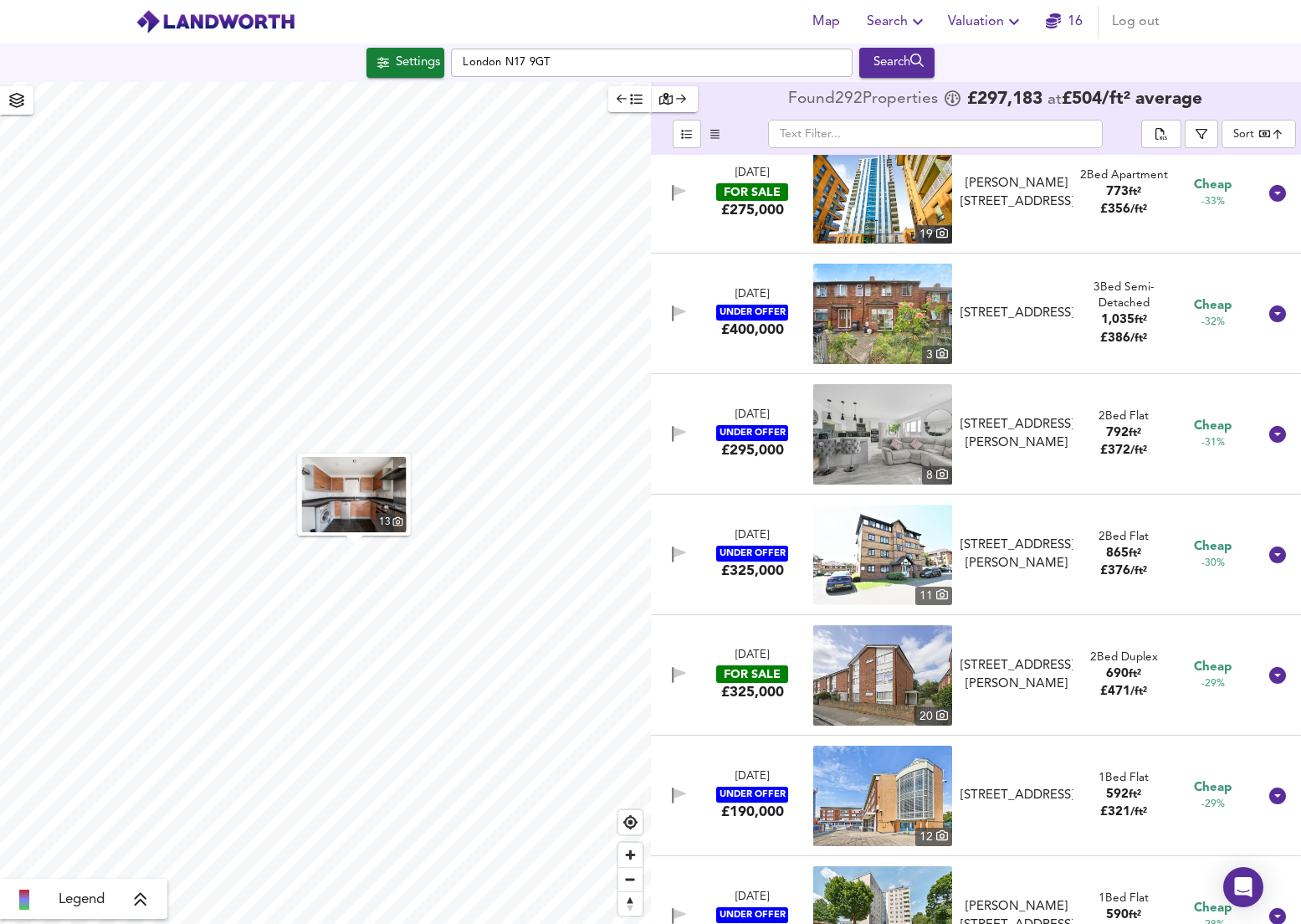
click at [1268, 692] on div at bounding box center [1277, 675] width 40 height 40
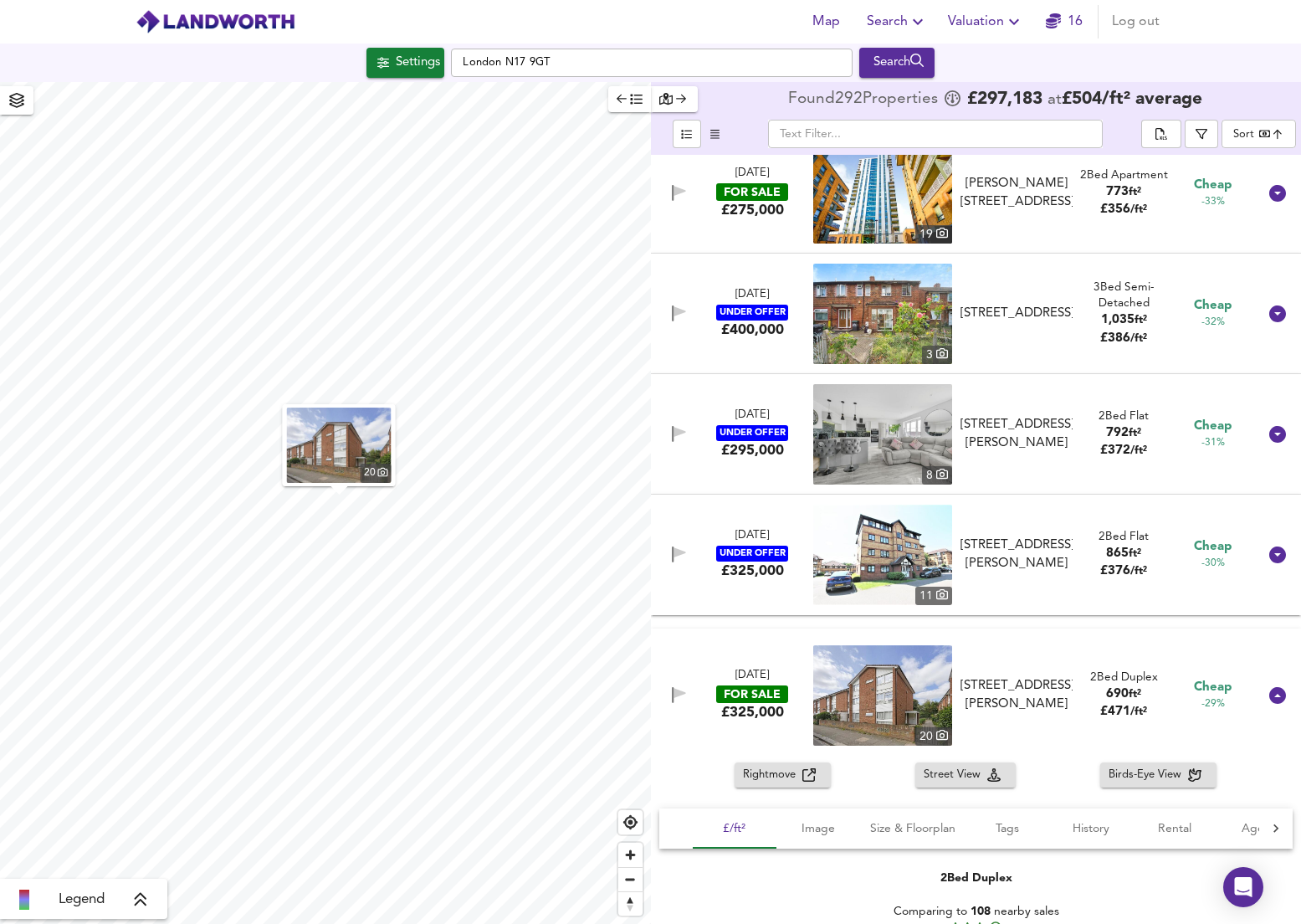
click at [758, 782] on span "Rightmove" at bounding box center [773, 775] width 60 height 19
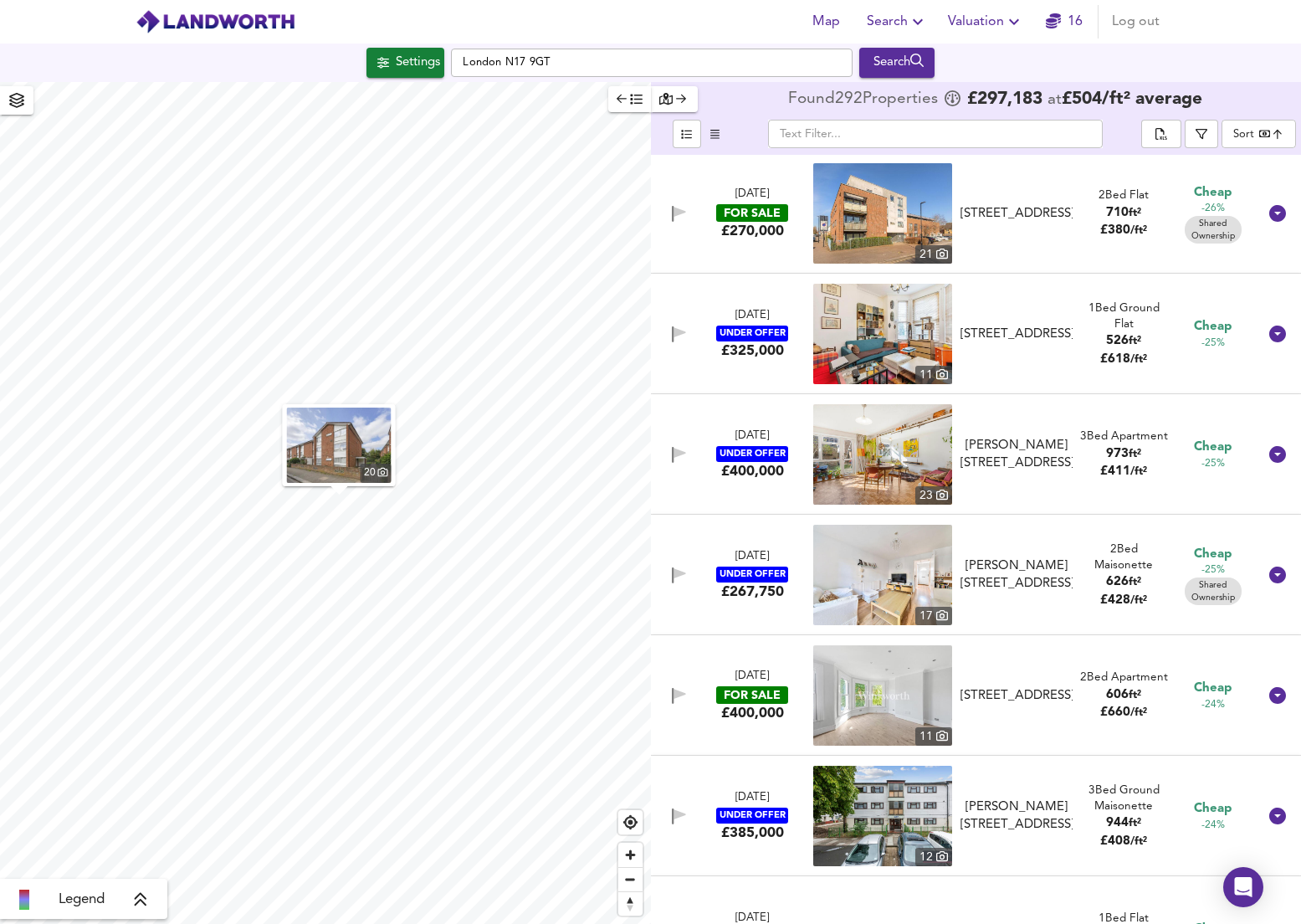
scroll to position [12736, 0]
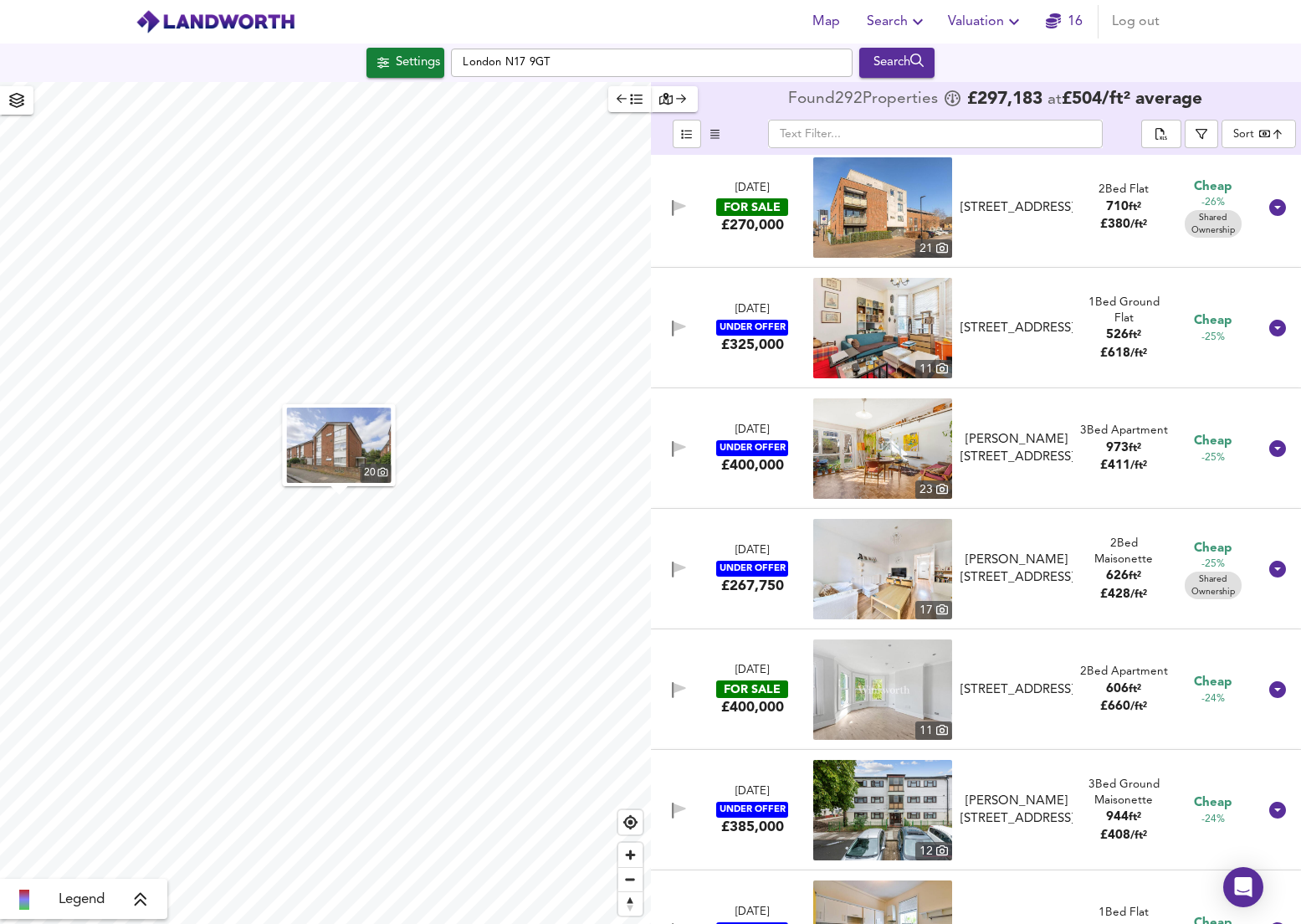
click at [1274, 695] on icon at bounding box center [1277, 689] width 17 height 17
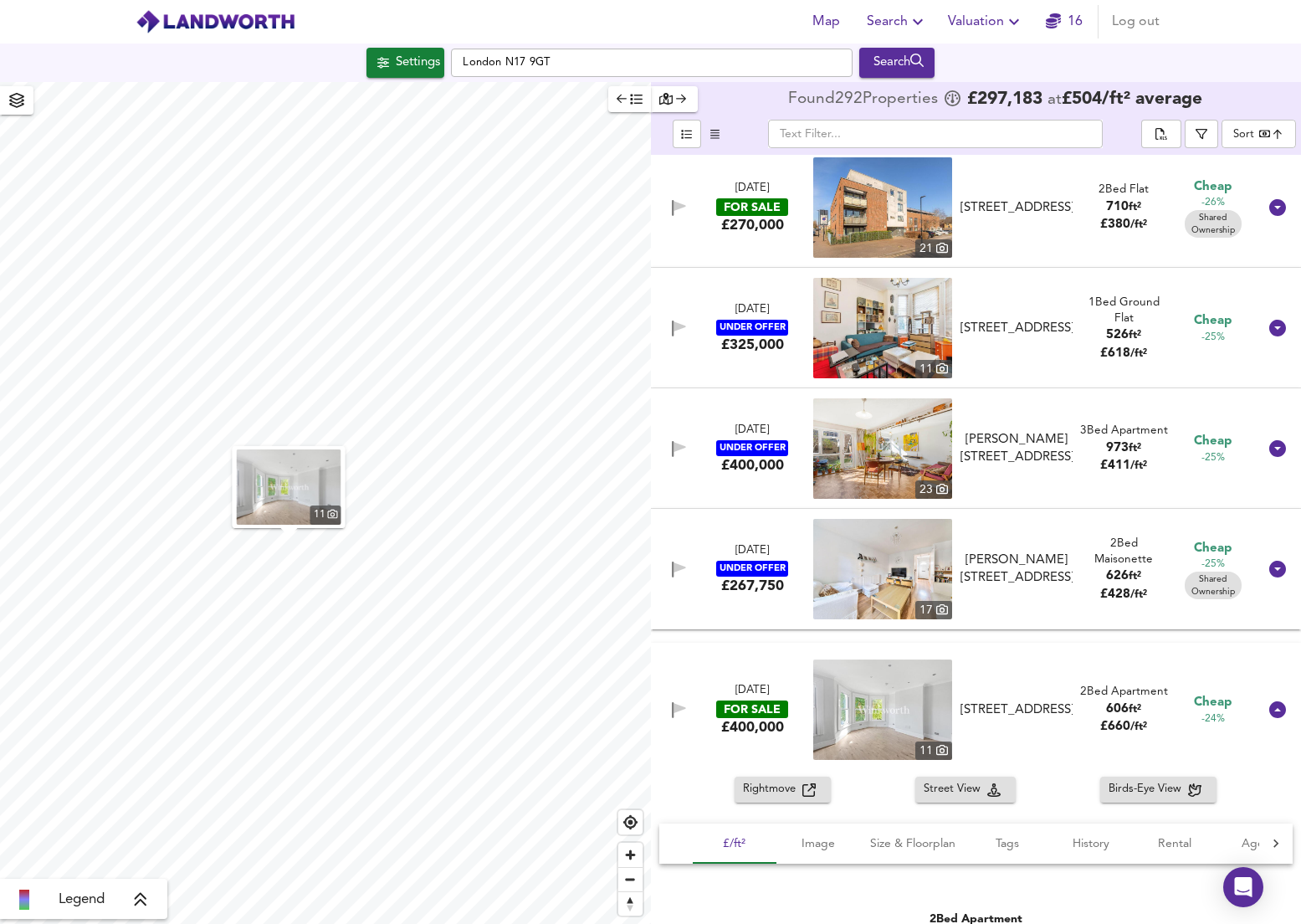
click at [787, 791] on span "Rightmove" at bounding box center [773, 789] width 60 height 19
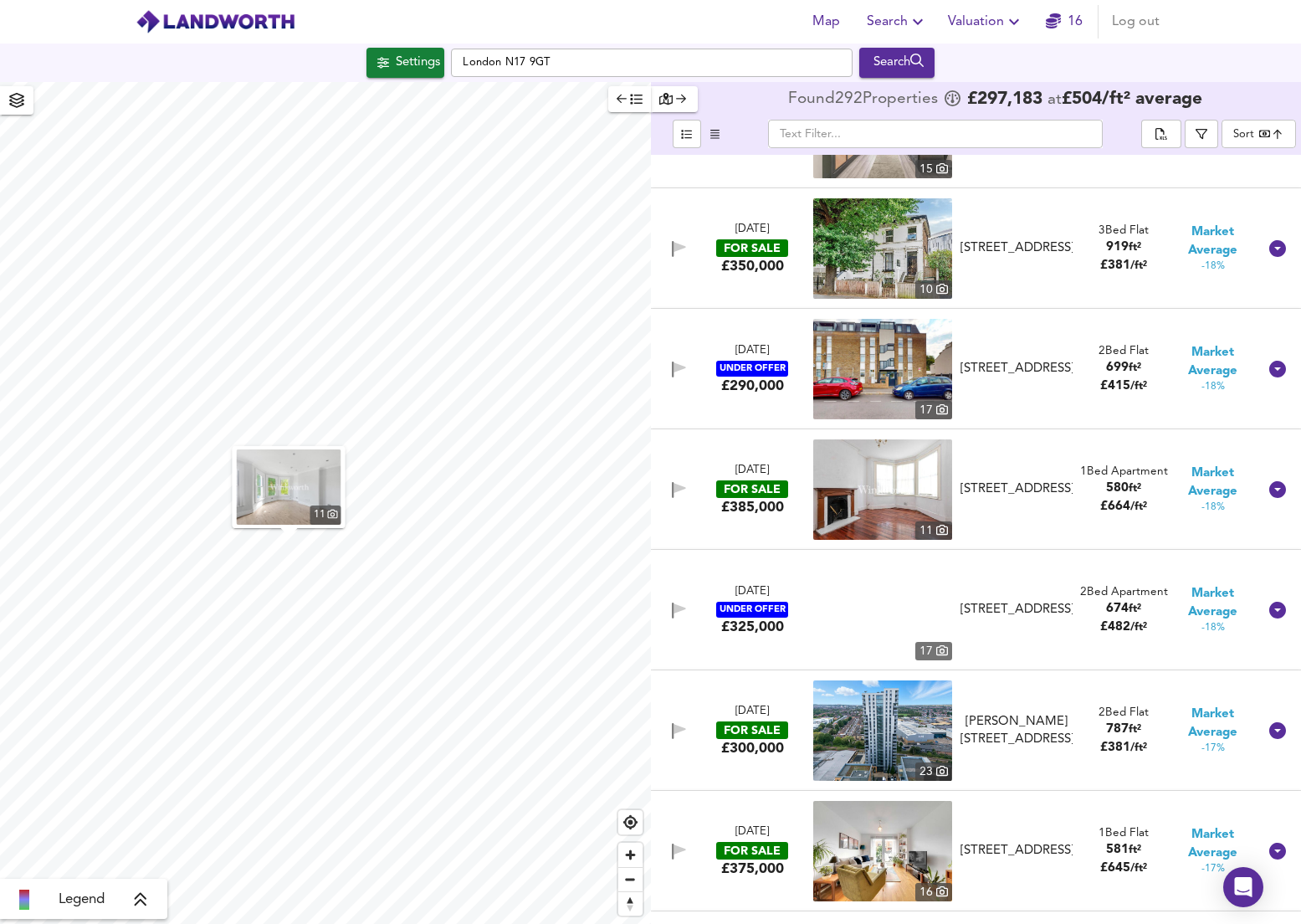
scroll to position [15002, 0]
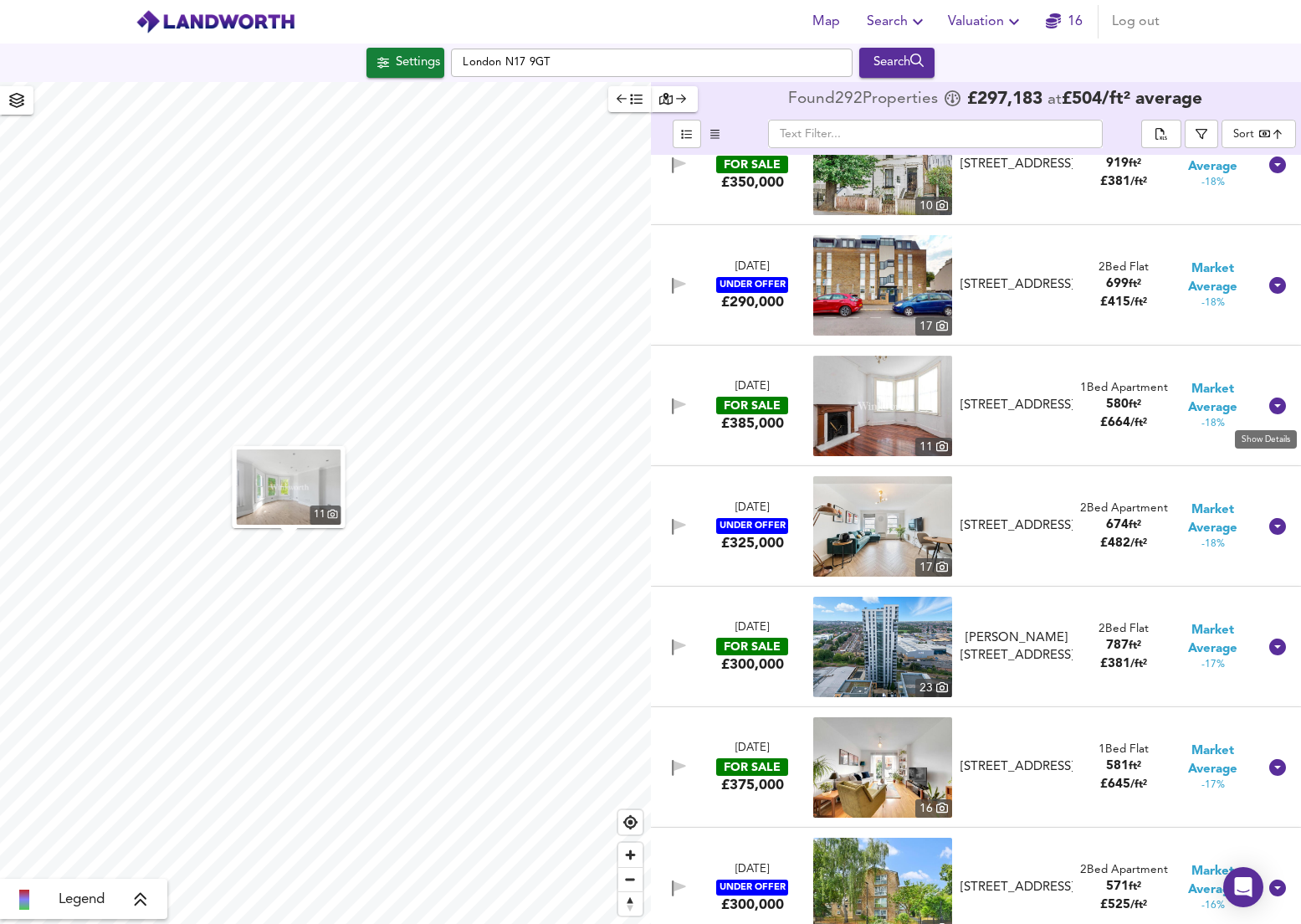
drag, startPoint x: 1266, startPoint y: 402, endPoint x: 942, endPoint y: 527, distance: 347.3
click at [1269, 402] on icon at bounding box center [1277, 406] width 17 height 17
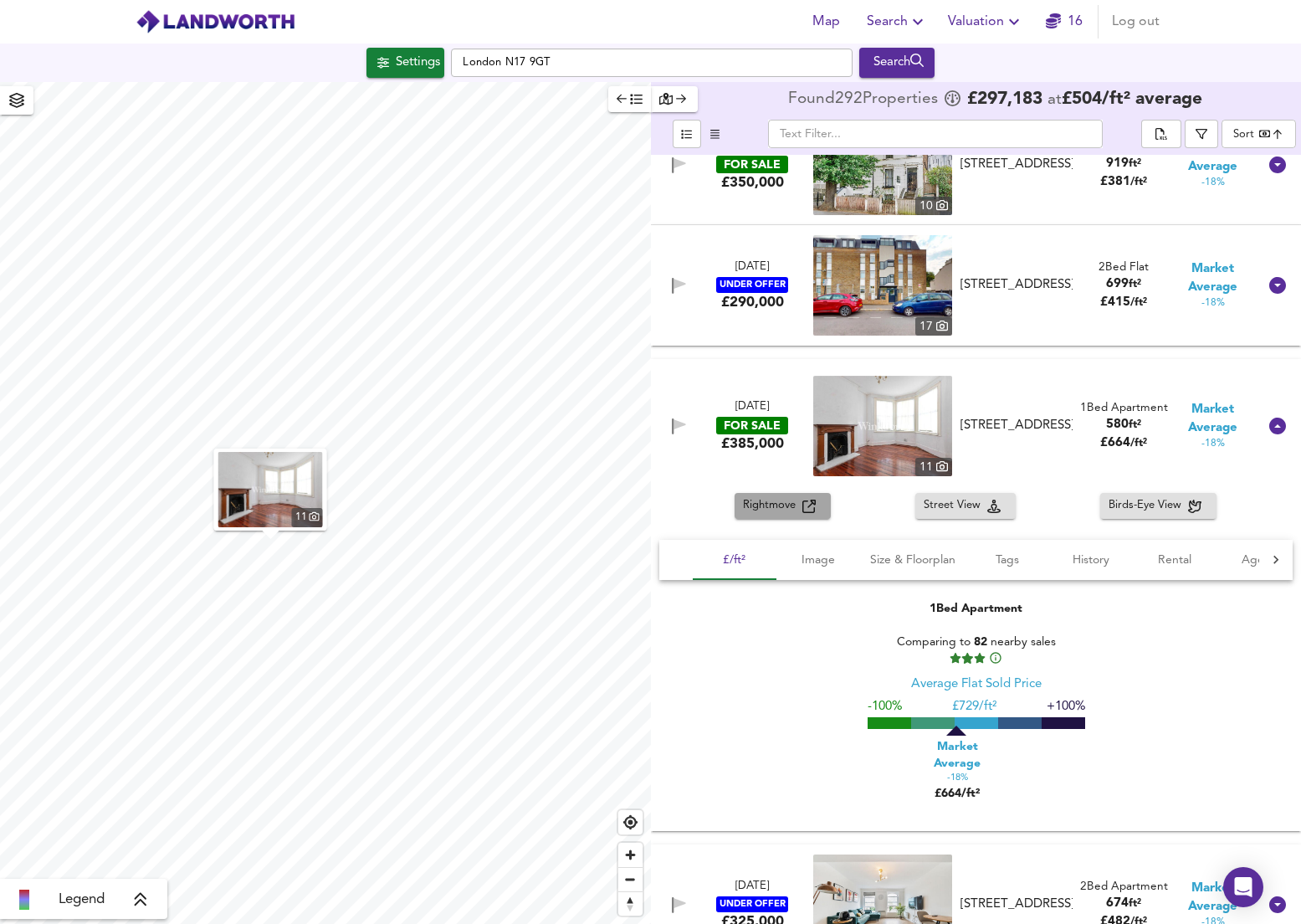
click at [773, 510] on span "Rightmove" at bounding box center [773, 505] width 60 height 19
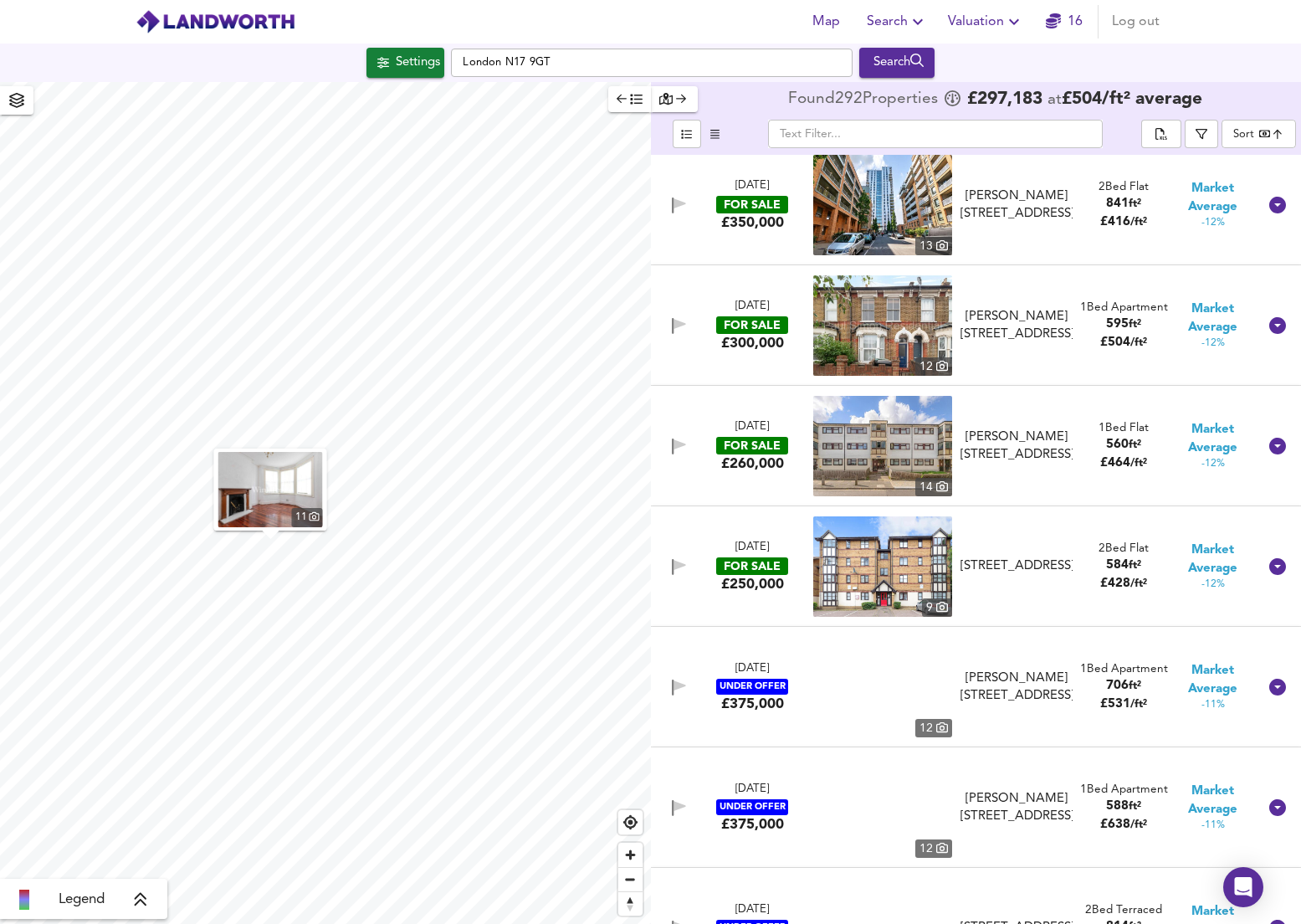
scroll to position [17518, 0]
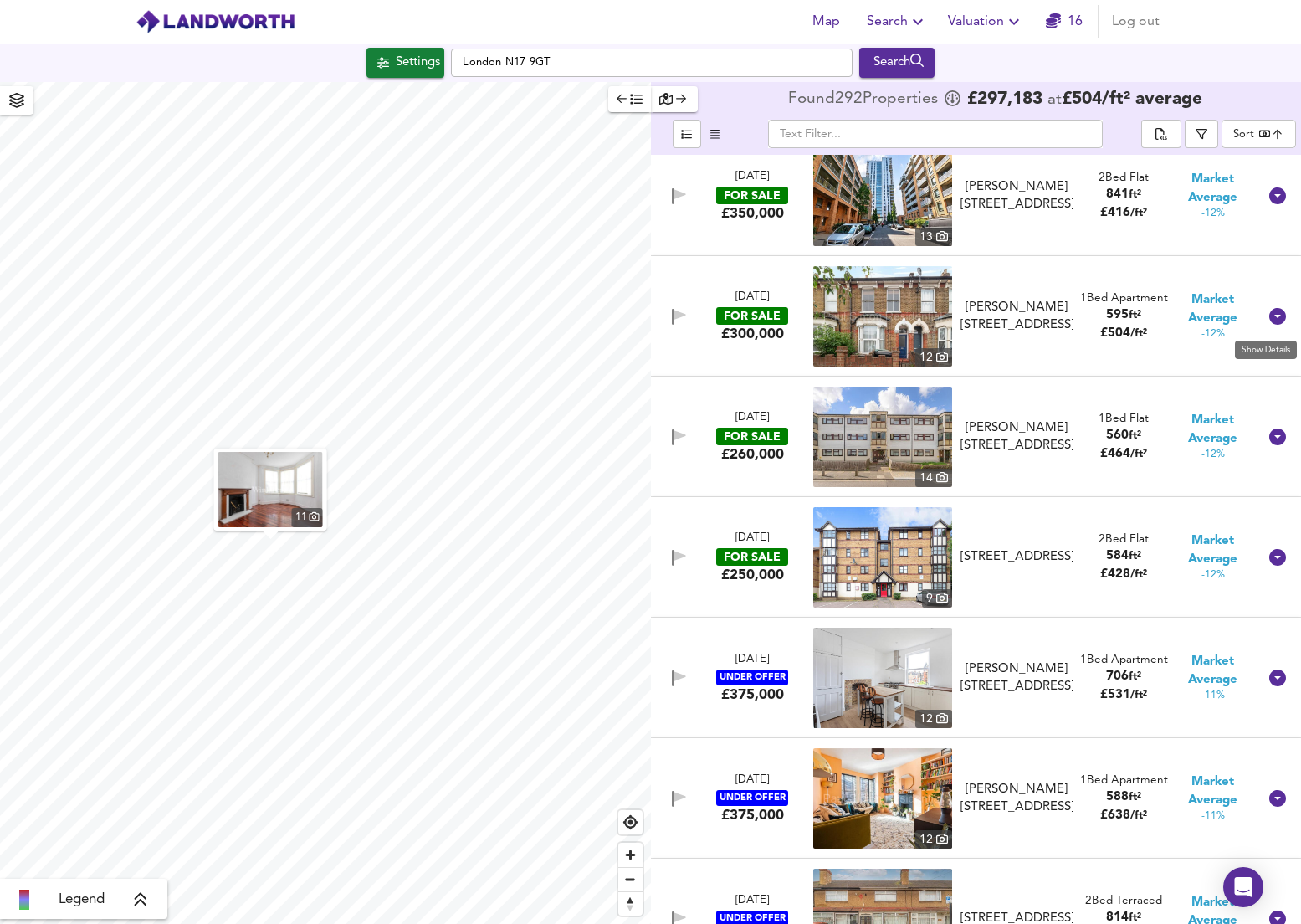
click at [1269, 323] on icon at bounding box center [1277, 316] width 17 height 17
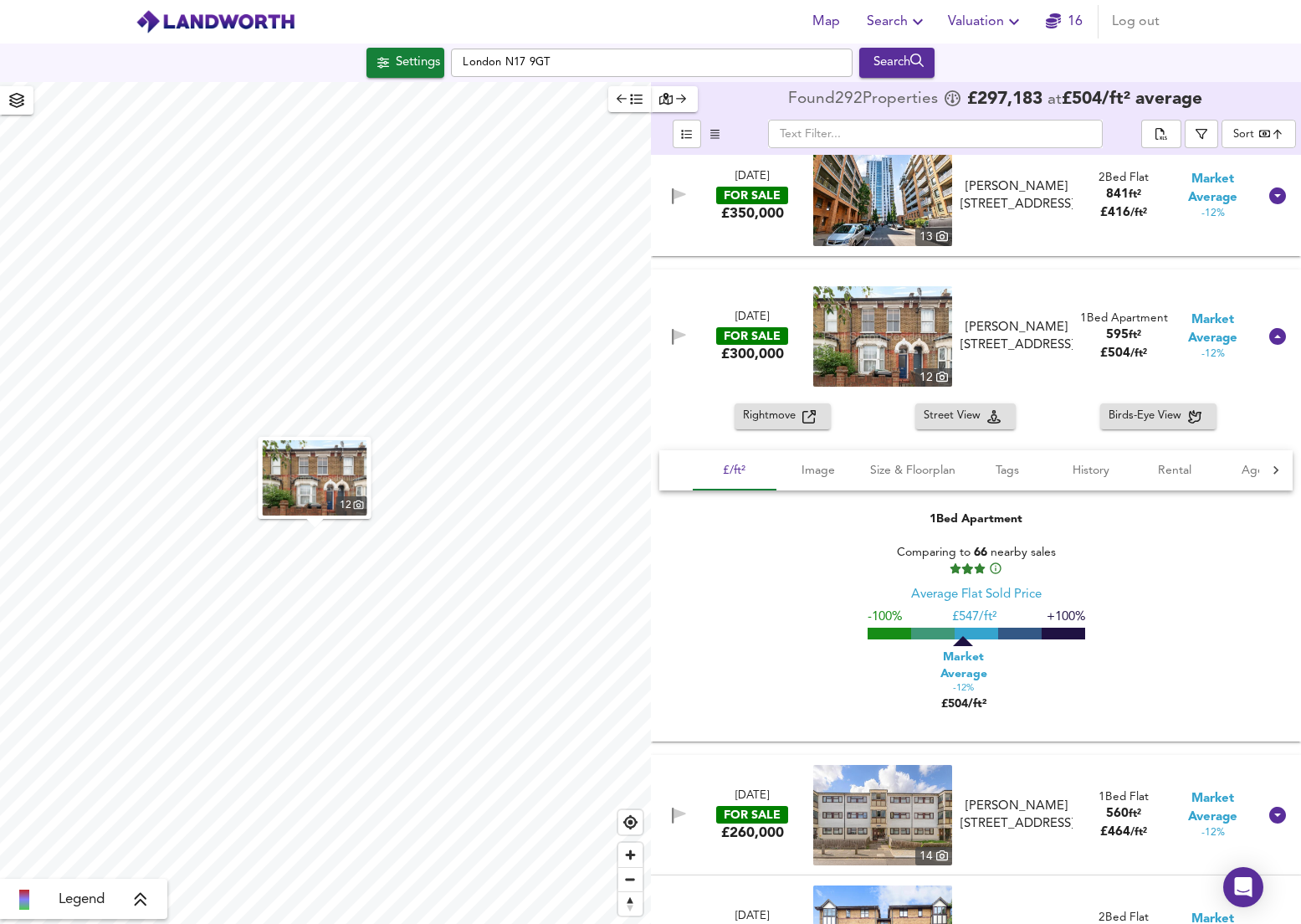
click at [781, 426] on span "Rightmove" at bounding box center [773, 416] width 60 height 19
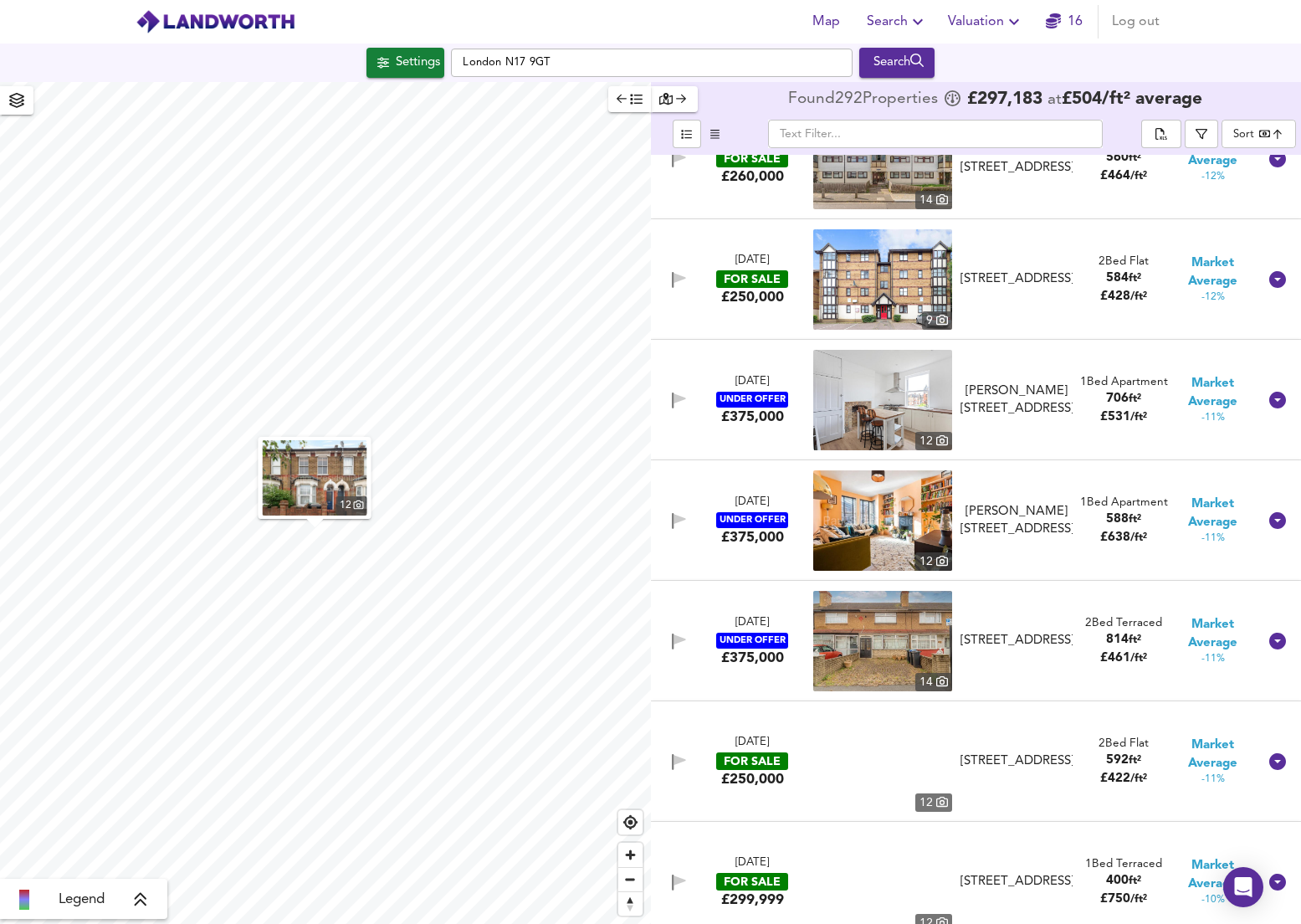
scroll to position [18192, 0]
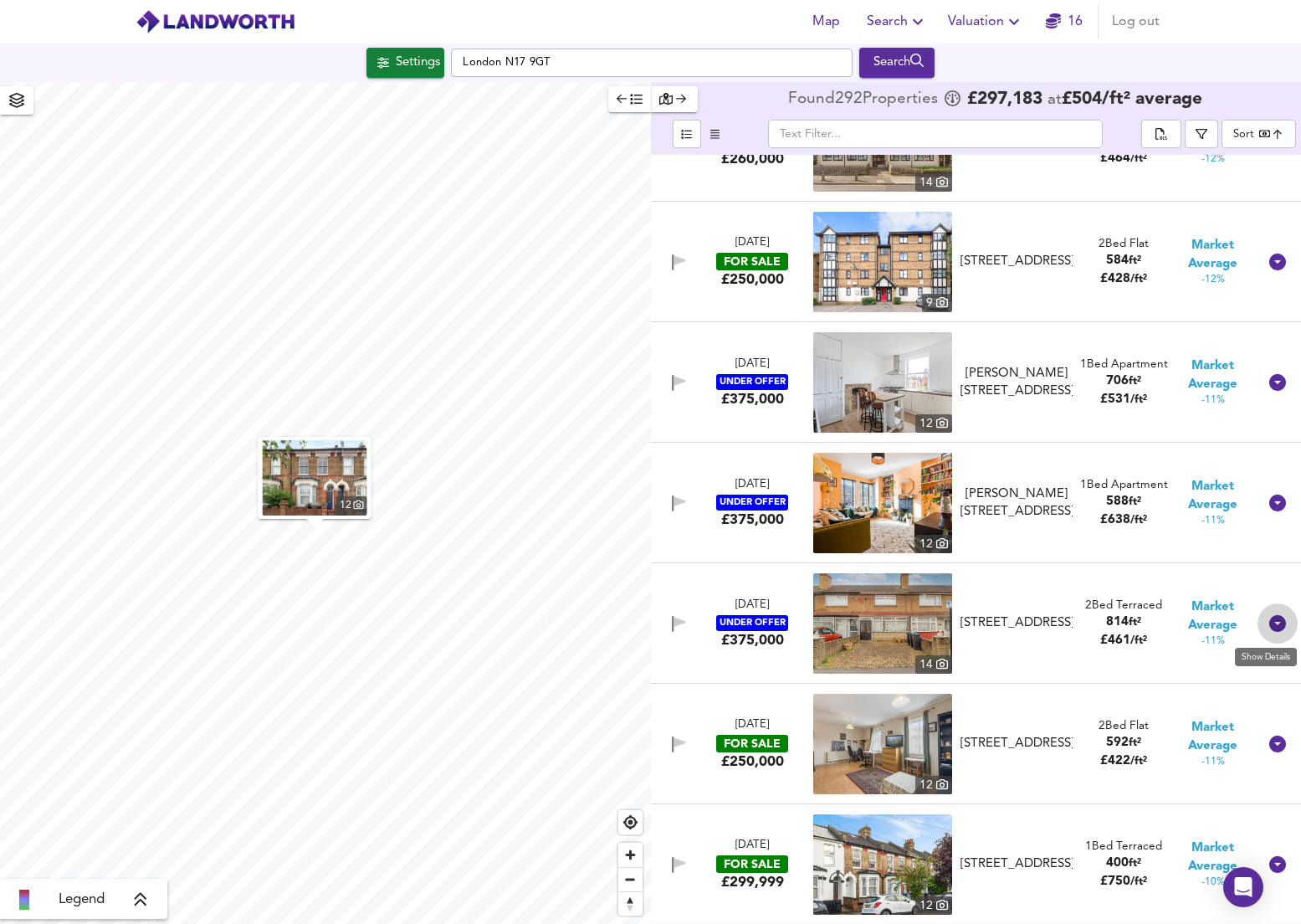
click at [1269, 626] on icon at bounding box center [1277, 623] width 17 height 17
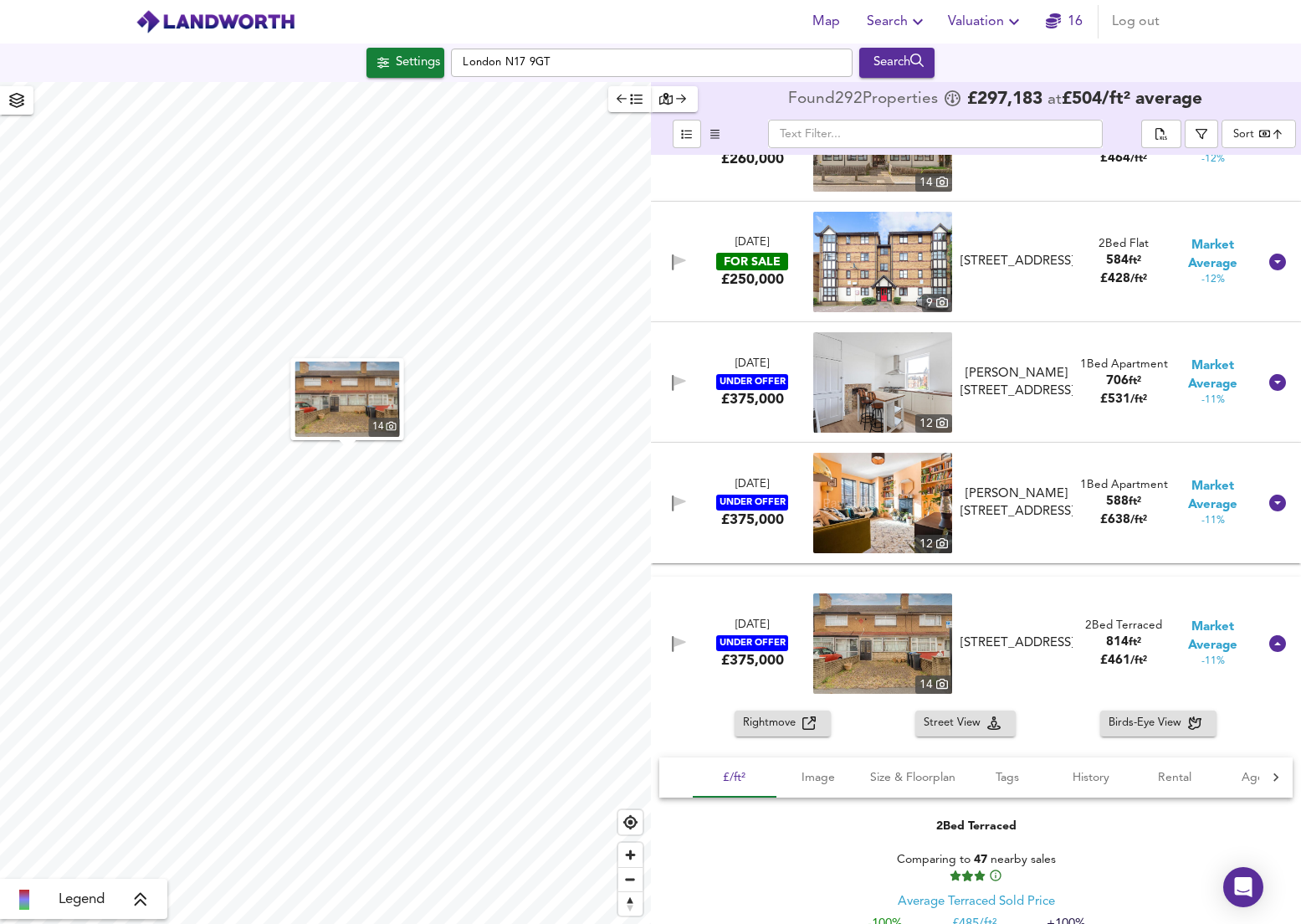
click at [790, 732] on span "Rightmove" at bounding box center [773, 723] width 60 height 19
click at [1273, 499] on icon at bounding box center [1277, 502] width 17 height 17
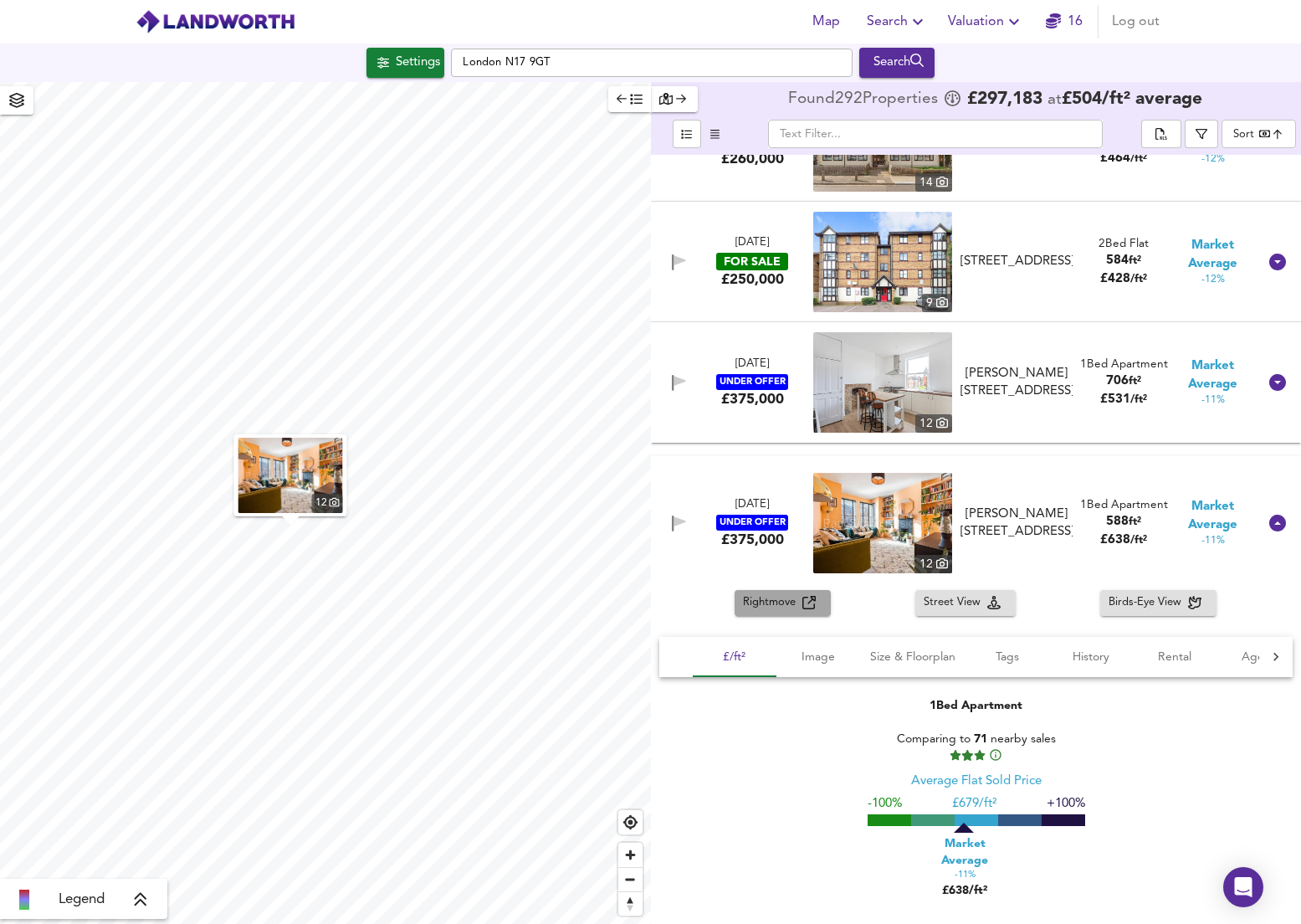
click at [786, 605] on span "Rightmove" at bounding box center [773, 602] width 60 height 19
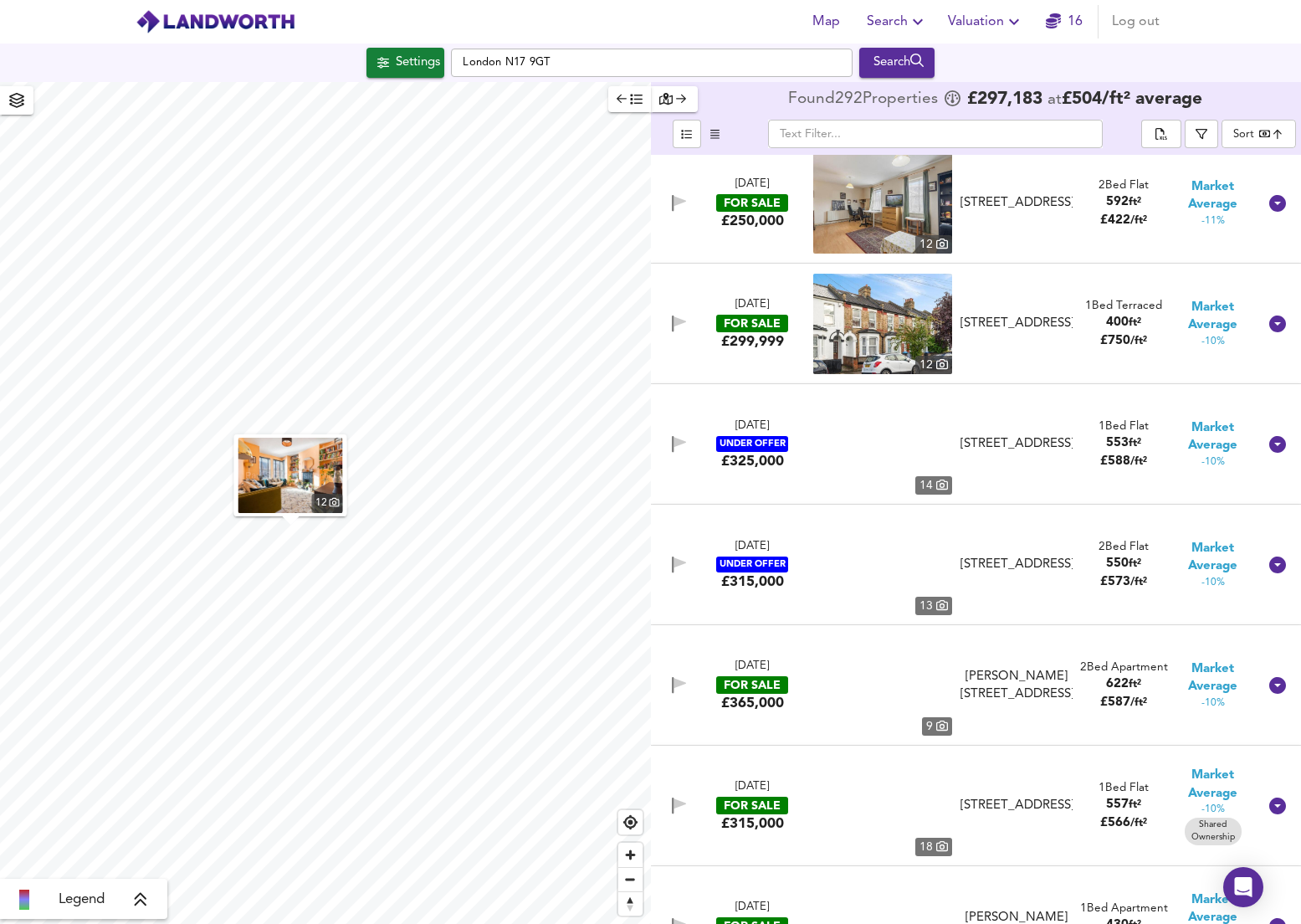
scroll to position [19482, 0]
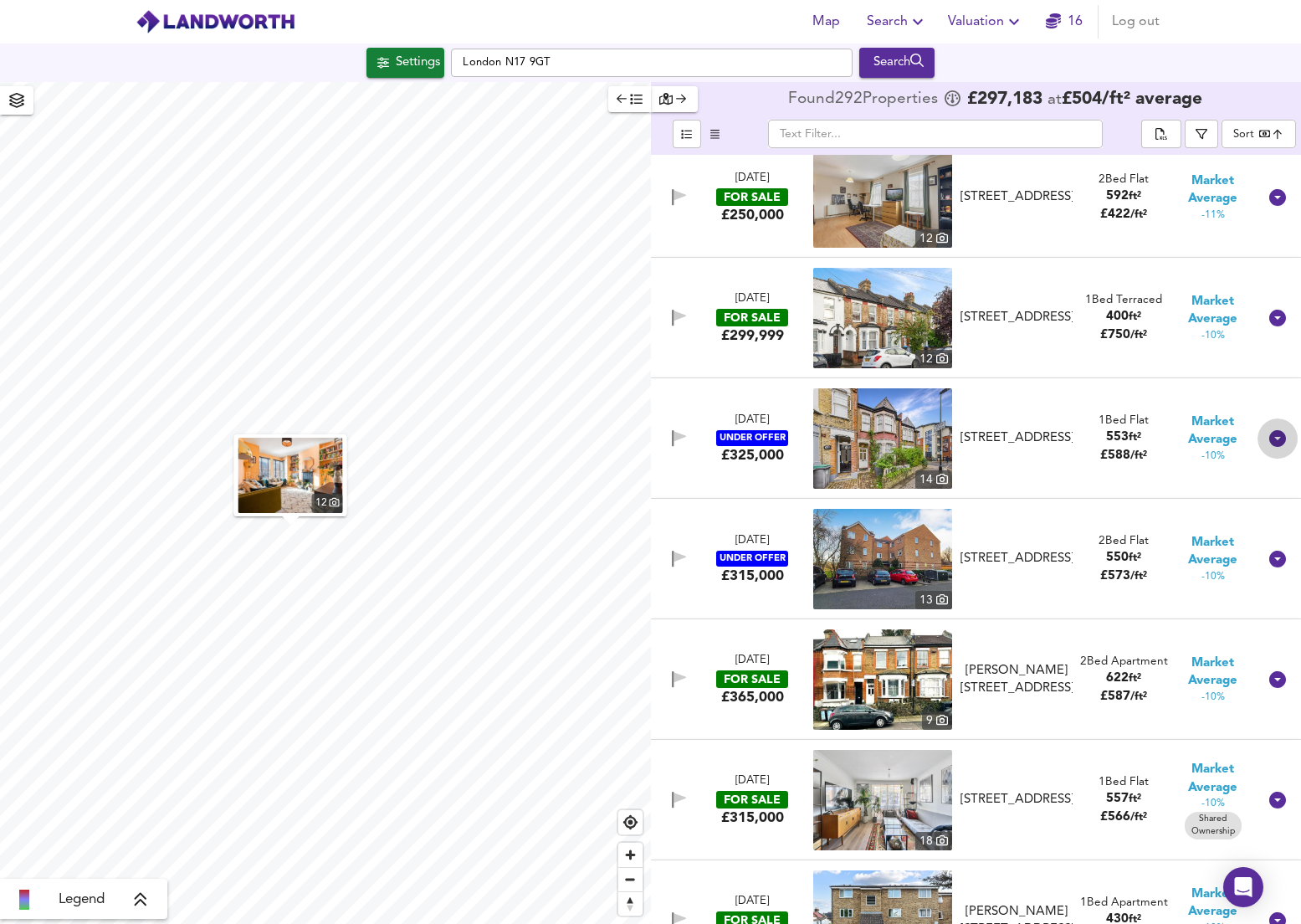
click at [1269, 440] on icon at bounding box center [1277, 438] width 17 height 17
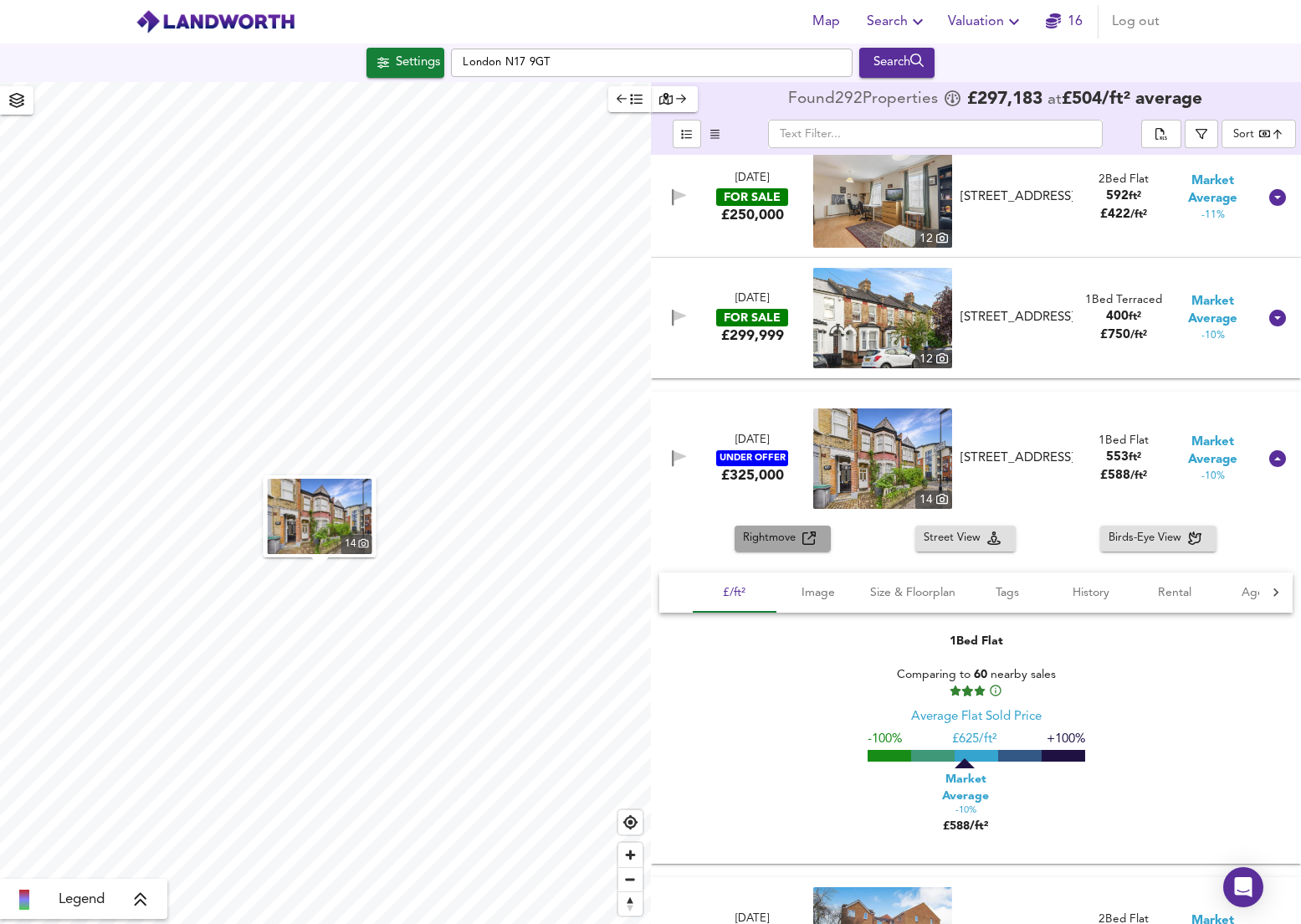
click at [798, 537] on span "Rightmove" at bounding box center [773, 538] width 60 height 19
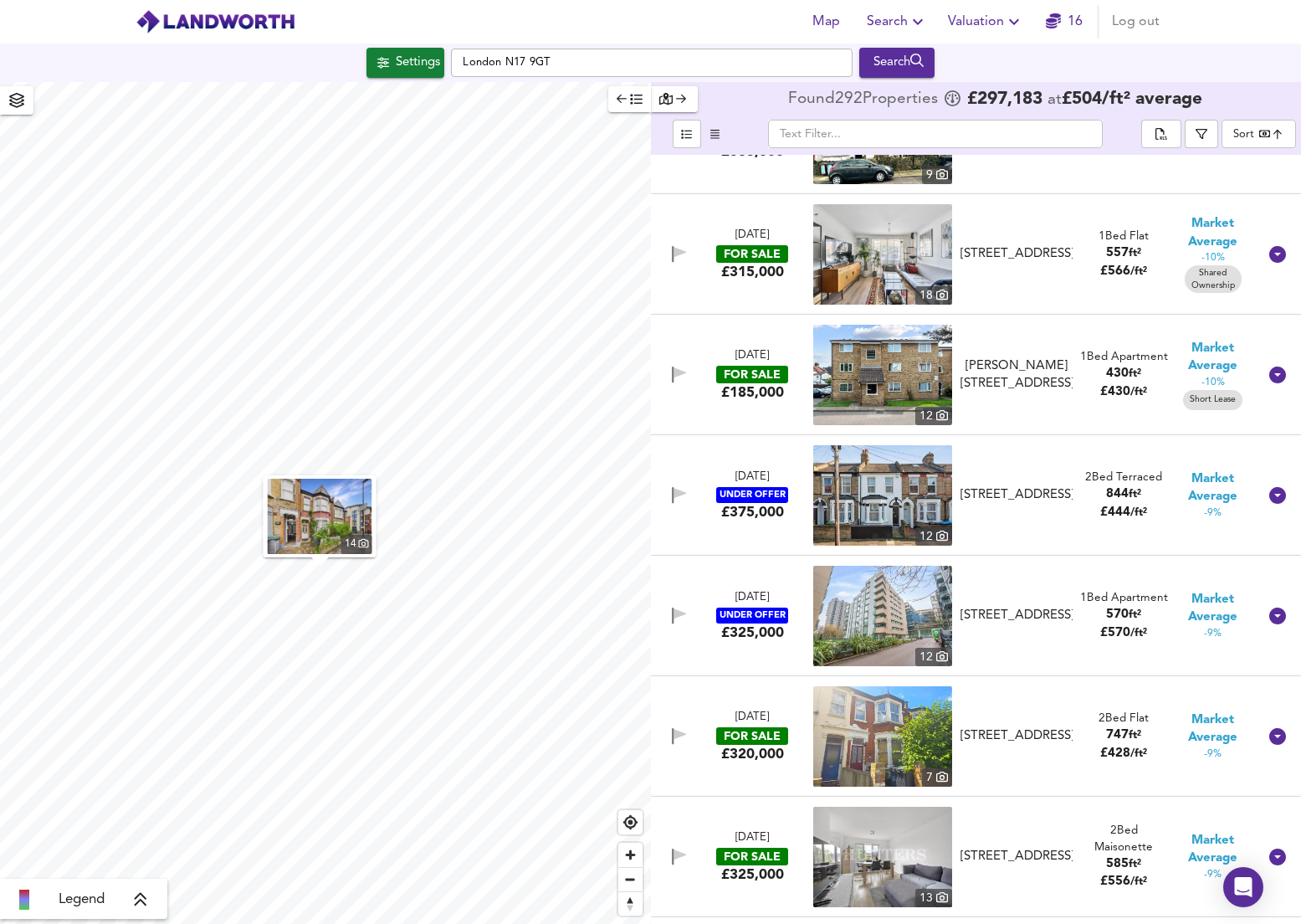
scroll to position [20409, 0]
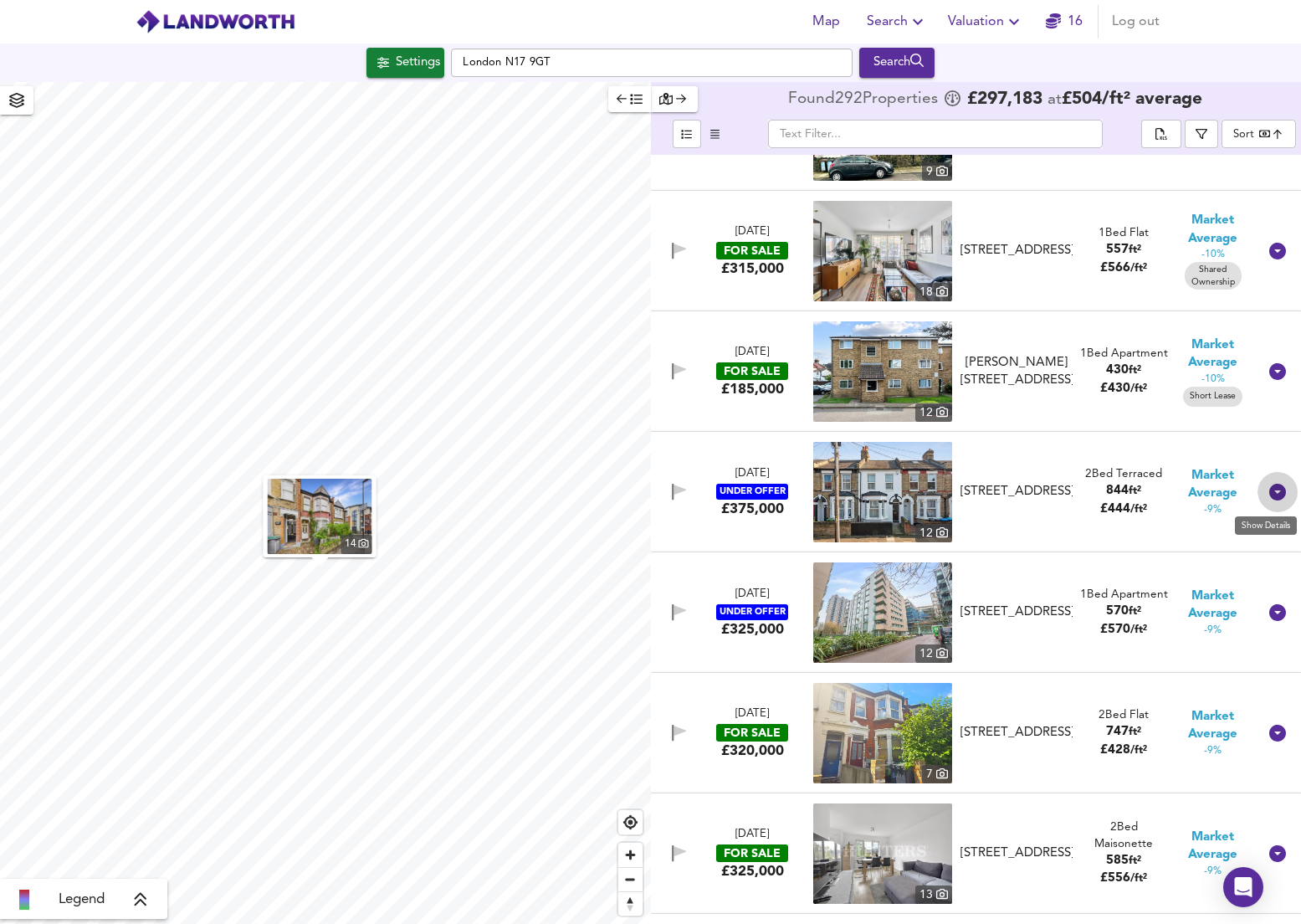
click at [1269, 492] on icon at bounding box center [1277, 491] width 17 height 17
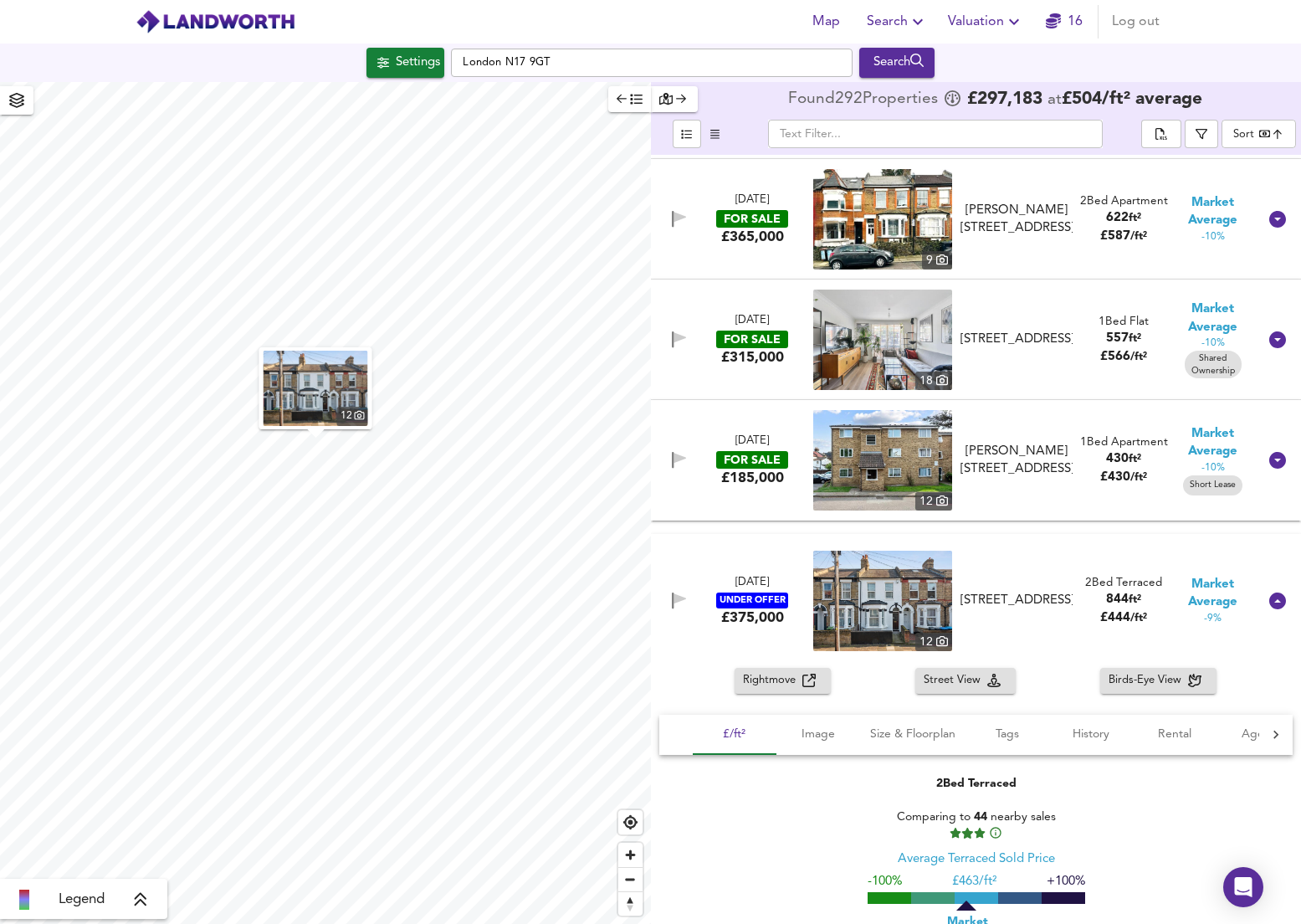
scroll to position [20319, 0]
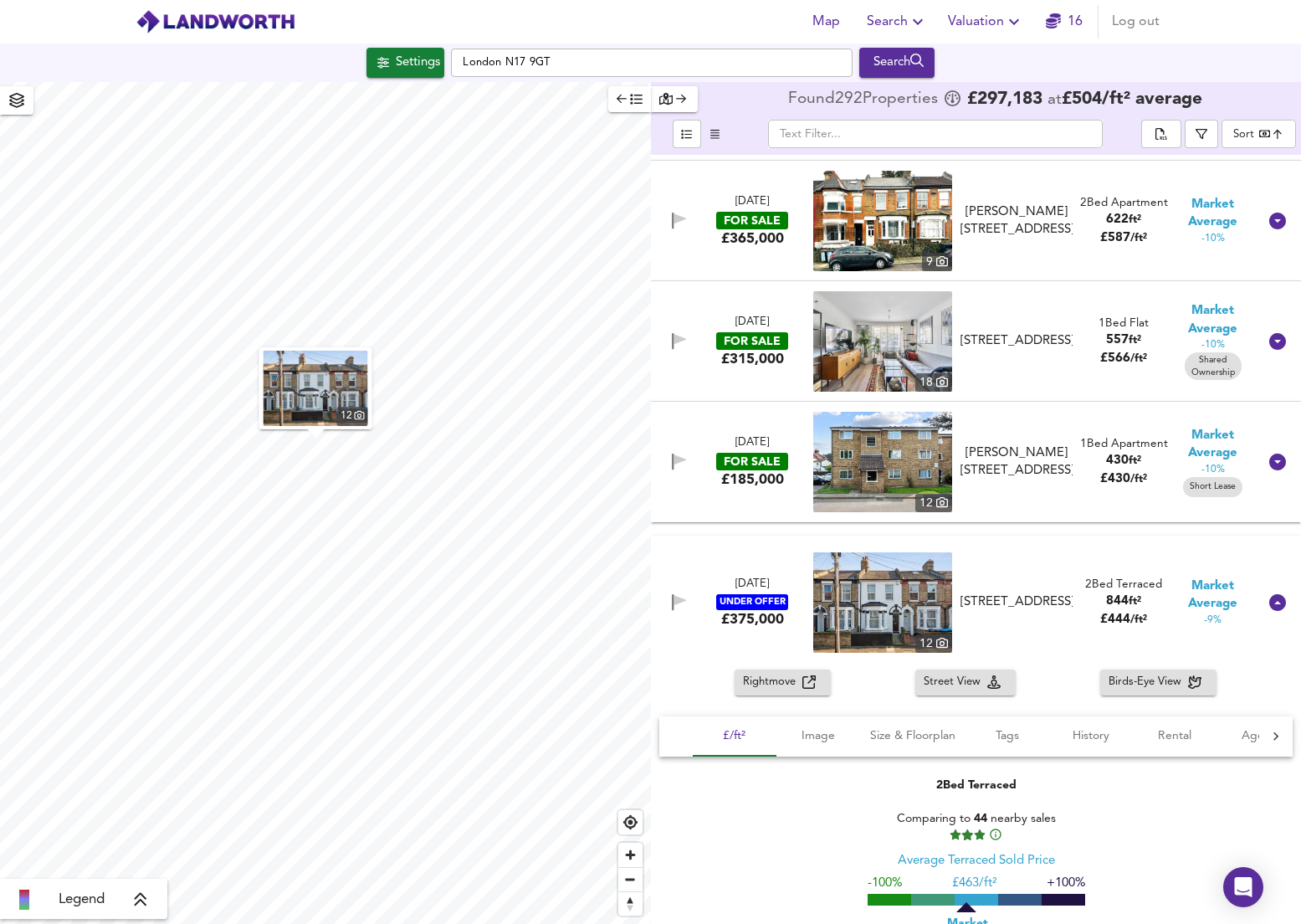
click at [1267, 223] on icon at bounding box center [1277, 220] width 20 height 20
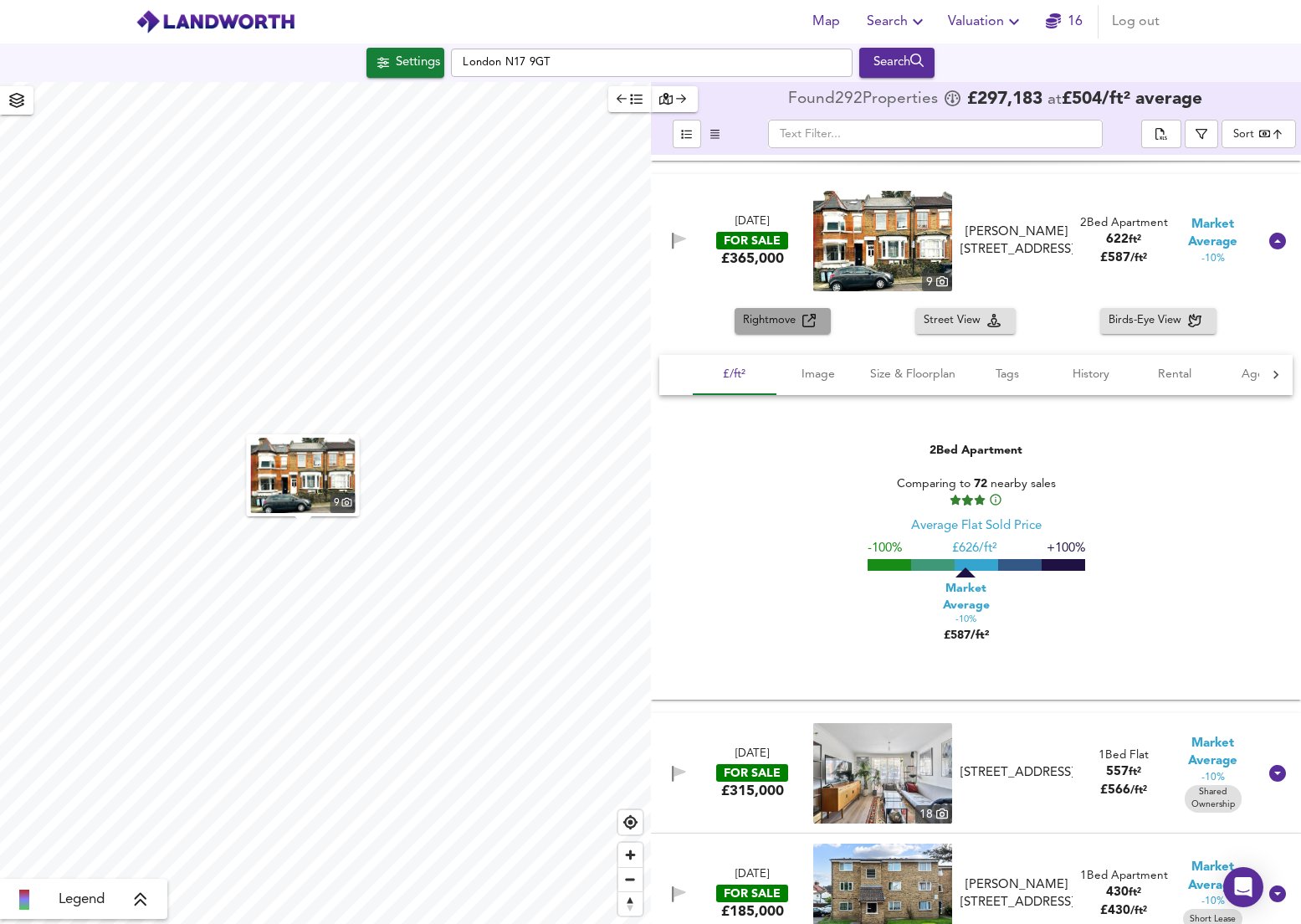
click at [790, 330] on span "Rightmove" at bounding box center [773, 321] width 60 height 19
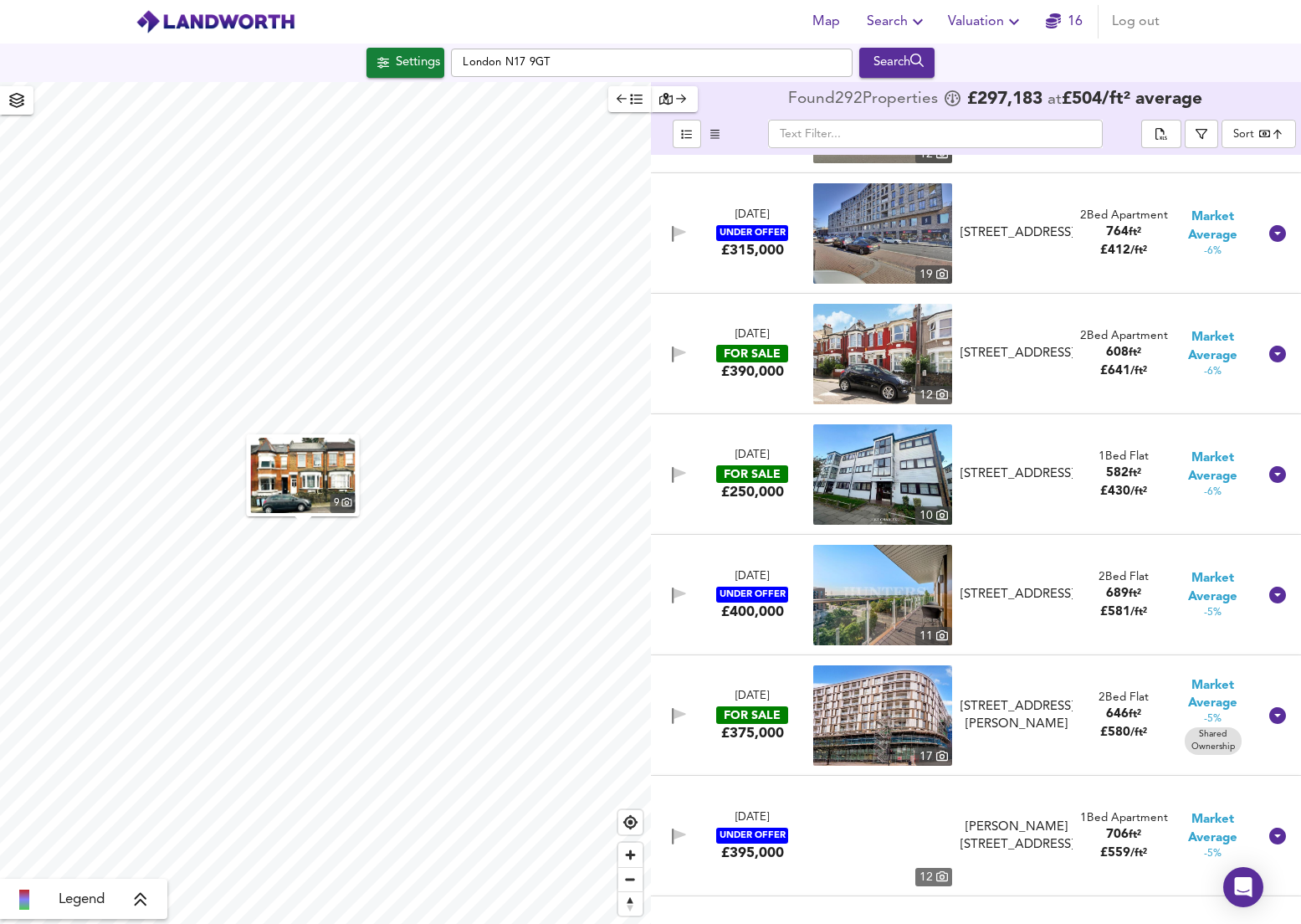
scroll to position [23381, 0]
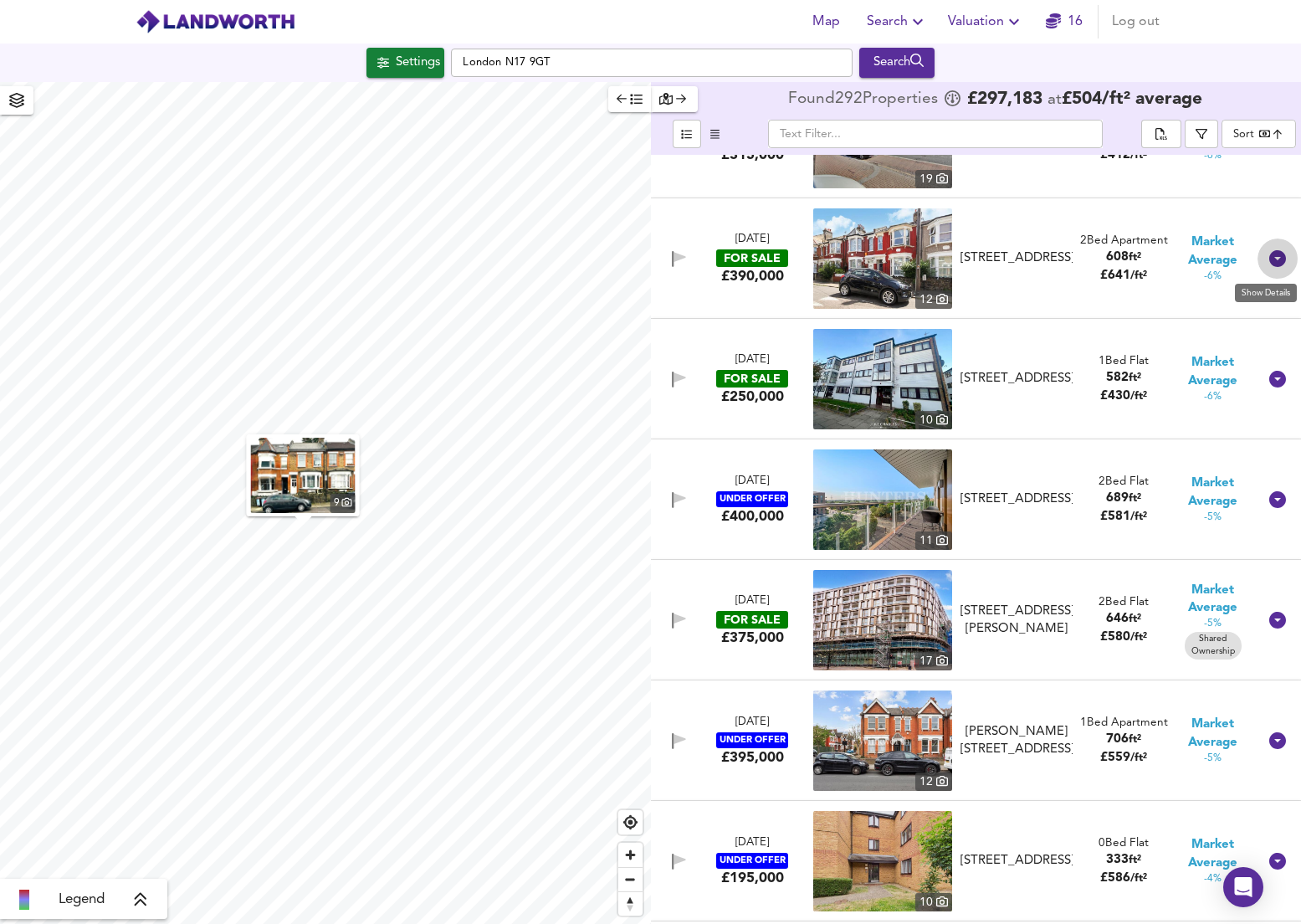
click at [1269, 257] on icon at bounding box center [1277, 258] width 17 height 17
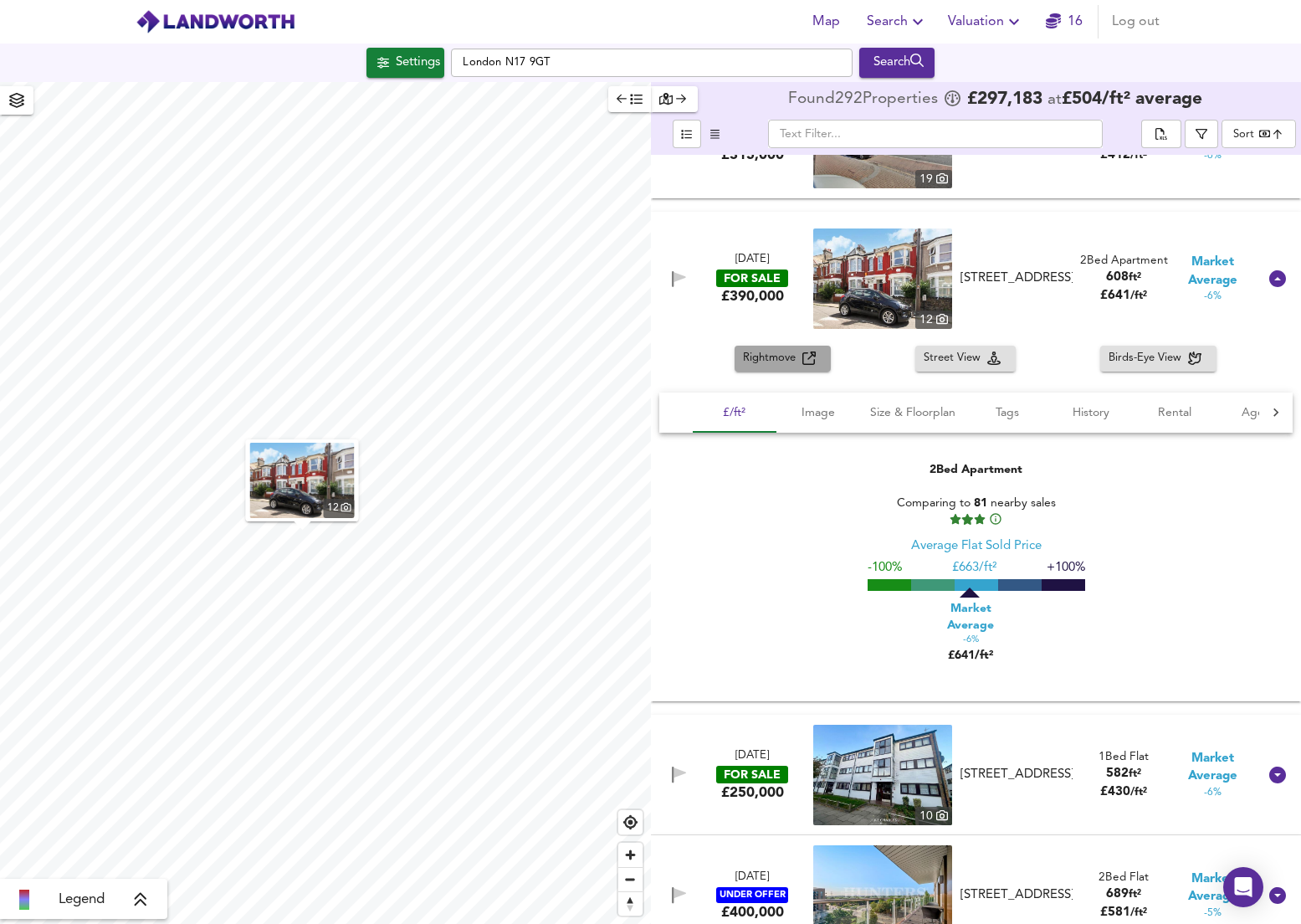
click at [775, 365] on span "Rightmove" at bounding box center [773, 358] width 60 height 19
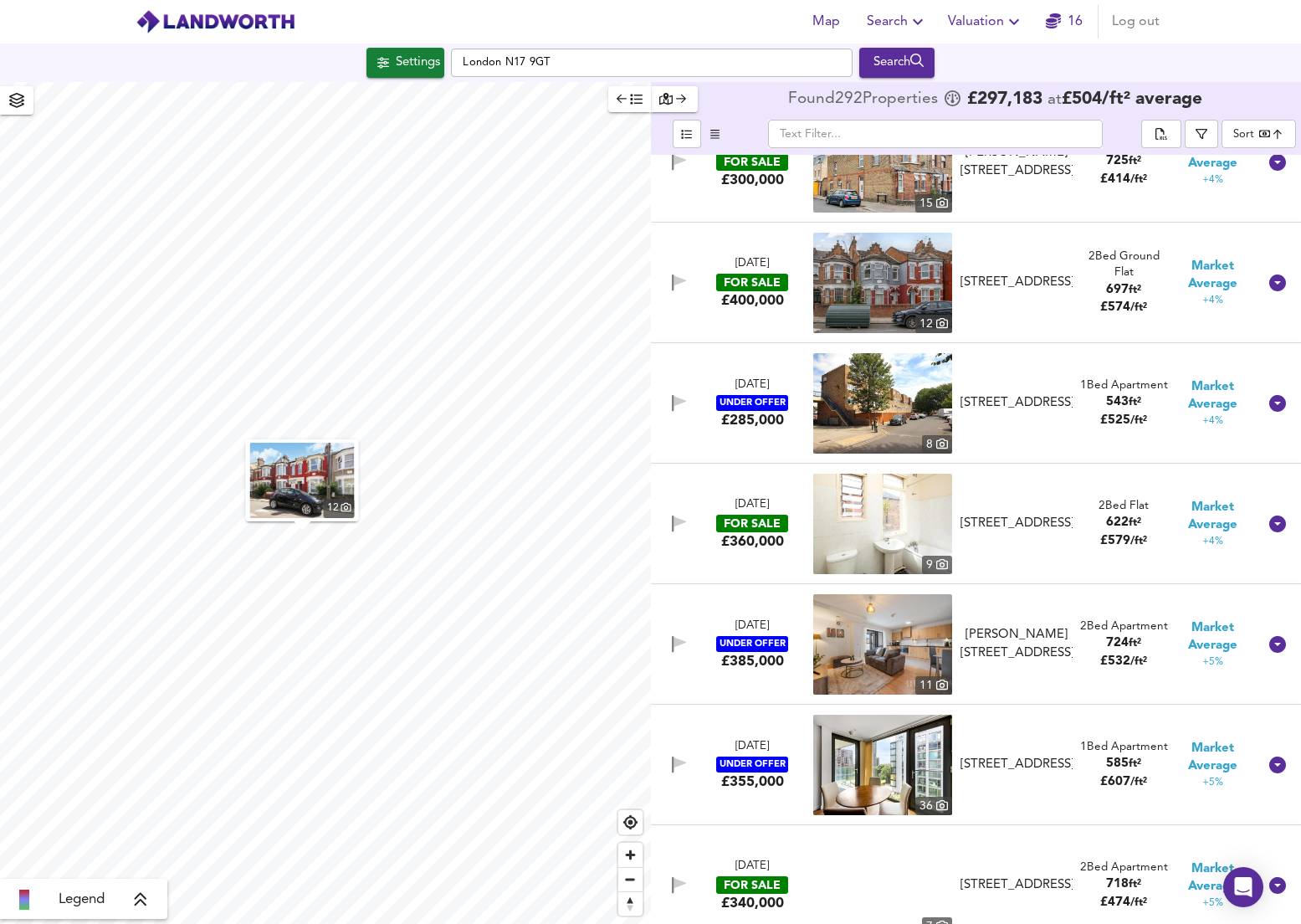
scroll to position [27446, 0]
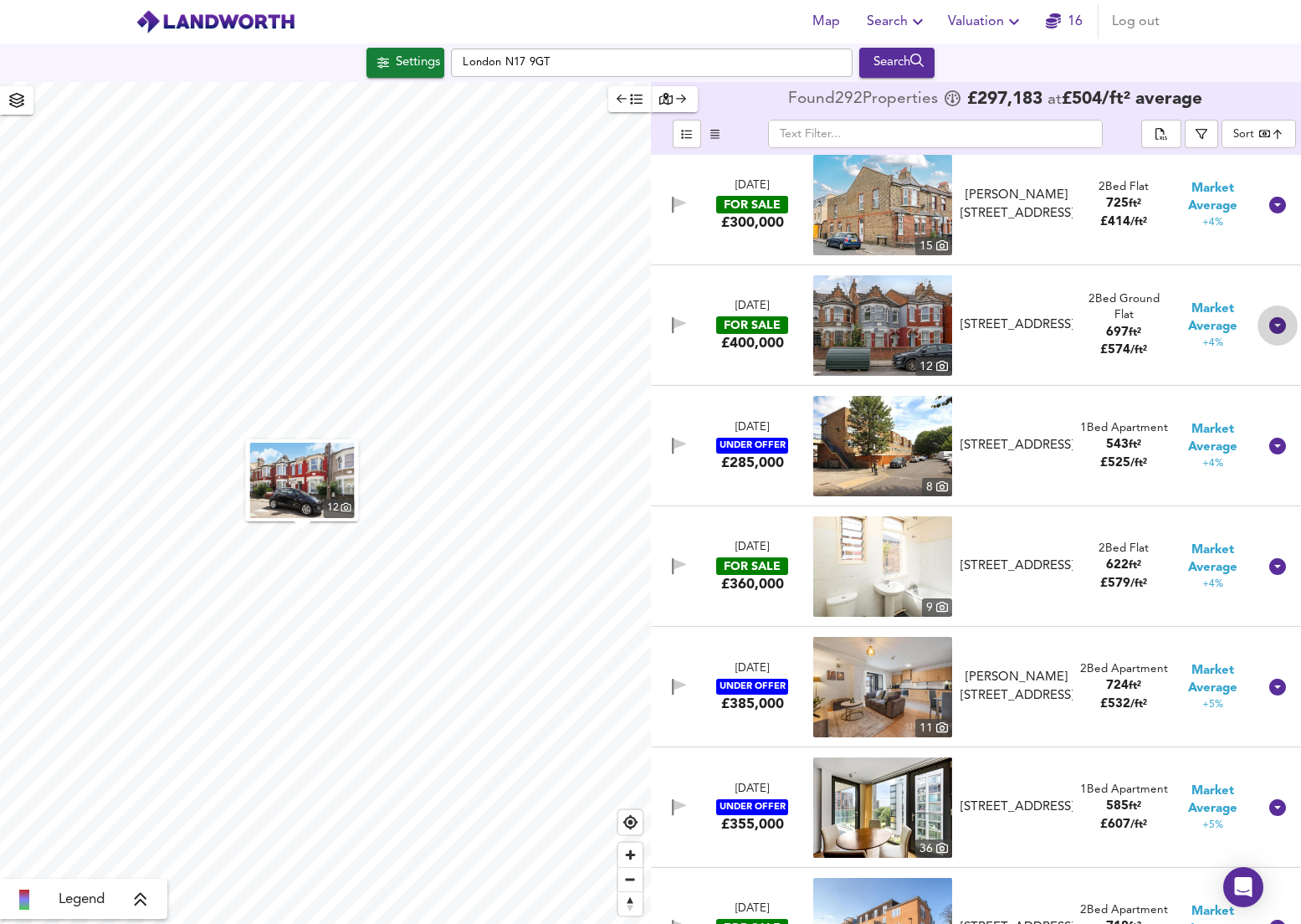
click at [1257, 329] on div at bounding box center [1277, 326] width 40 height 40
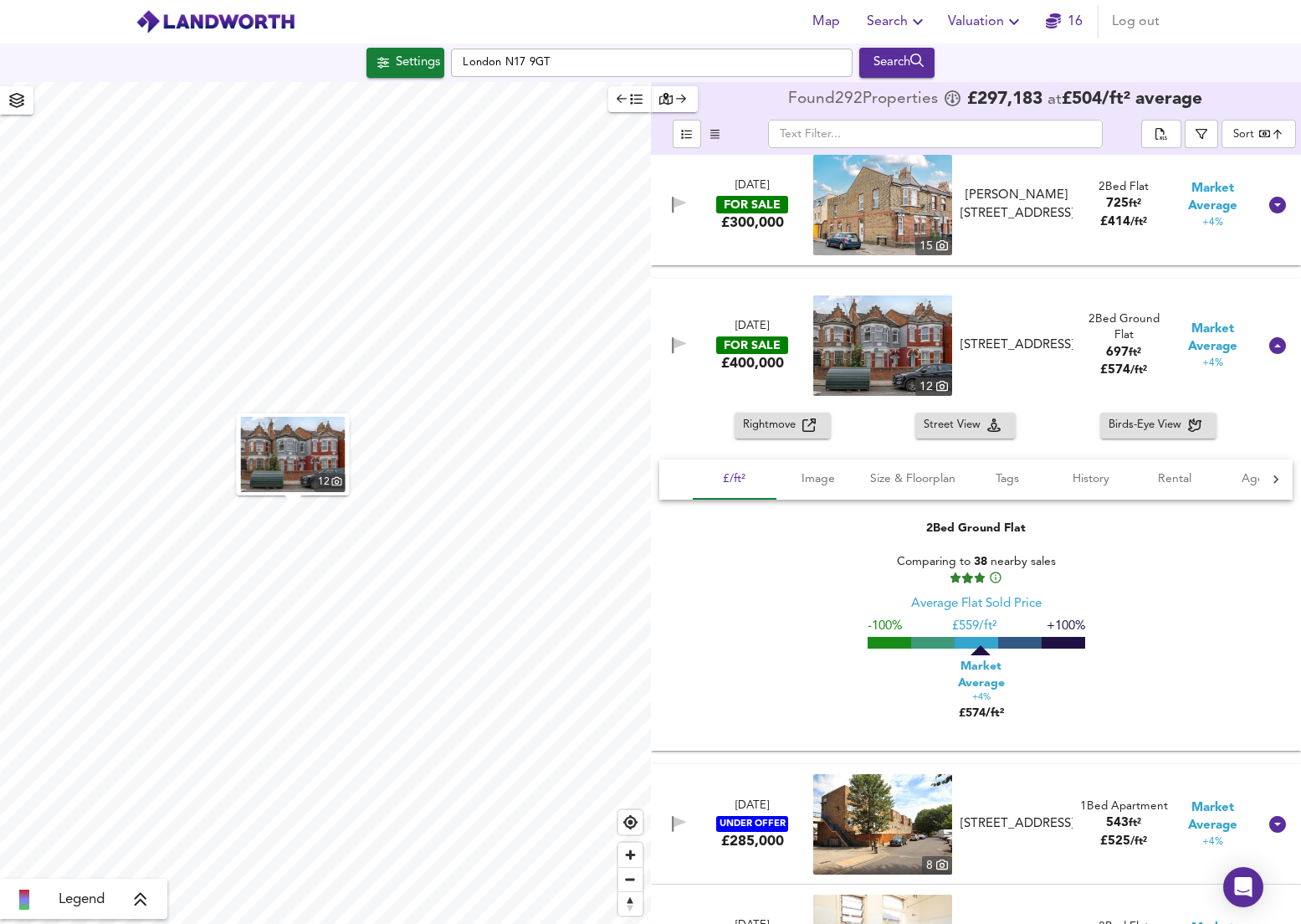
click at [777, 435] on span "Rightmove" at bounding box center [773, 425] width 60 height 19
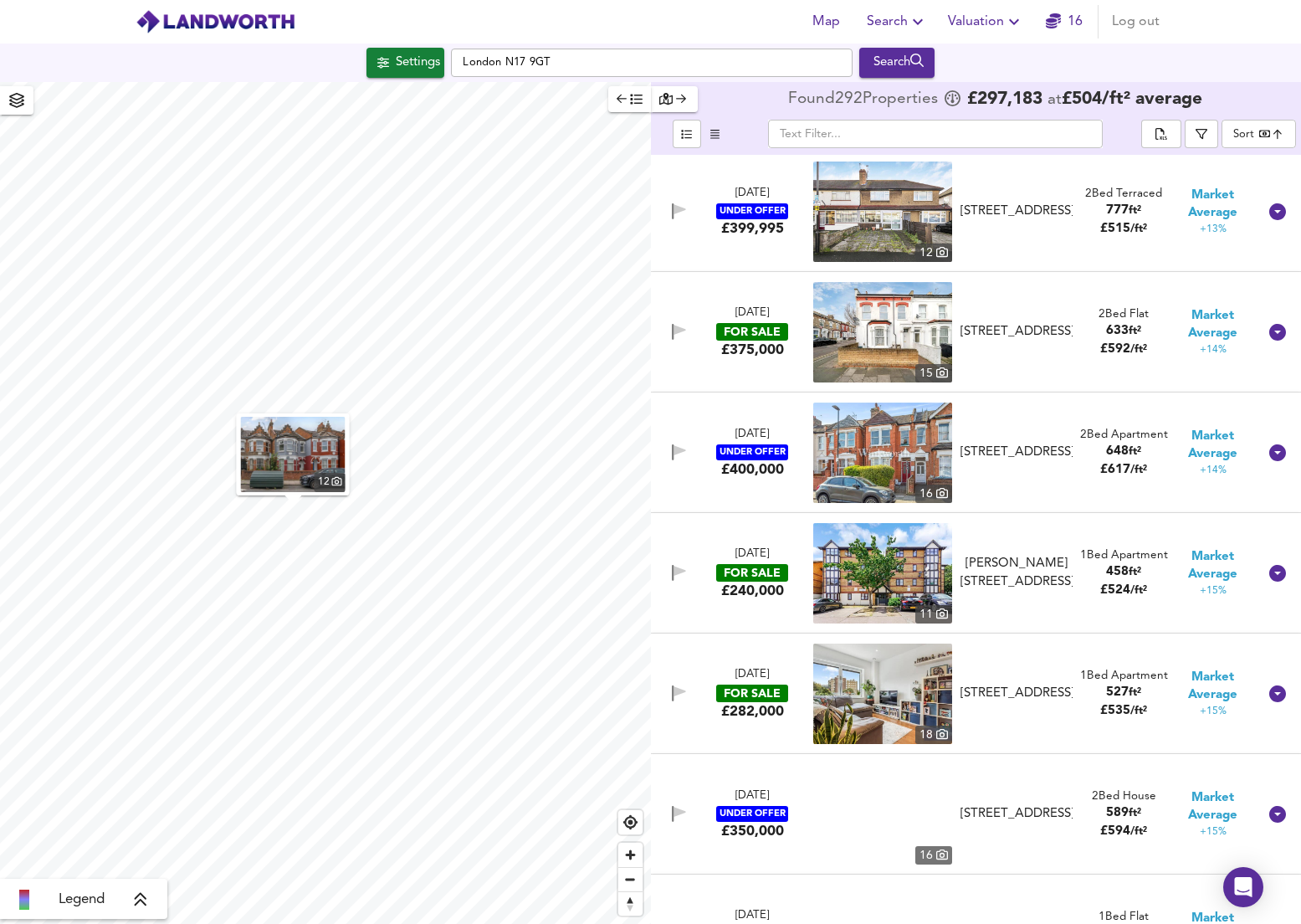
scroll to position [31552, 0]
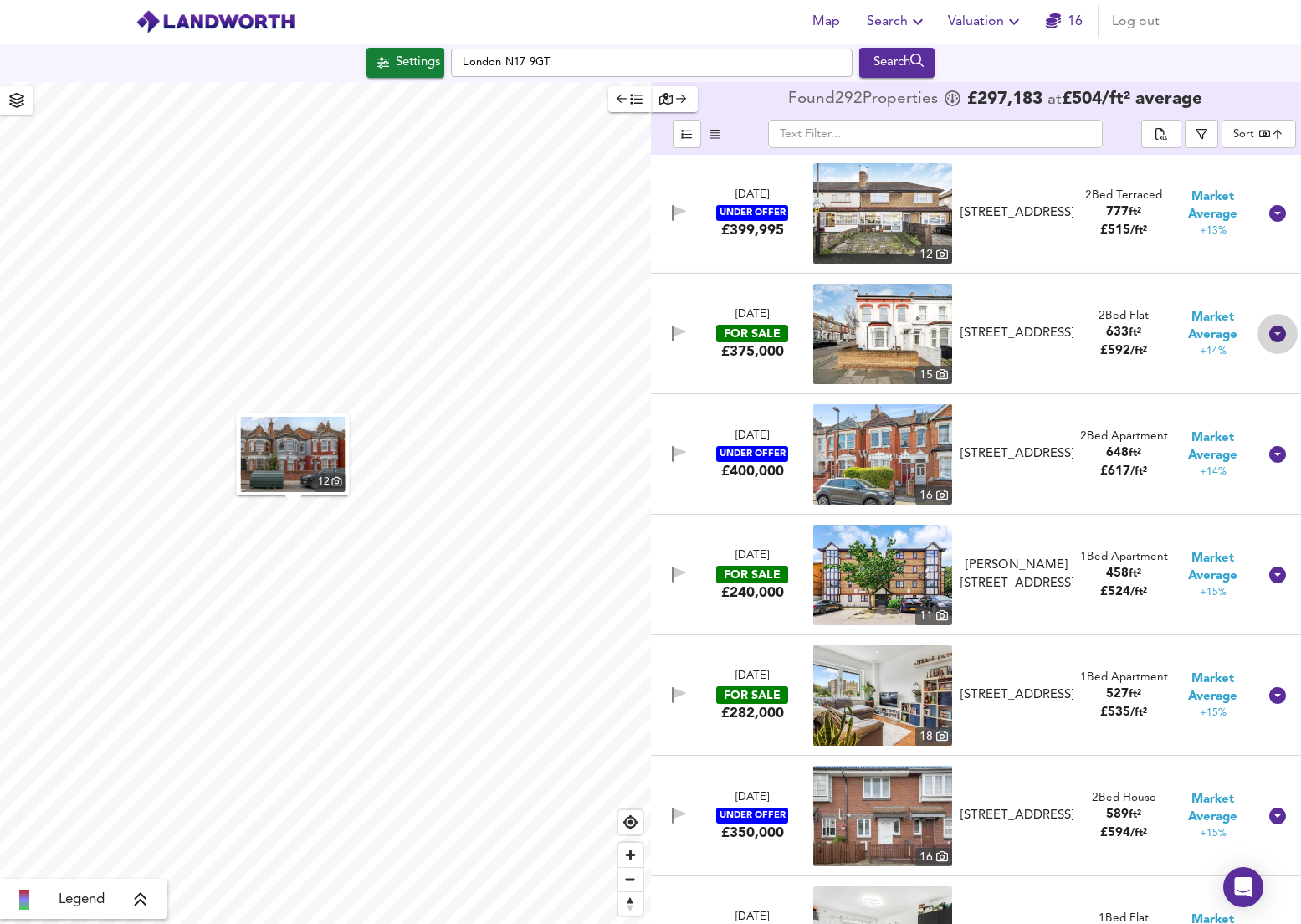
click at [1257, 338] on div at bounding box center [1277, 333] width 40 height 40
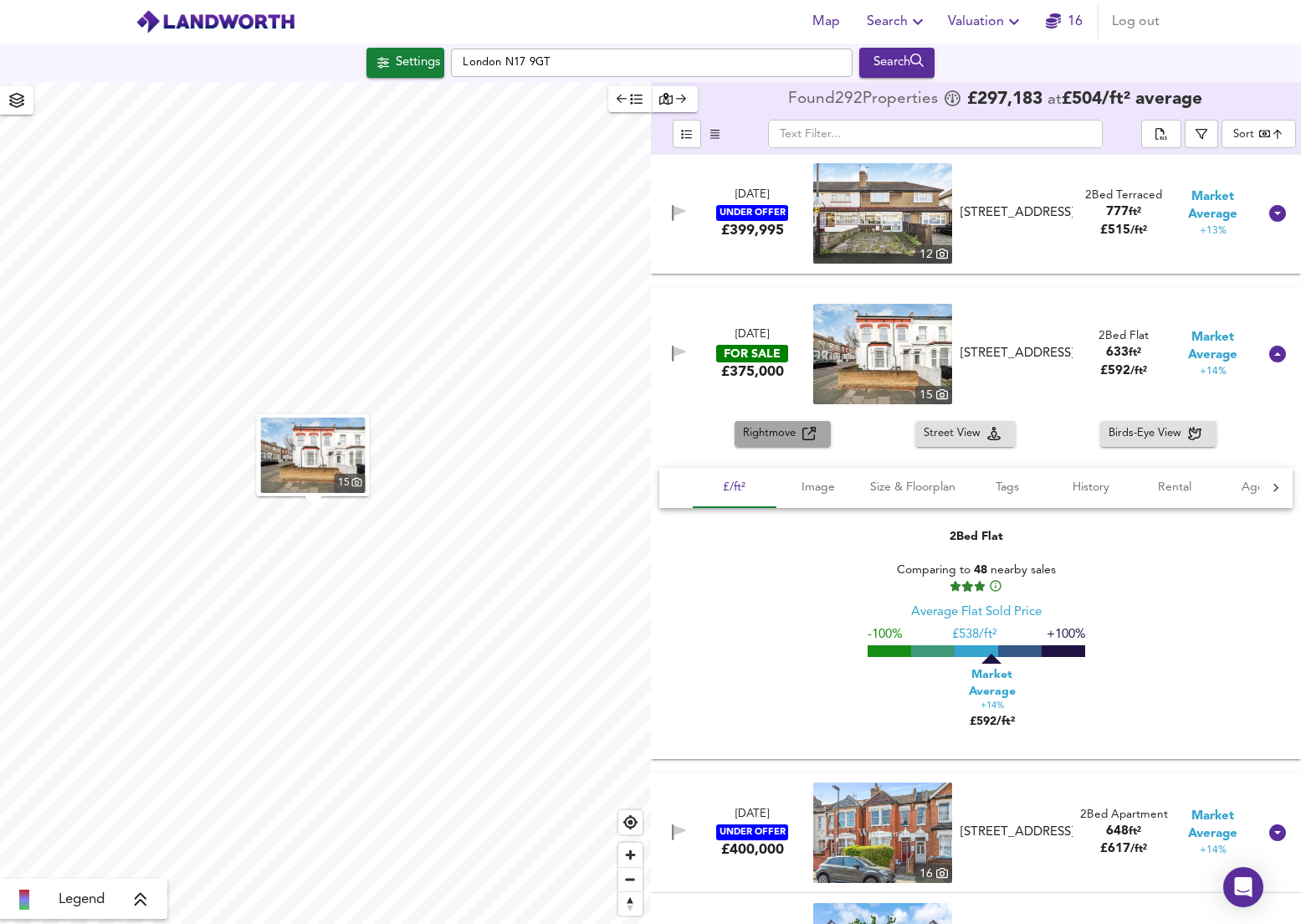
click at [785, 439] on span "Rightmove" at bounding box center [773, 434] width 60 height 19
